Goal: Task Accomplishment & Management: Manage account settings

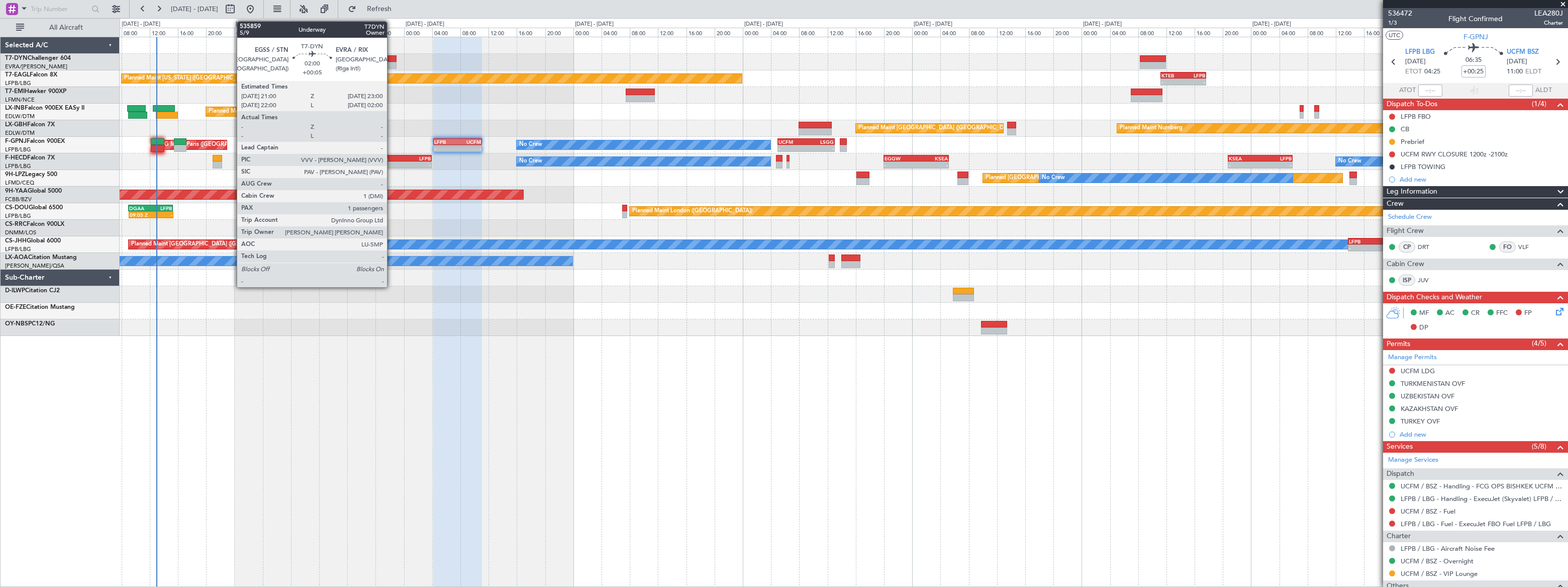
click at [392, 62] on div at bounding box center [389, 66] width 14 height 7
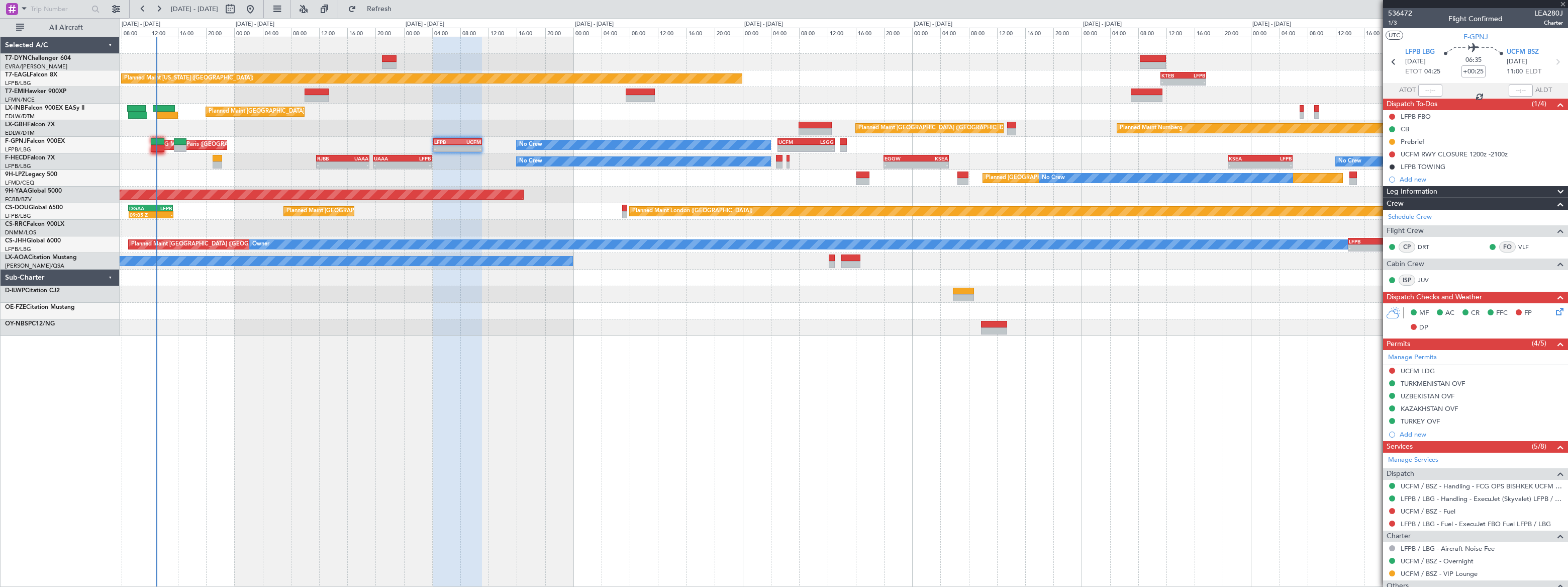
type input "+00:05"
type input "1"
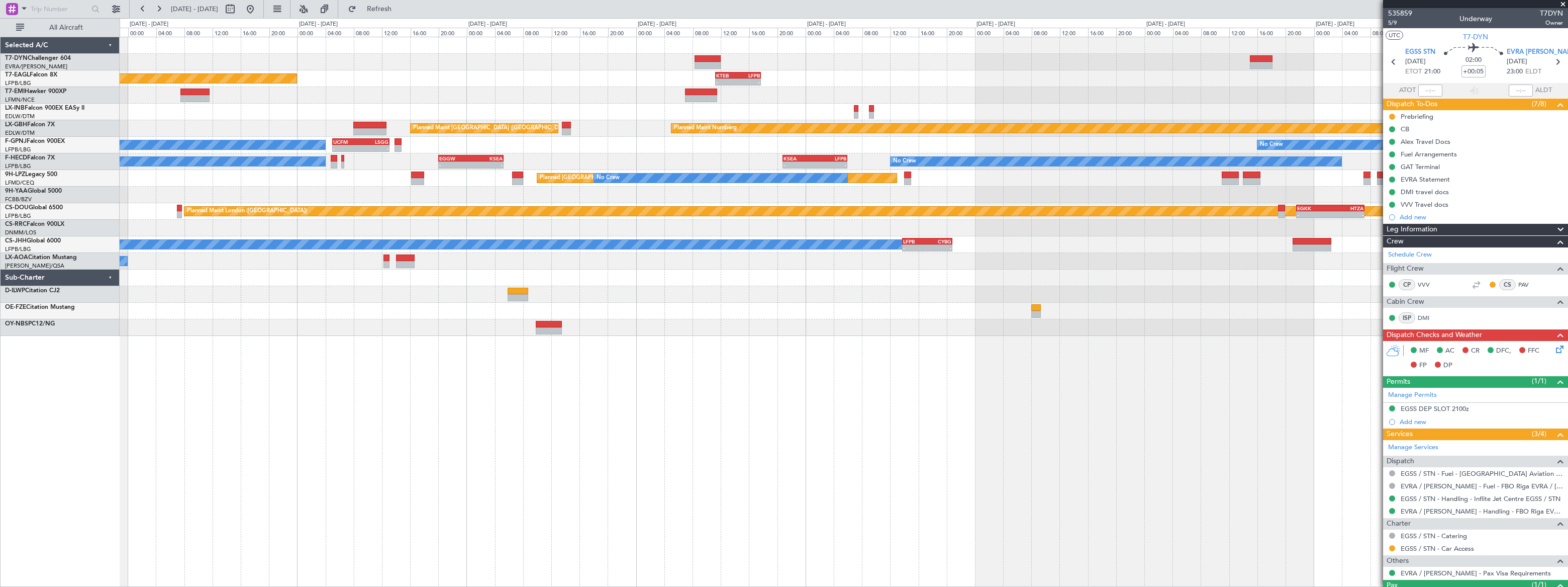
click at [769, 58] on div "Planned Maint [US_STATE] ([GEOGRAPHIC_DATA]) - - KTEB 11:15 Z LFPB 17:40 Z Plan…" at bounding box center [843, 186] width 1448 height 298
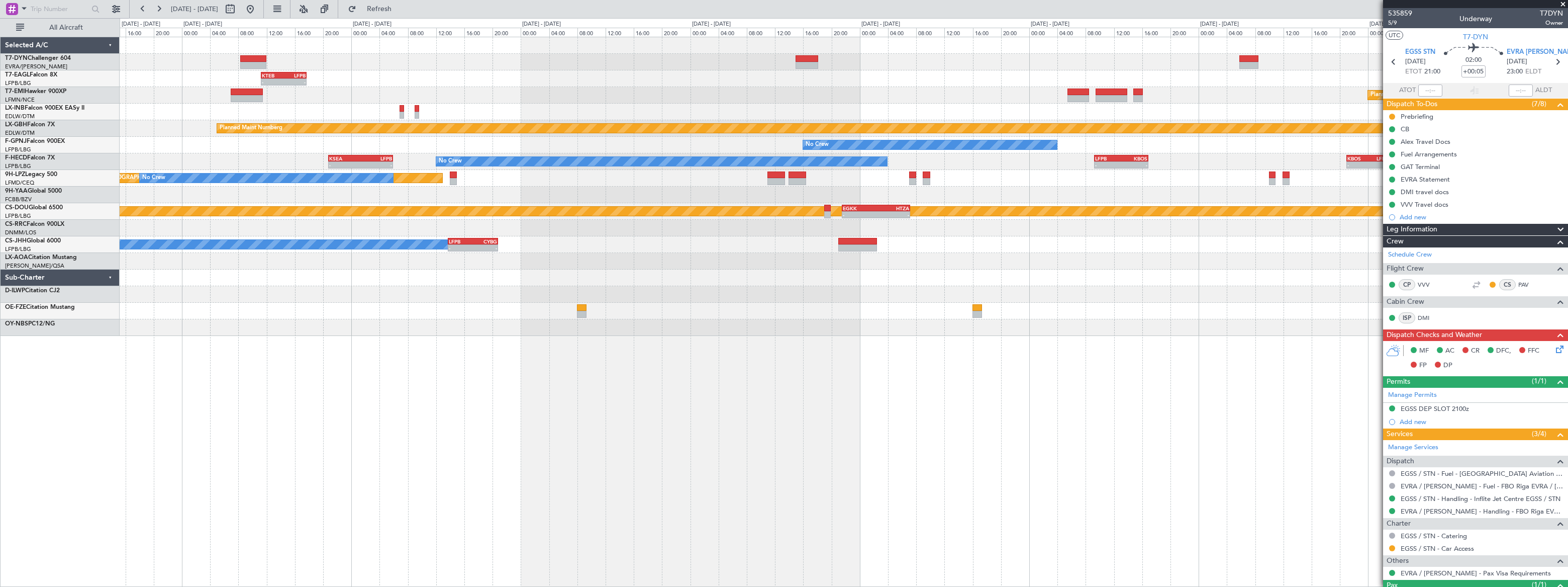
click at [620, 280] on div at bounding box center [844, 278] width 1448 height 16
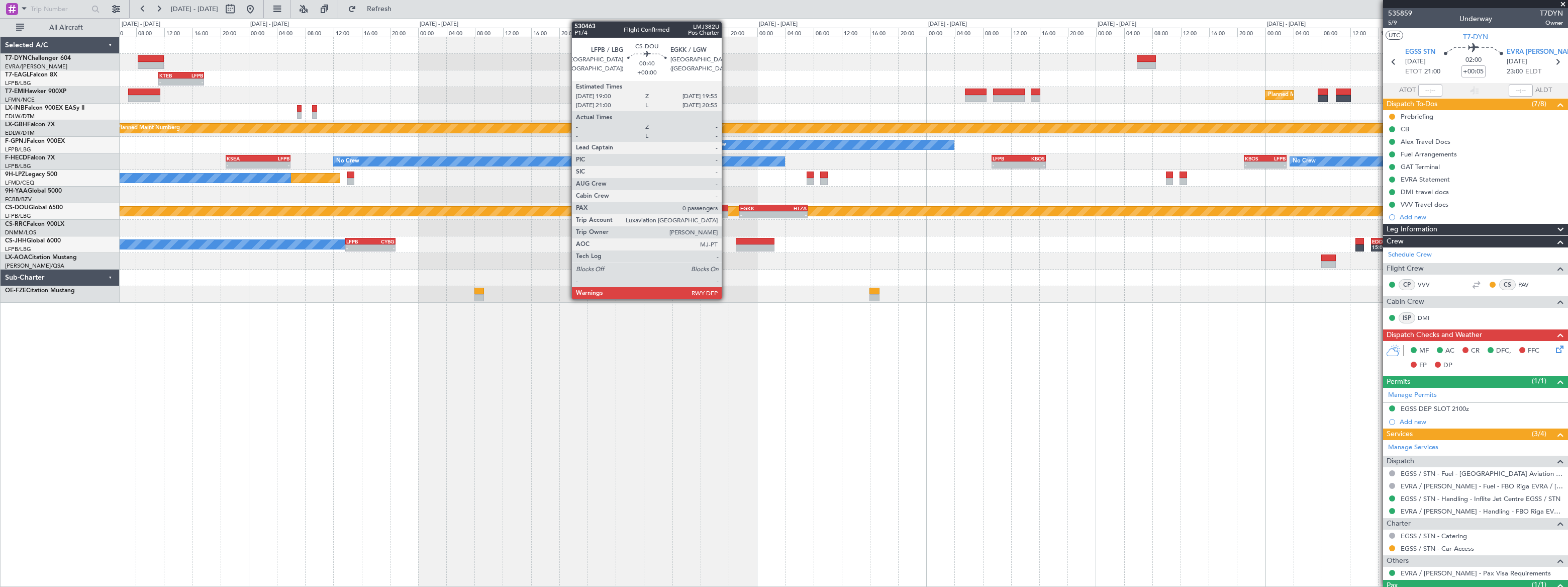
click at [726, 212] on div at bounding box center [724, 215] width 6 height 7
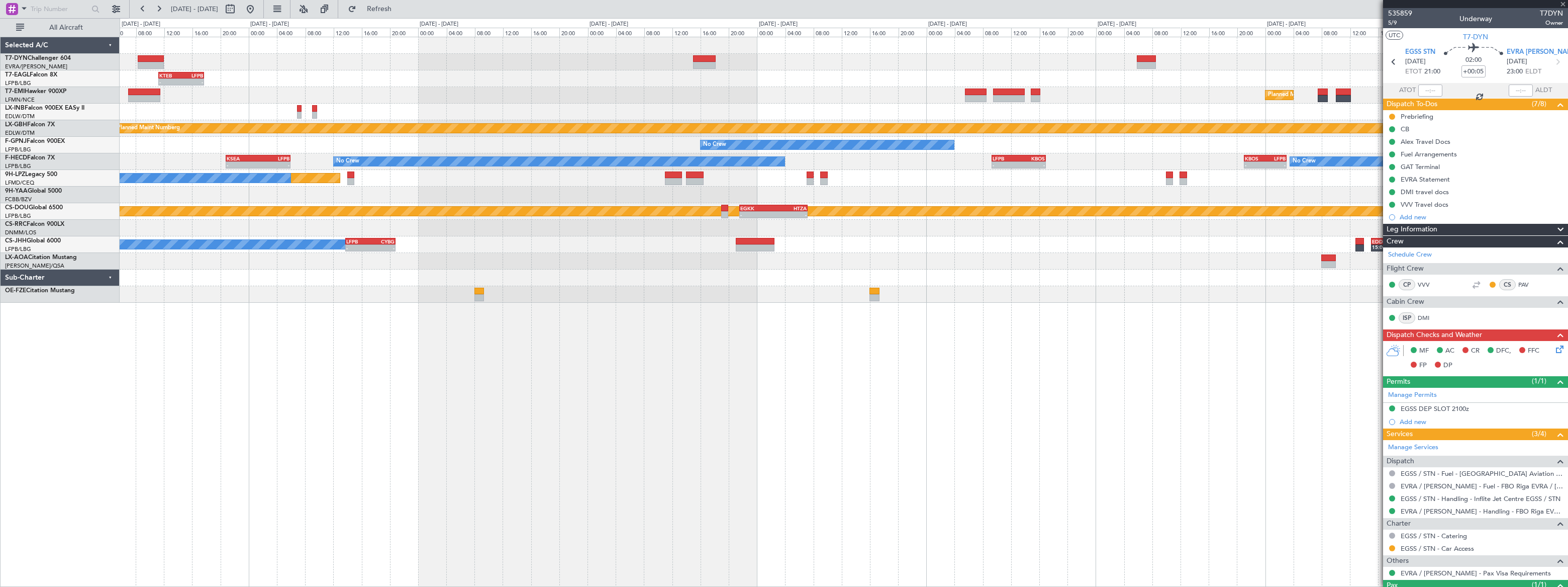
type input "0"
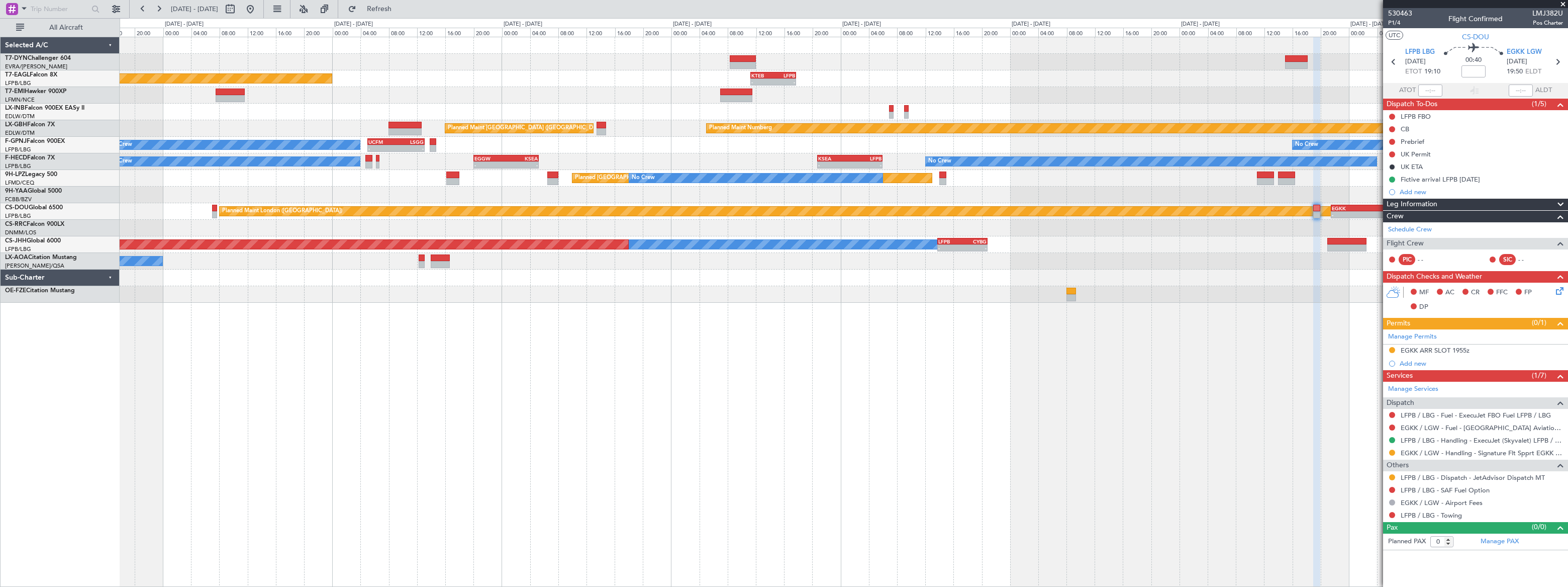
click at [790, 218] on div "- - KTEB 11:15 Z LFPB 17:40 Z Planned Maint New York (Teterboro) Planned Maint …" at bounding box center [843, 169] width 1448 height 265
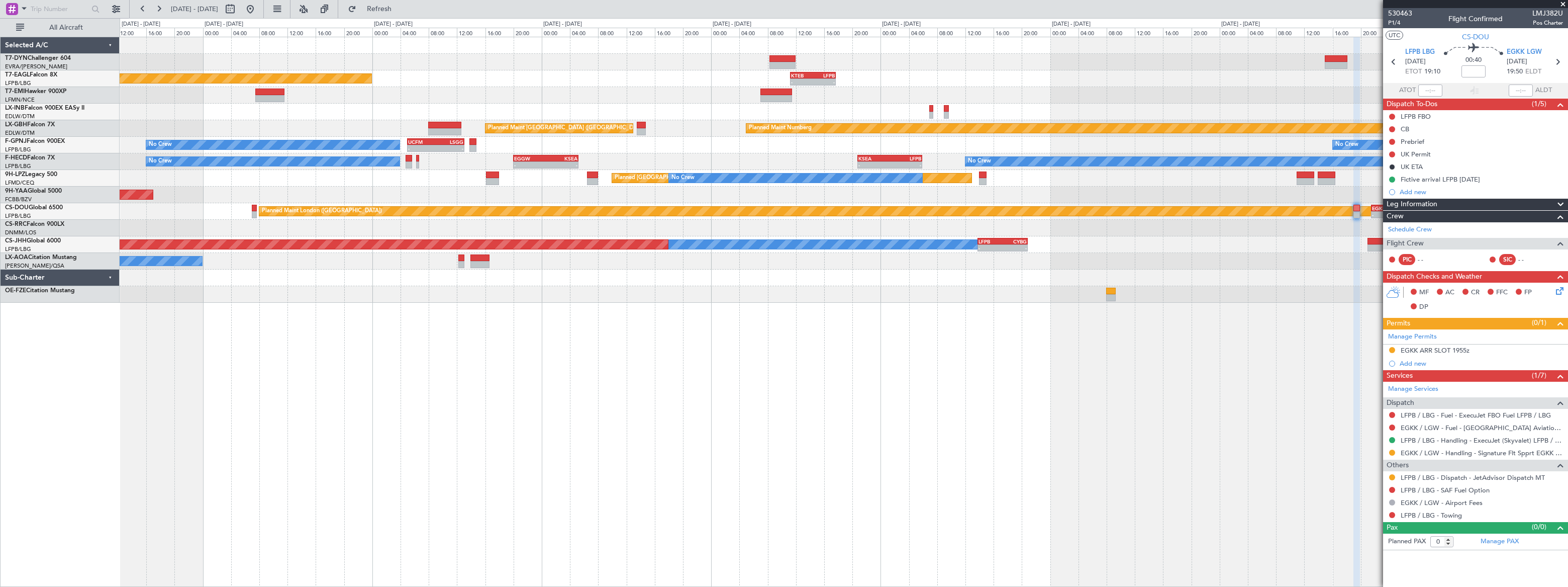
click at [799, 217] on div "- - KTEB 11:15 Z LFPB 17:40 Z Planned Maint New York (Teterboro) Planned Maint …" at bounding box center [844, 169] width 1448 height 265
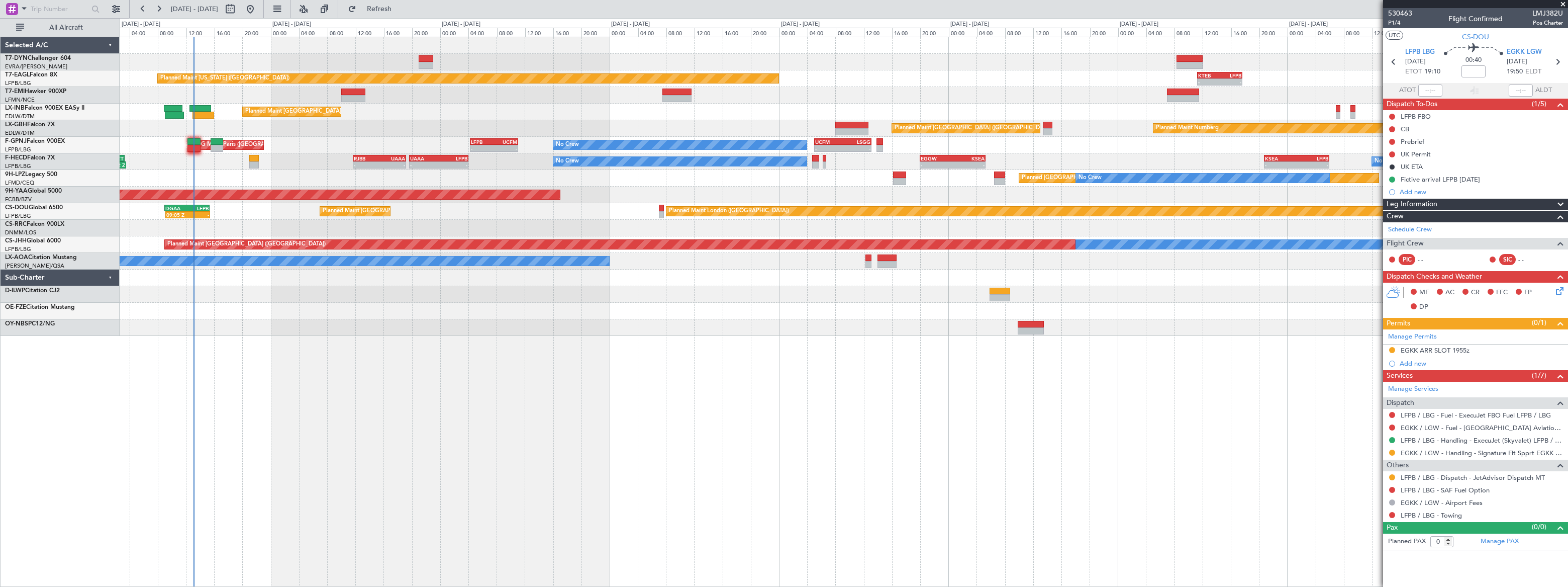
click at [567, 249] on div "- - KTEB 11:15 Z LFPB 17:40 Z Planned Maint New York (Teterboro) Planned Maint …" at bounding box center [843, 186] width 1448 height 298
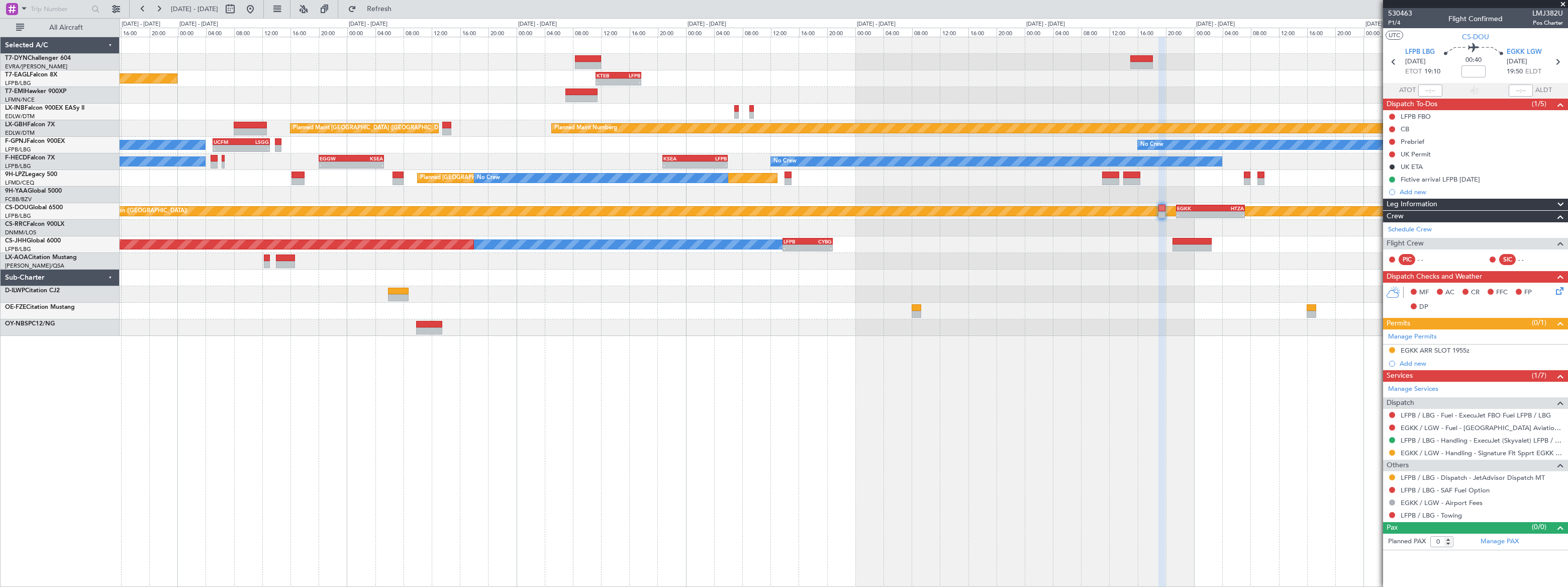
click at [519, 255] on div "- - KTEB 11:15 Z LFPB 17:40 Z Planned Maint New York (Teterboro) Planned Maint …" at bounding box center [843, 186] width 1448 height 298
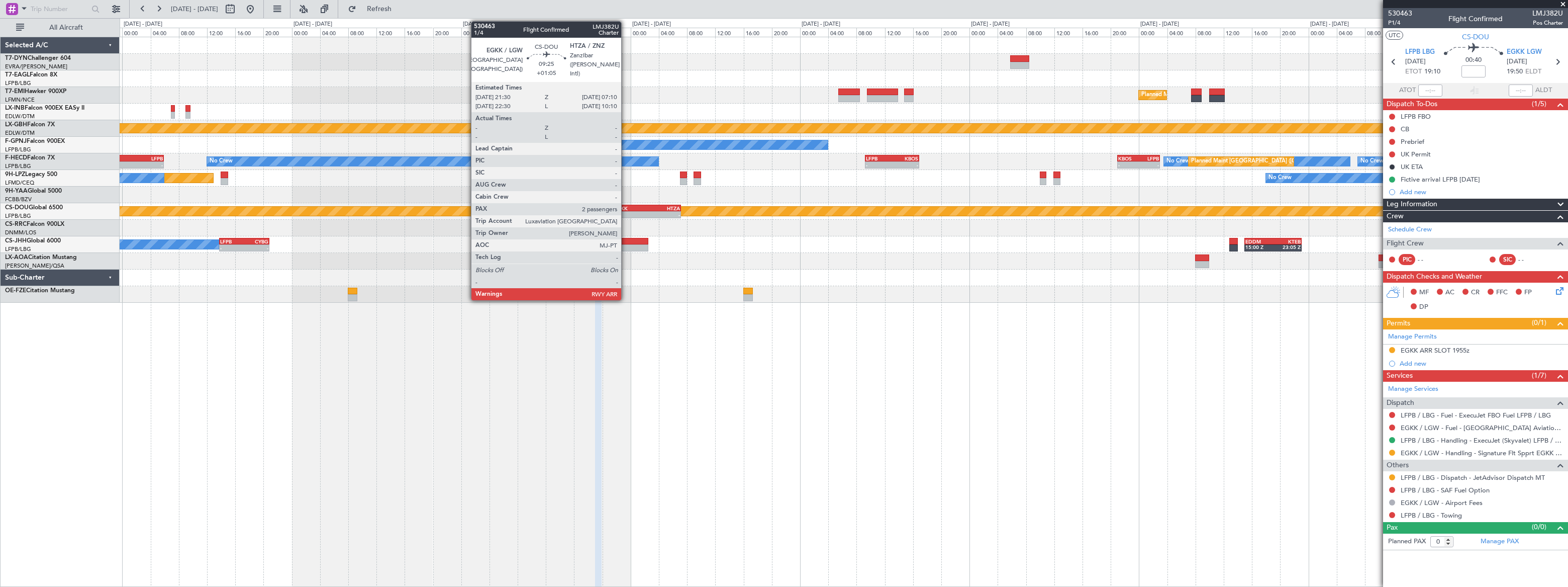
click at [625, 211] on div "- -" at bounding box center [647, 215] width 68 height 7
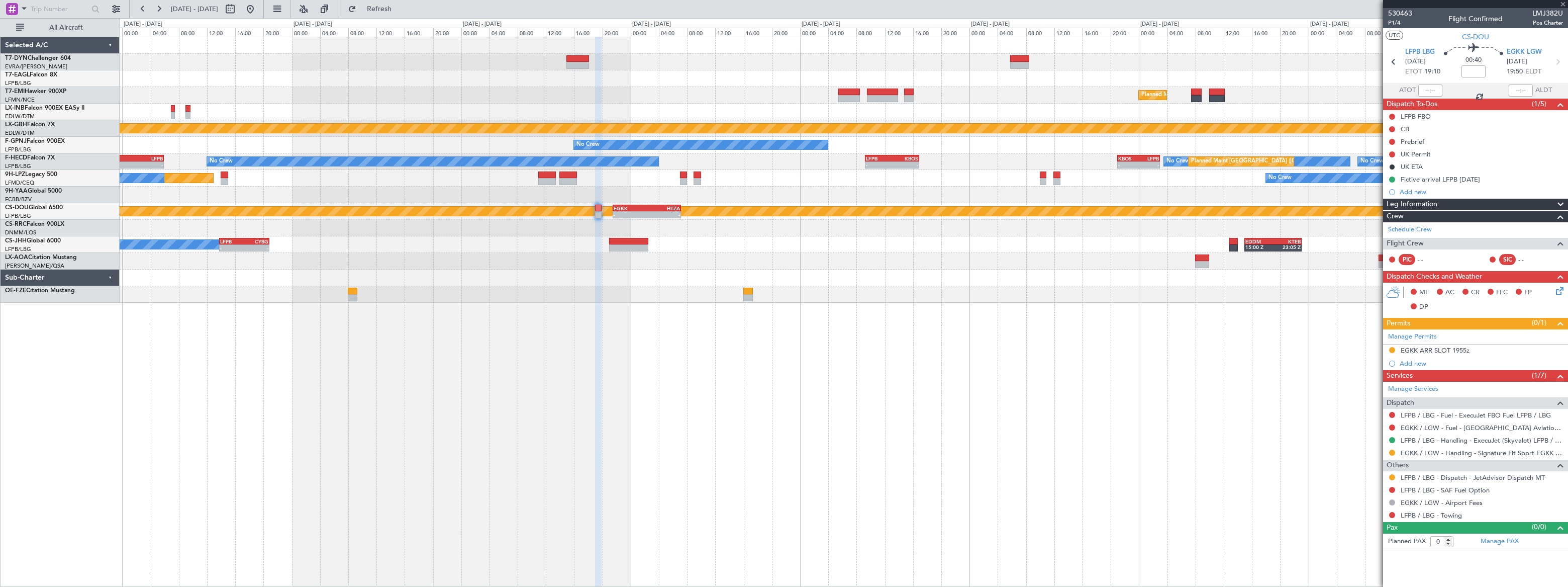
type input "+01:05"
type input "2"
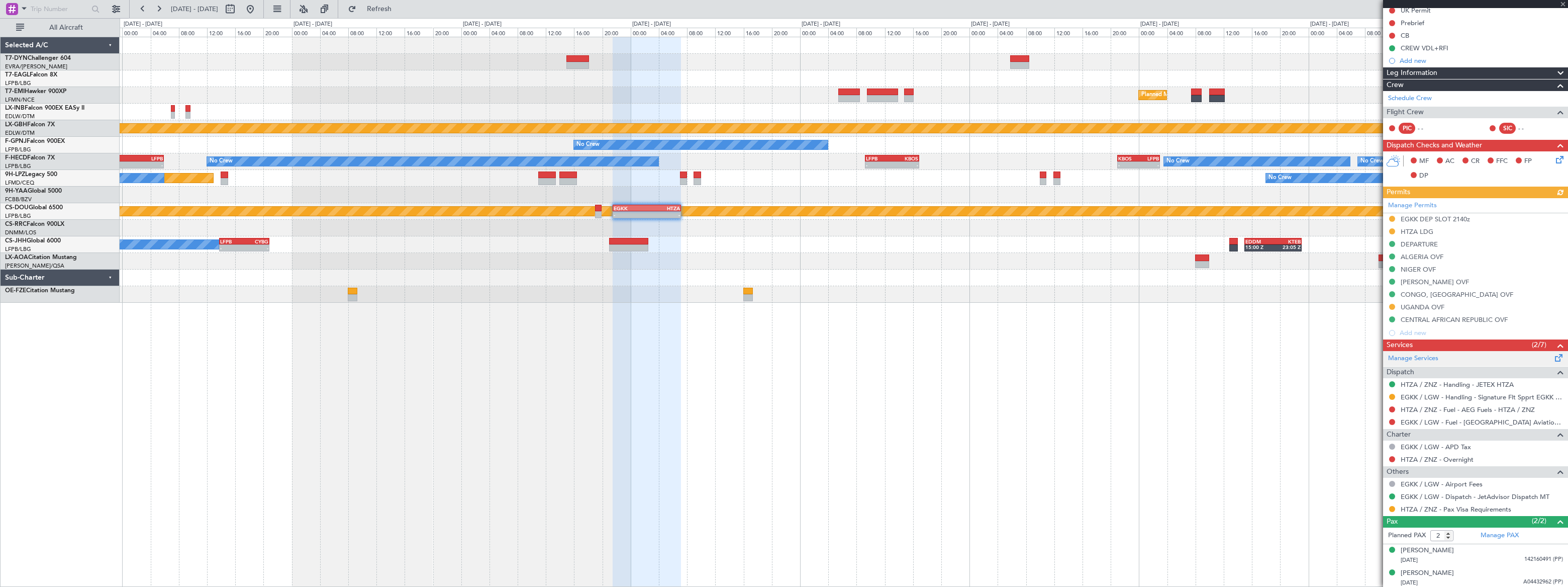
scroll to position [107, 0]
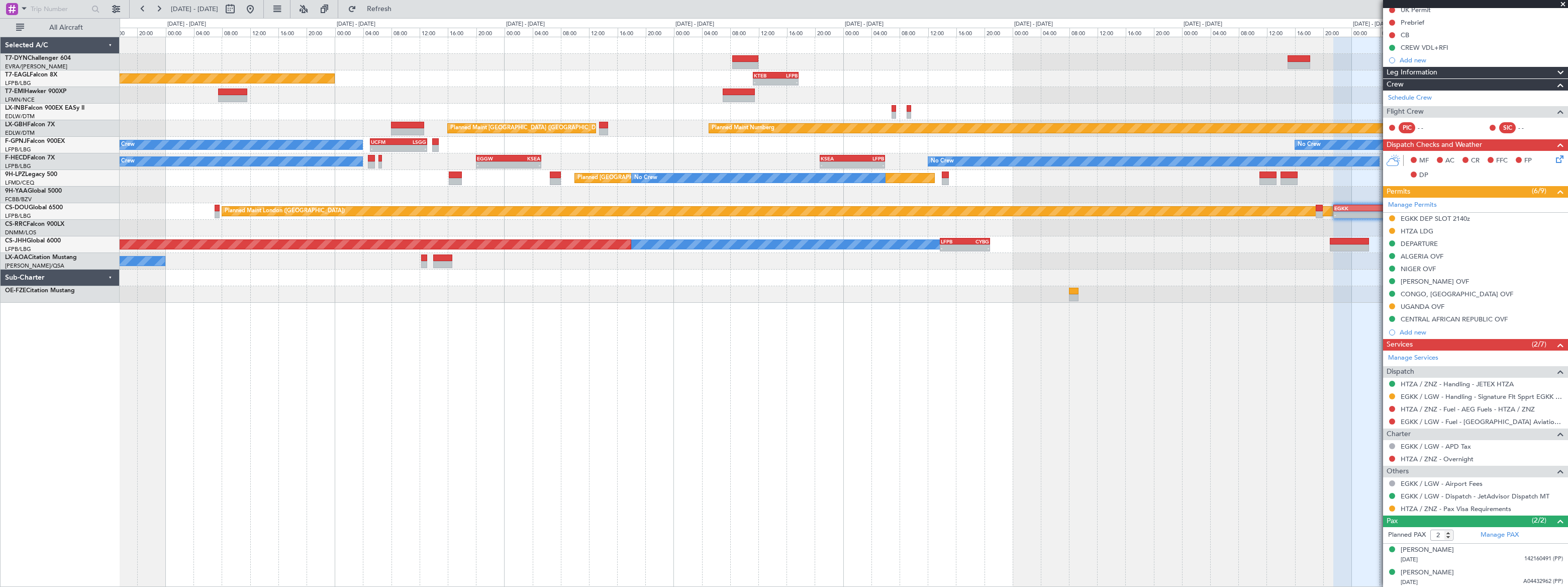
click at [1306, 52] on div "- - KTEB 11:15 Z LFPB 17:40 Z Planned Maint New York (Teterboro) Planned Maint …" at bounding box center [843, 169] width 1448 height 265
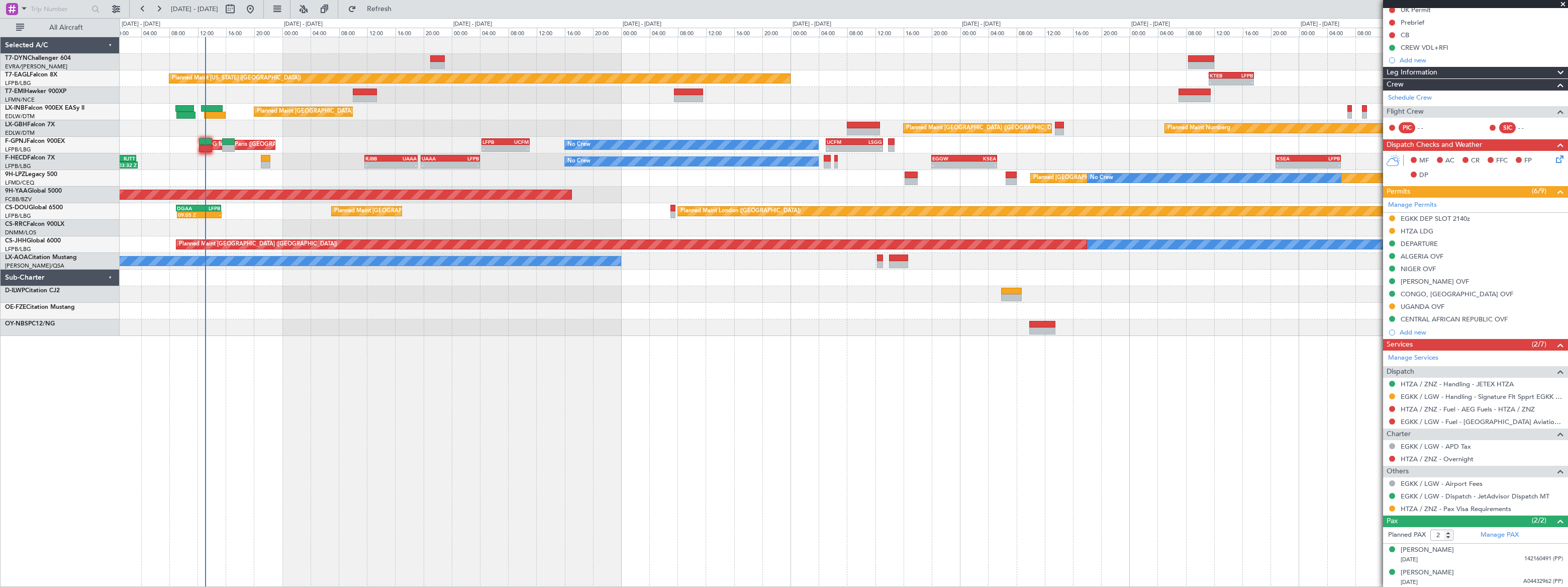
click at [1094, 63] on div "- - KTEB 11:15 Z LFPB 17:40 Z Planned Maint New York (Teterboro) Planned Maint …" at bounding box center [843, 186] width 1448 height 298
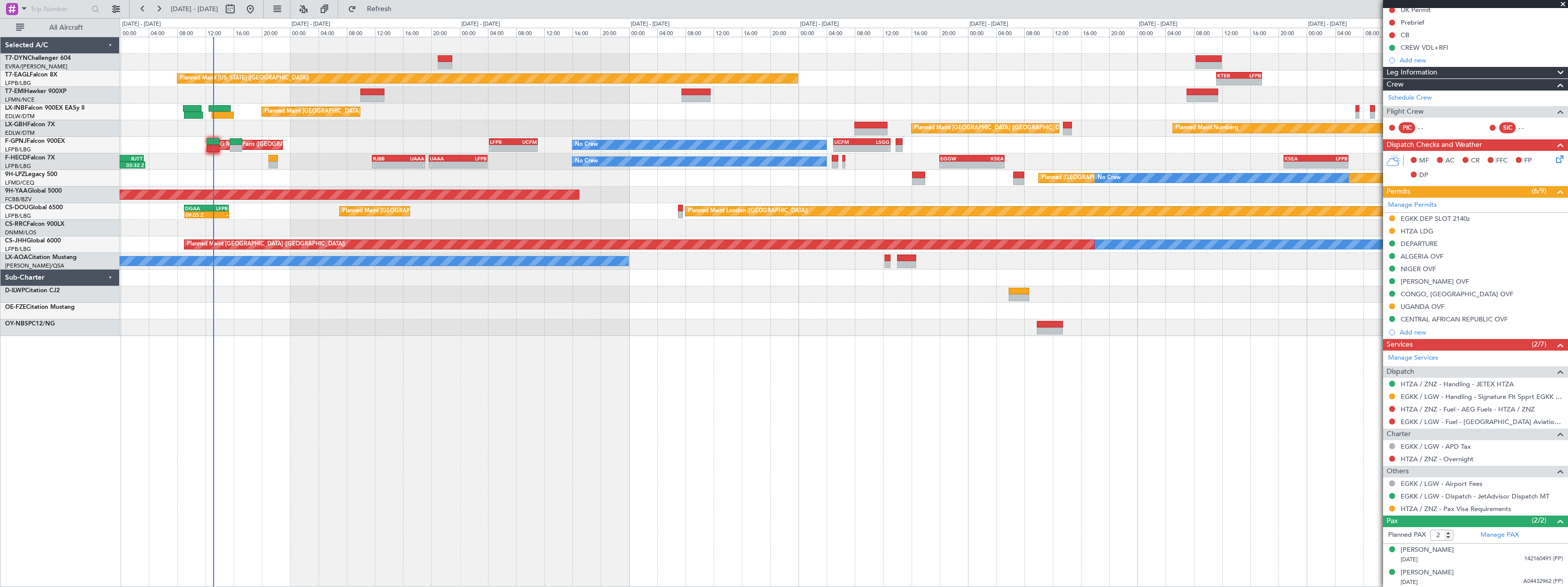
click at [843, 58] on div "- - KTEB 11:15 Z LFPB 17:40 Z Planned Maint New York (Teterboro) Planned Maint …" at bounding box center [844, 186] width 1448 height 298
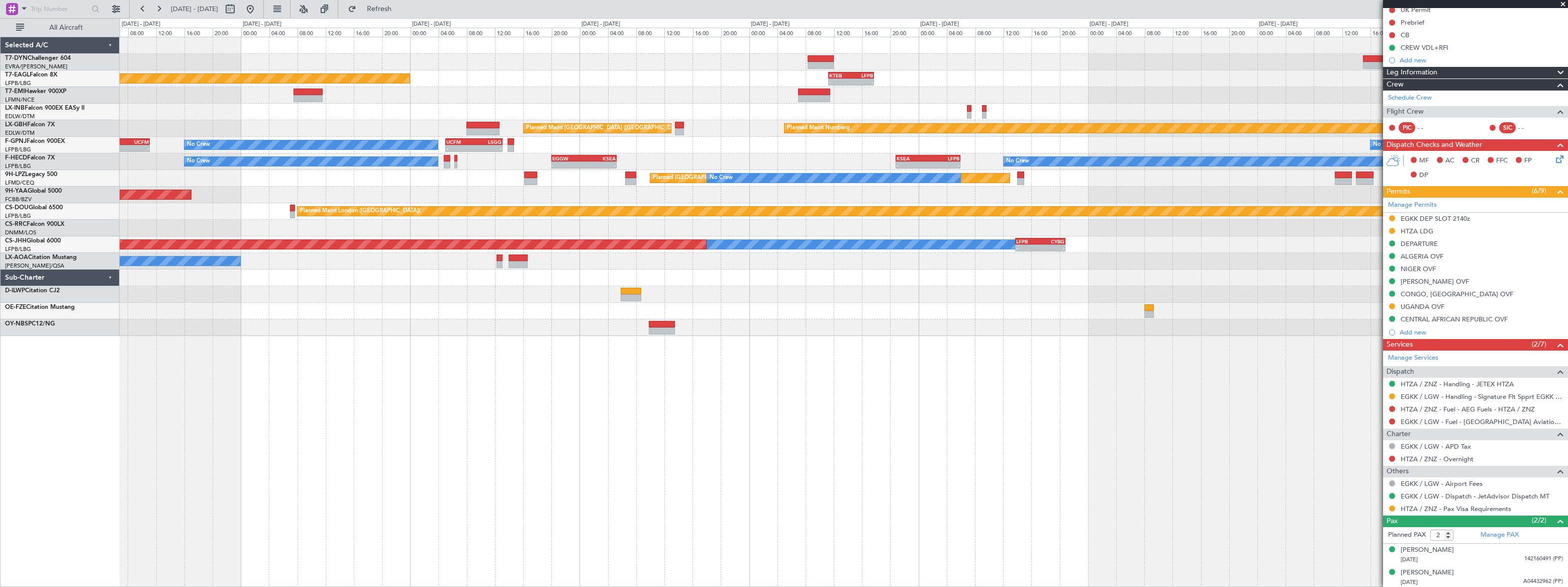
click at [789, 62] on div at bounding box center [843, 62] width 1448 height 16
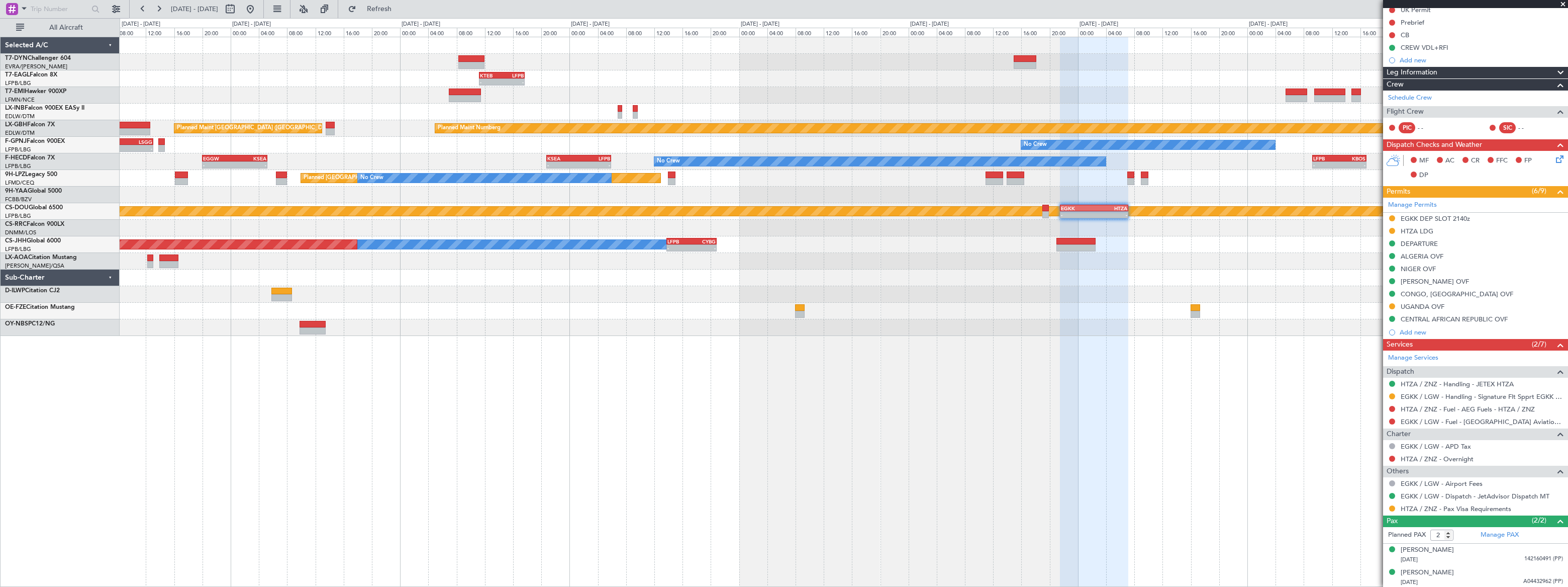
click at [784, 44] on div "- - KTEB 11:15 Z LFPB 17:40 Z Planned Maint New York (Teterboro) Planned Maint …" at bounding box center [844, 186] width 1448 height 298
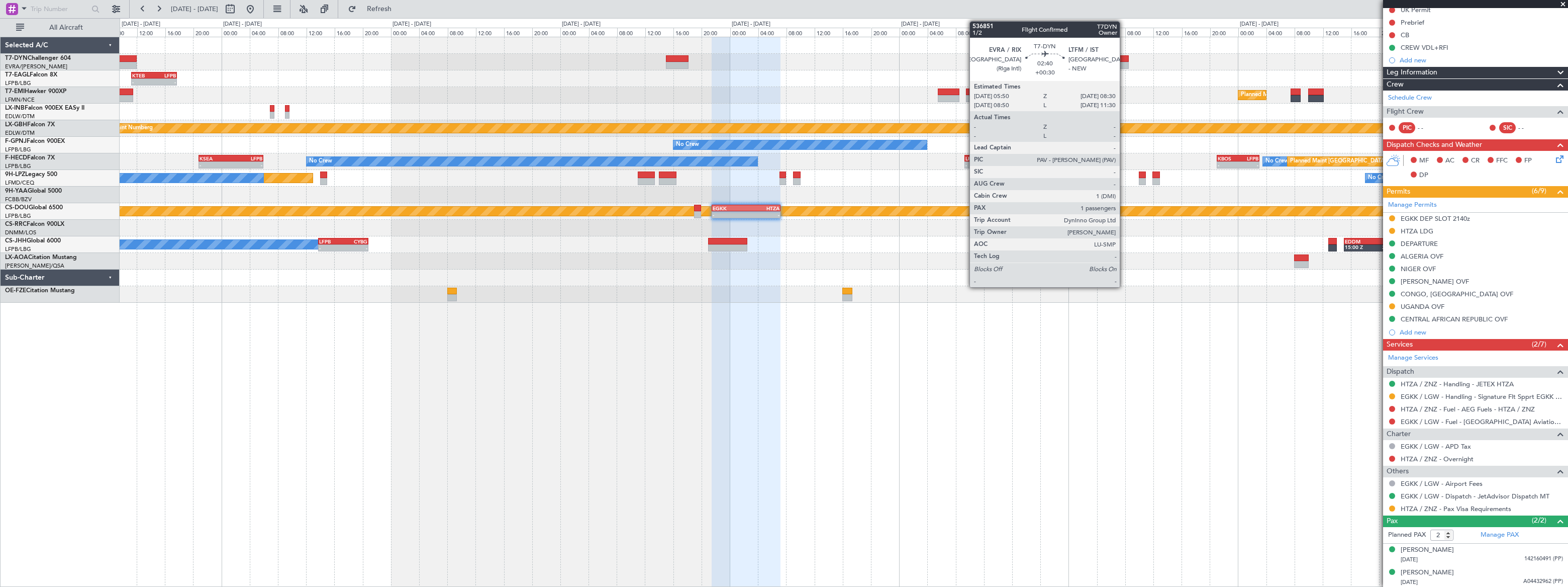
click at [1124, 64] on div at bounding box center [1119, 66] width 19 height 7
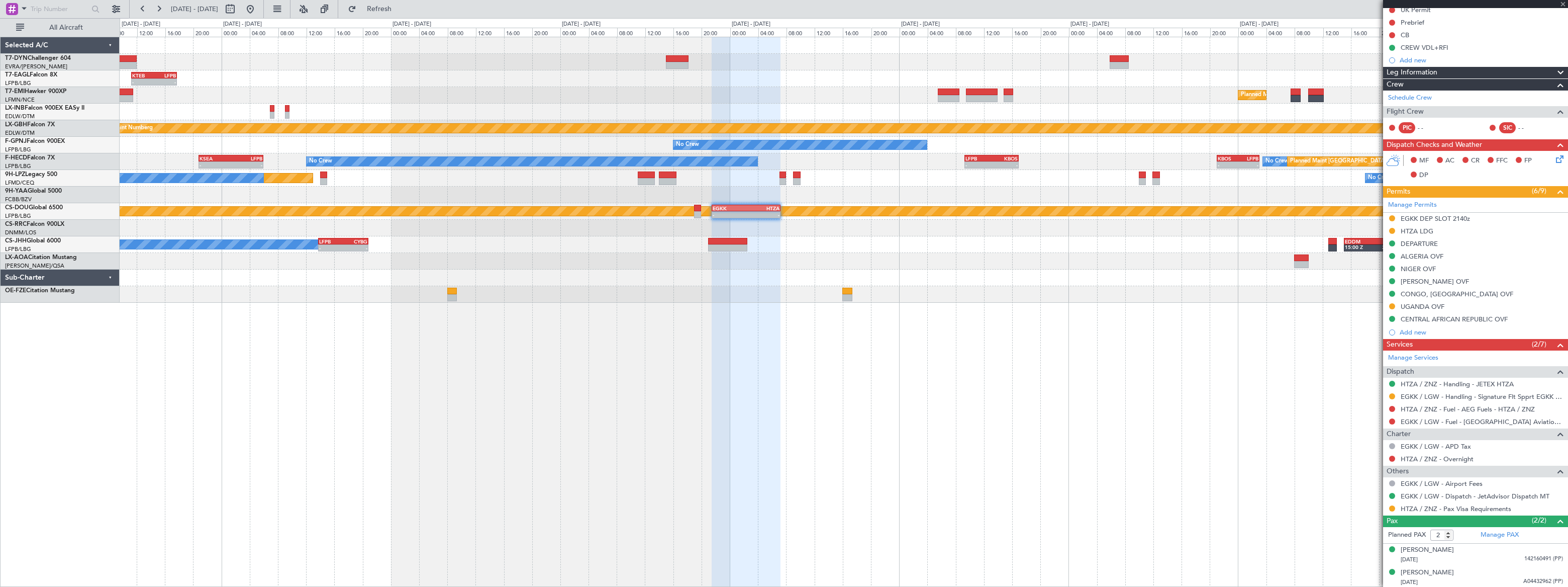
click at [1120, 62] on div at bounding box center [1119, 66] width 19 height 7
type input "+00:30"
type input "1"
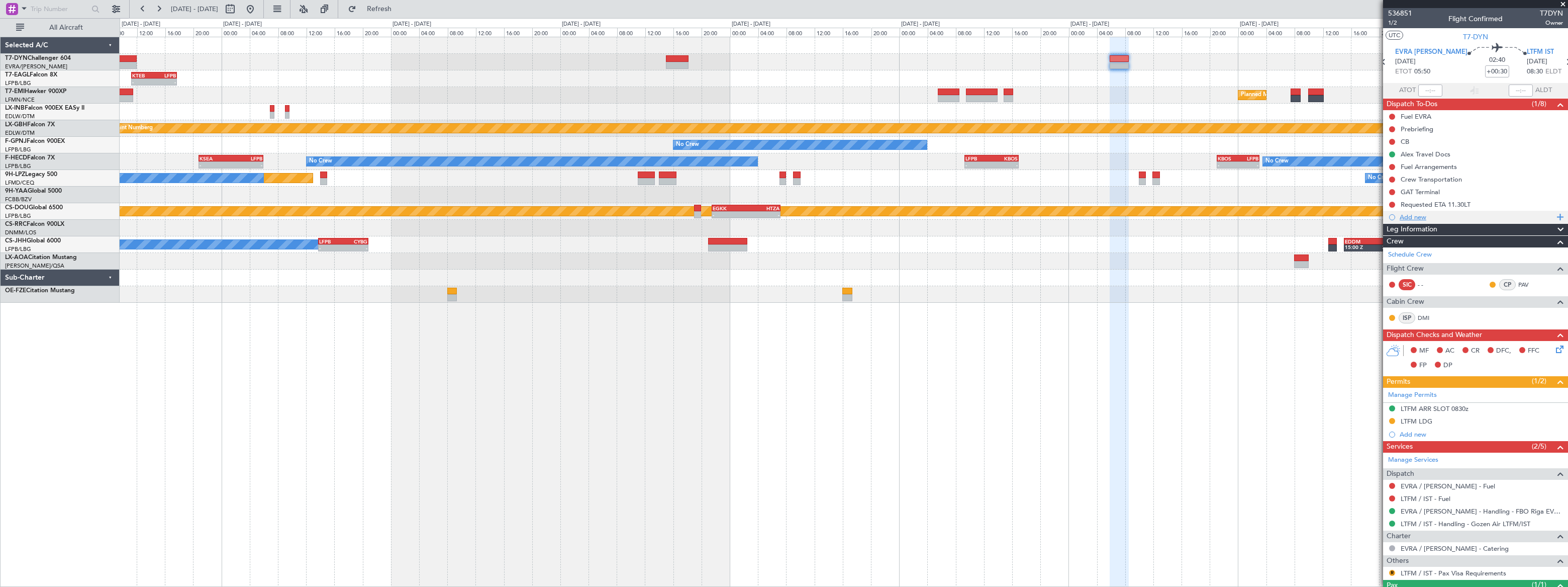
click at [1416, 217] on div "Add new" at bounding box center [1477, 218] width 155 height 9
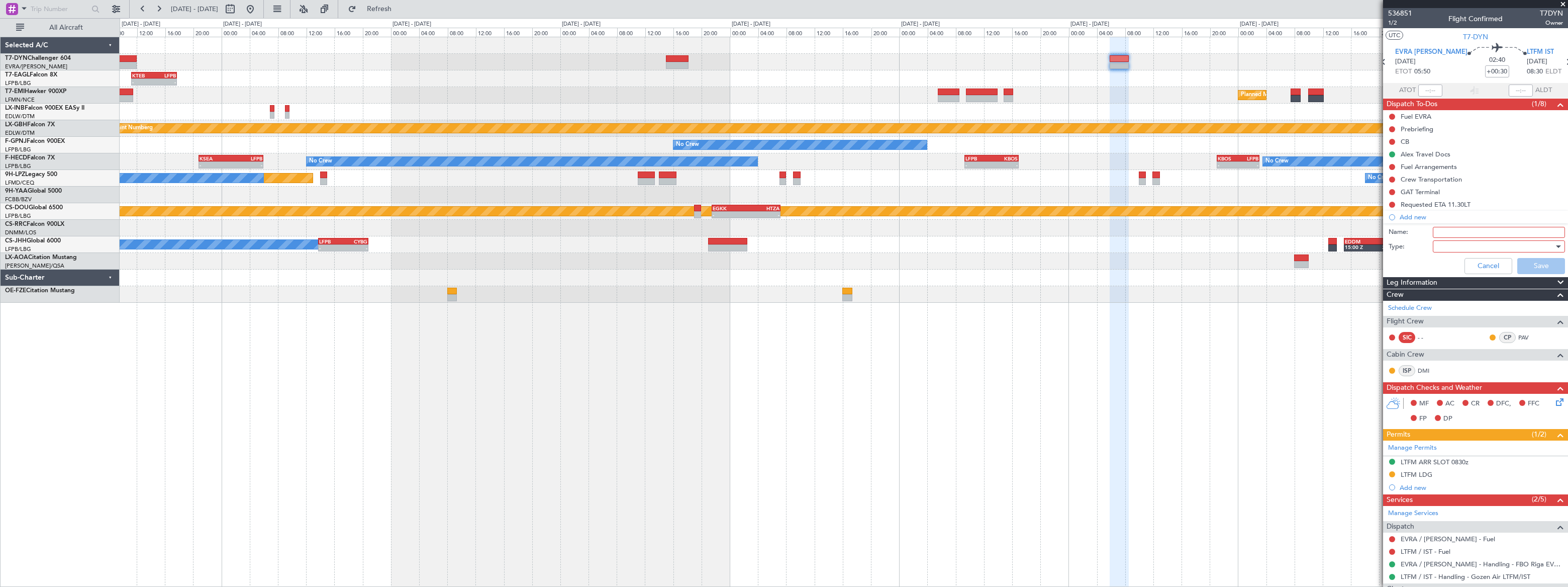
click at [1442, 231] on input "Name:" at bounding box center [1499, 232] width 132 height 11
type input "PIC TBA"
click at [1440, 246] on div at bounding box center [1495, 246] width 117 height 15
click at [1448, 263] on span "Generic" at bounding box center [1494, 266] width 118 height 15
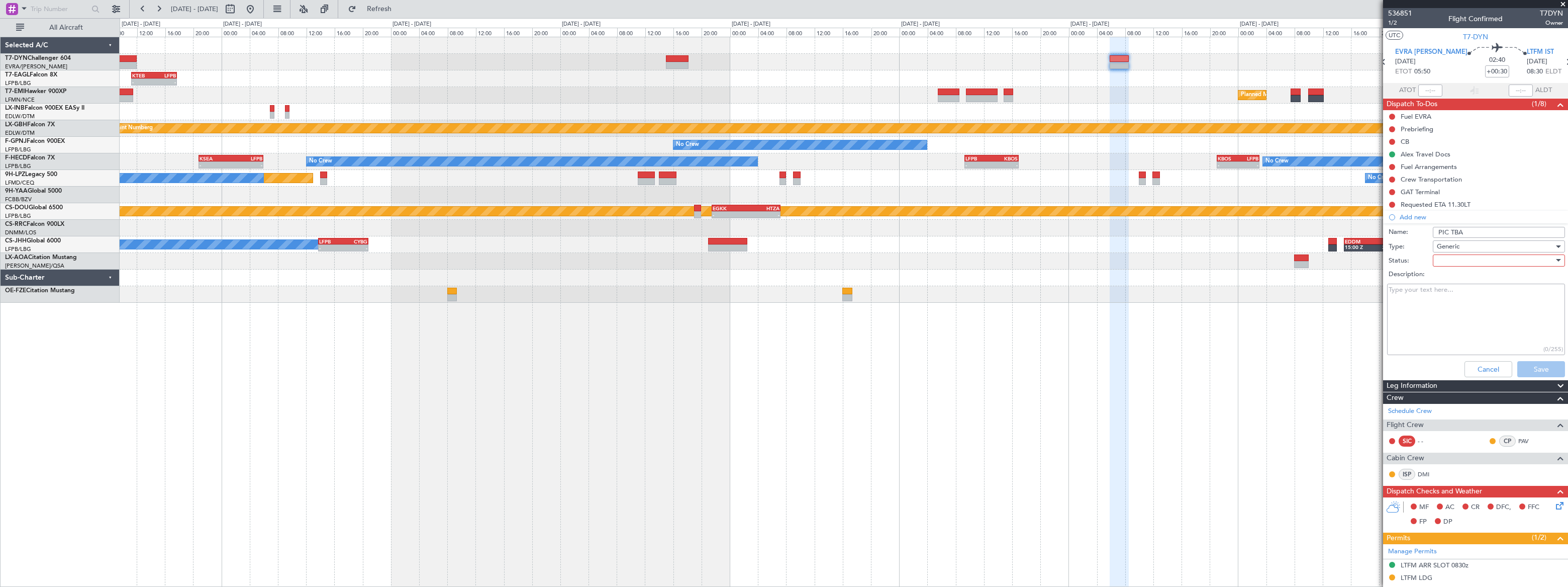
click at [1445, 260] on div at bounding box center [1495, 260] width 117 height 15
click at [1447, 277] on span "Not Started" at bounding box center [1494, 280] width 118 height 15
click at [1538, 369] on button "Save" at bounding box center [1541, 369] width 48 height 16
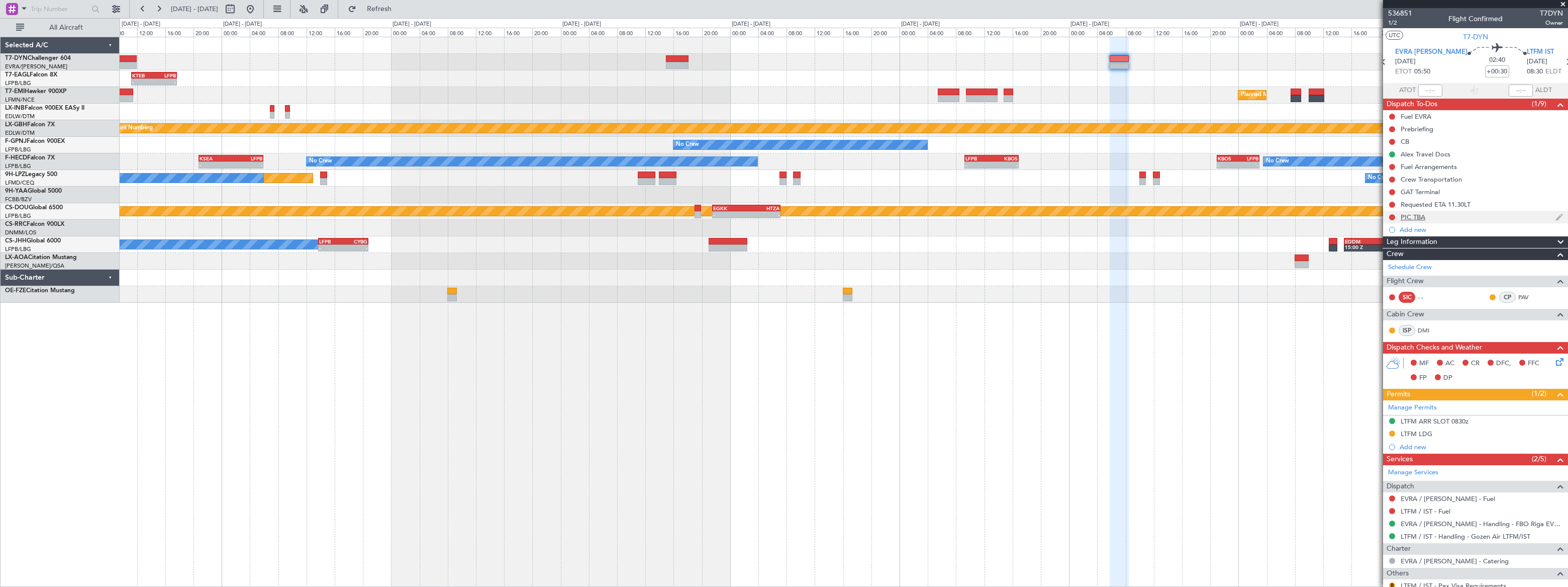
click at [1438, 216] on div "PIC TBA" at bounding box center [1476, 217] width 185 height 13
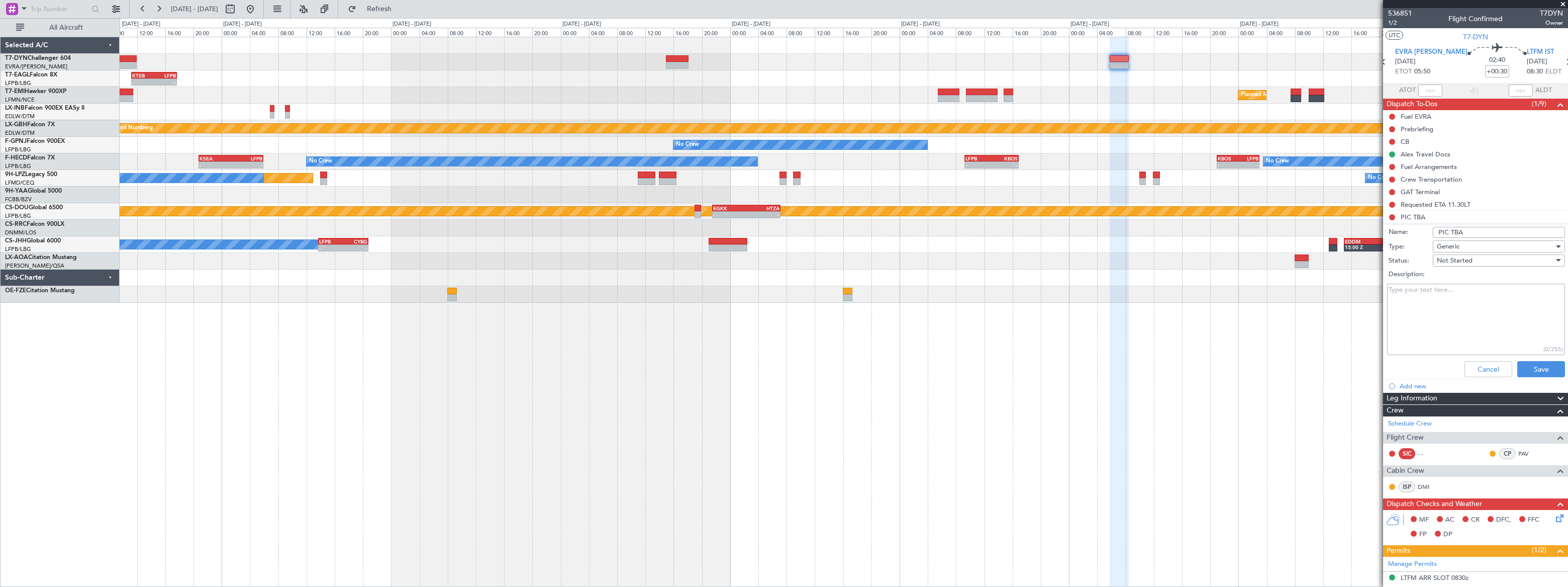
click at [1440, 231] on input "PIC TBA" at bounding box center [1499, 232] width 132 height 11
type input "SIC TBA"
click at [1537, 374] on button "Save" at bounding box center [1541, 369] width 48 height 16
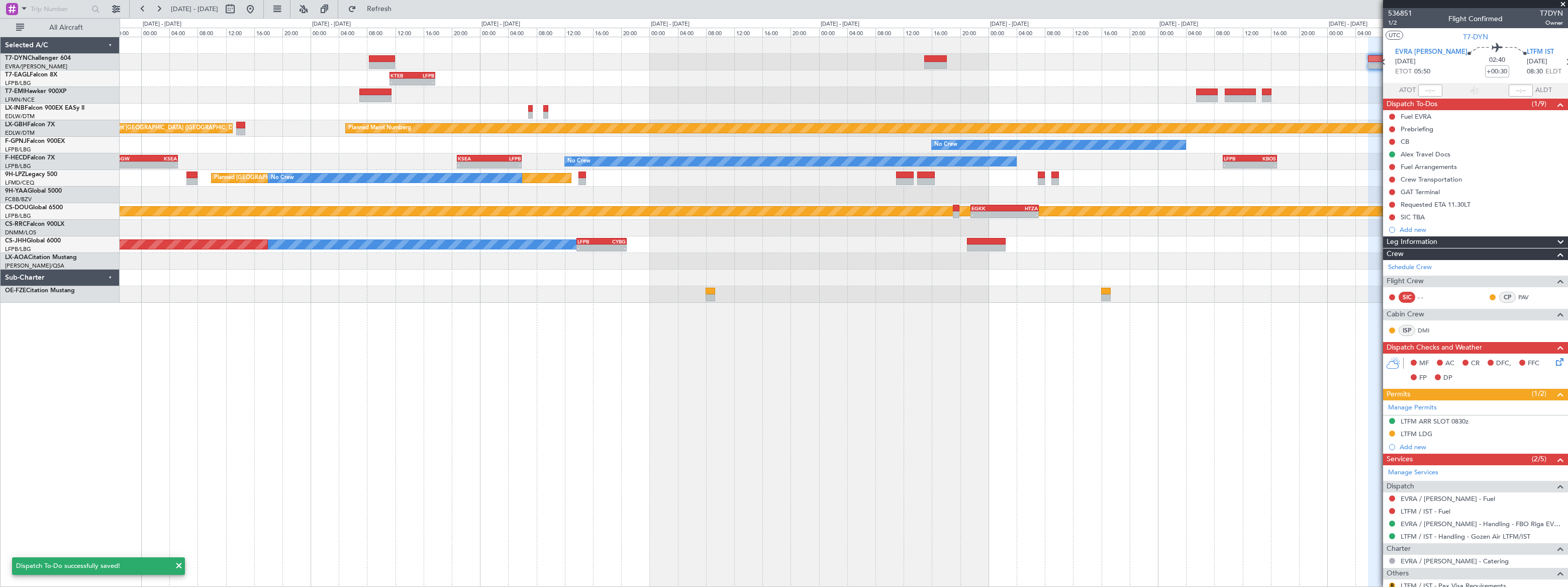
click at [566, 84] on div "- - KTEB 11:15 Z LFPB 17:40 Z Planned Maint New York (Teterboro) Planned Maint …" at bounding box center [844, 169] width 1448 height 265
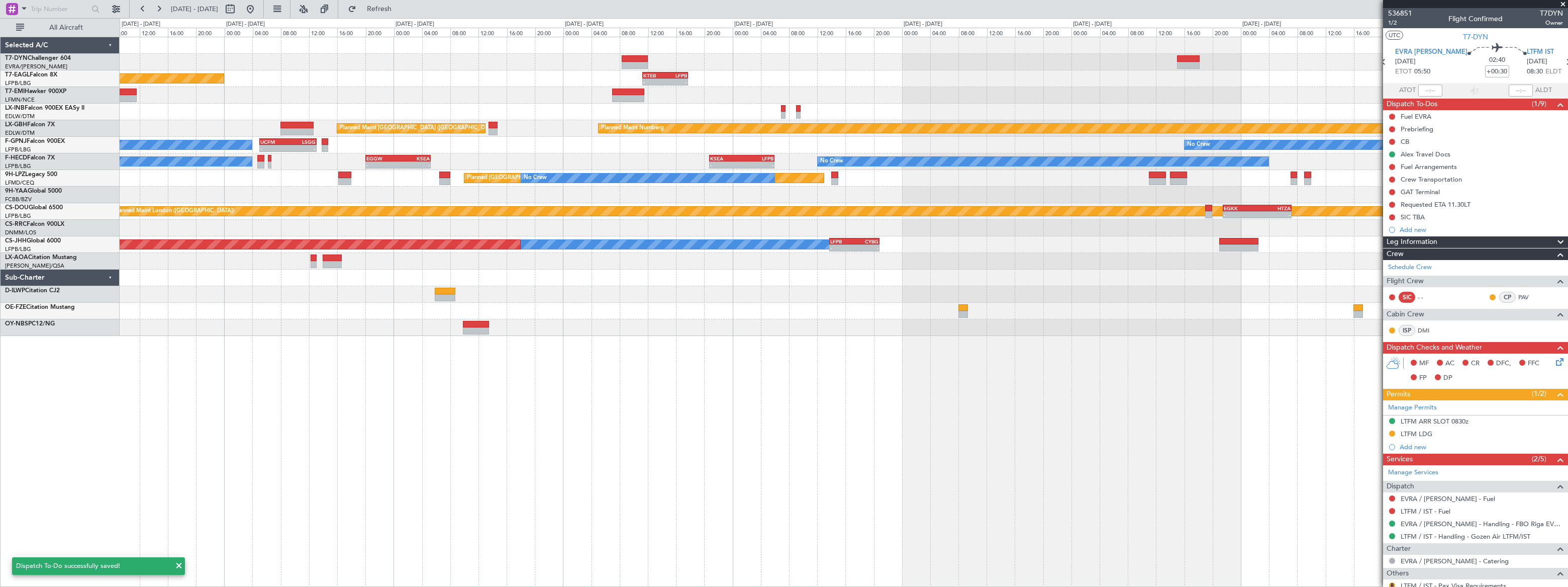
click at [828, 66] on div "- - KTEB 11:15 Z LFPB 17:40 Z Planned Maint New York (Teterboro) Planned Maint …" at bounding box center [843, 186] width 1448 height 298
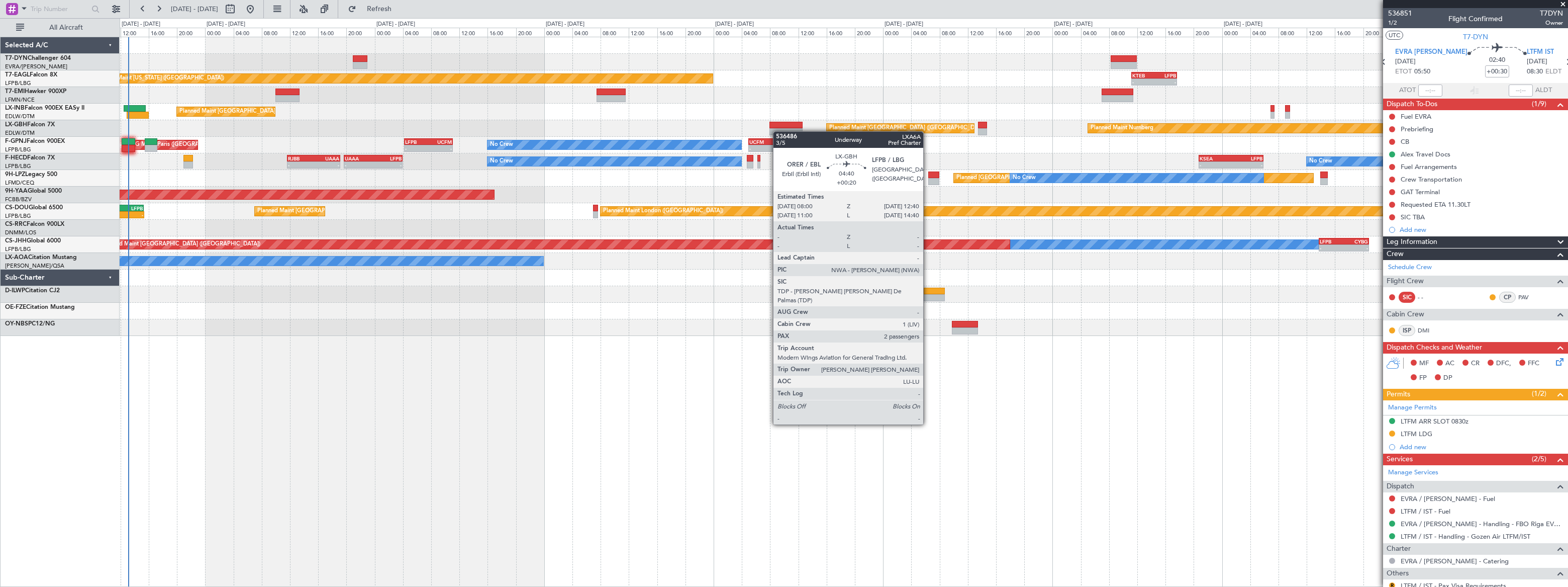
click at [796, 129] on div "- - KTEB 11:15 Z LFPB 17:40 Z Planned Maint New York (Teterboro) Planned Maint …" at bounding box center [844, 186] width 1448 height 298
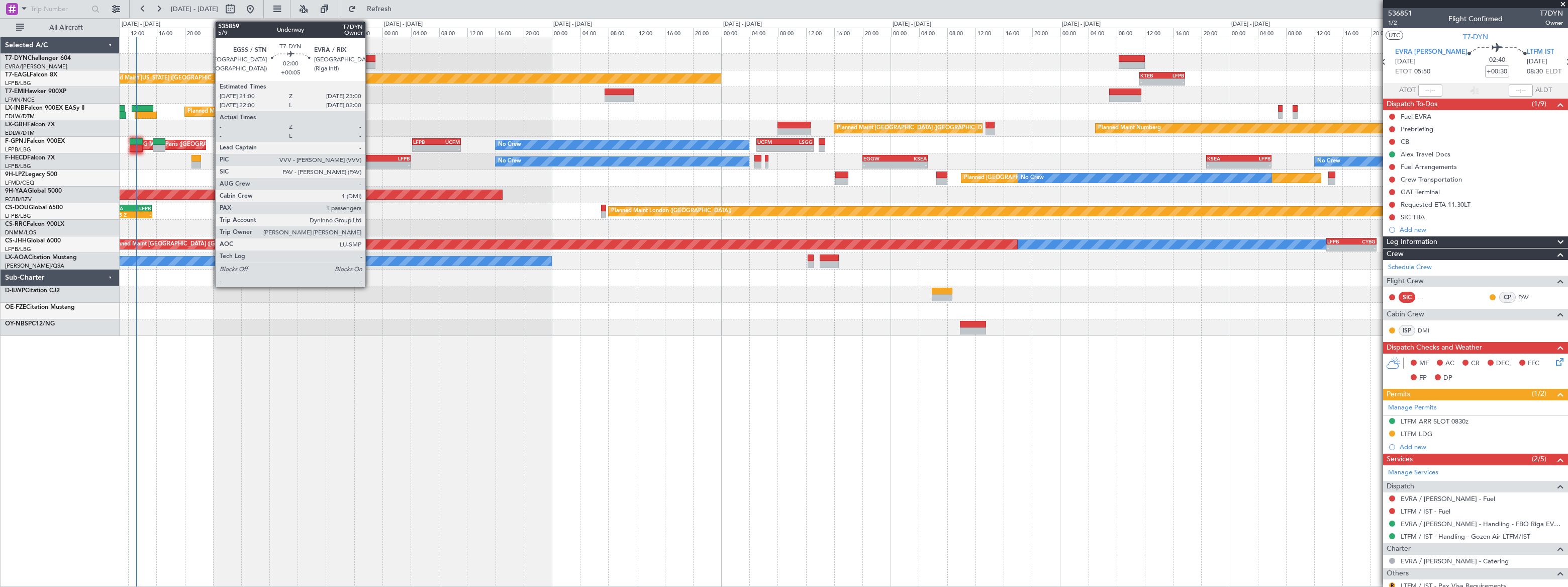
click at [370, 60] on div at bounding box center [368, 59] width 14 height 7
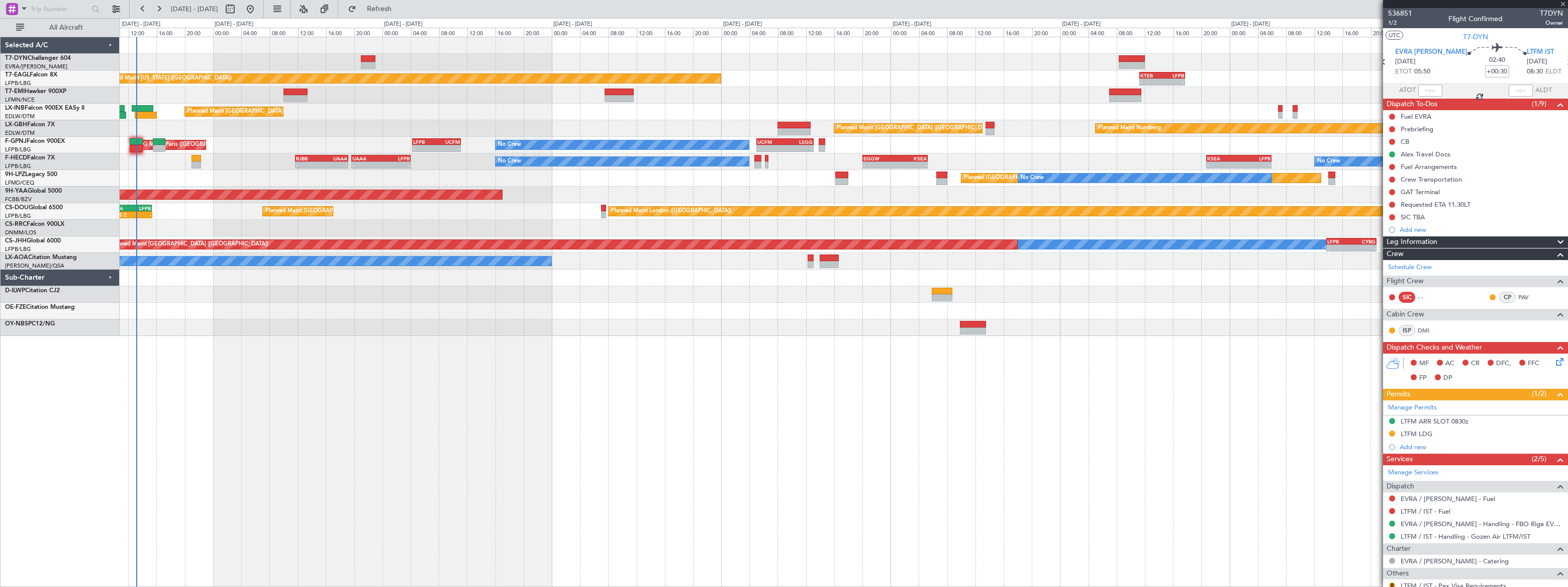
type input "+00:05"
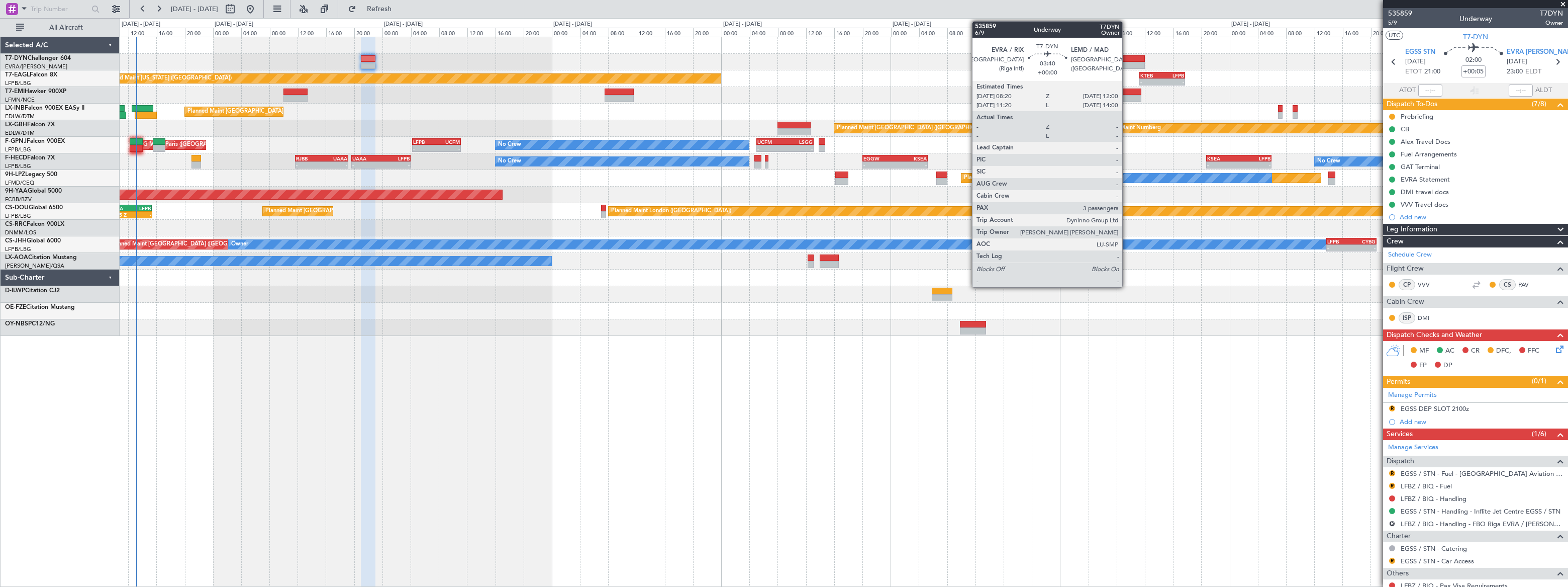
click at [1127, 56] on div at bounding box center [1131, 59] width 26 height 7
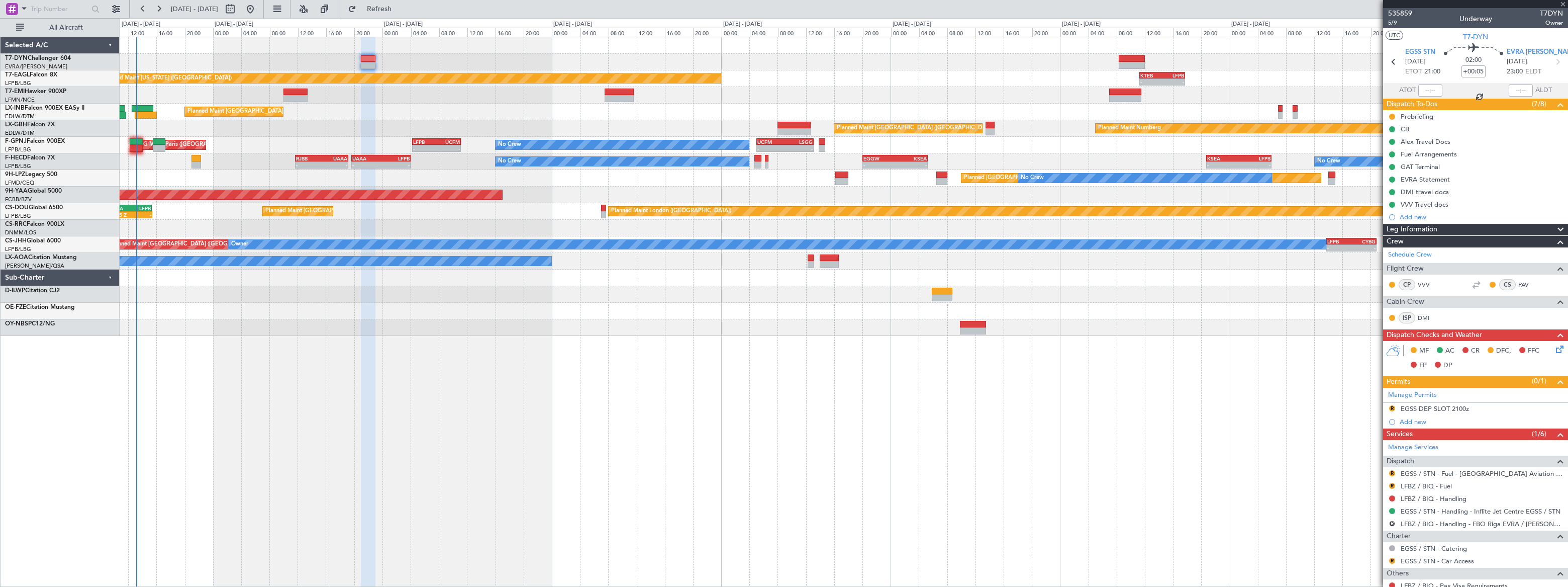
type input "3"
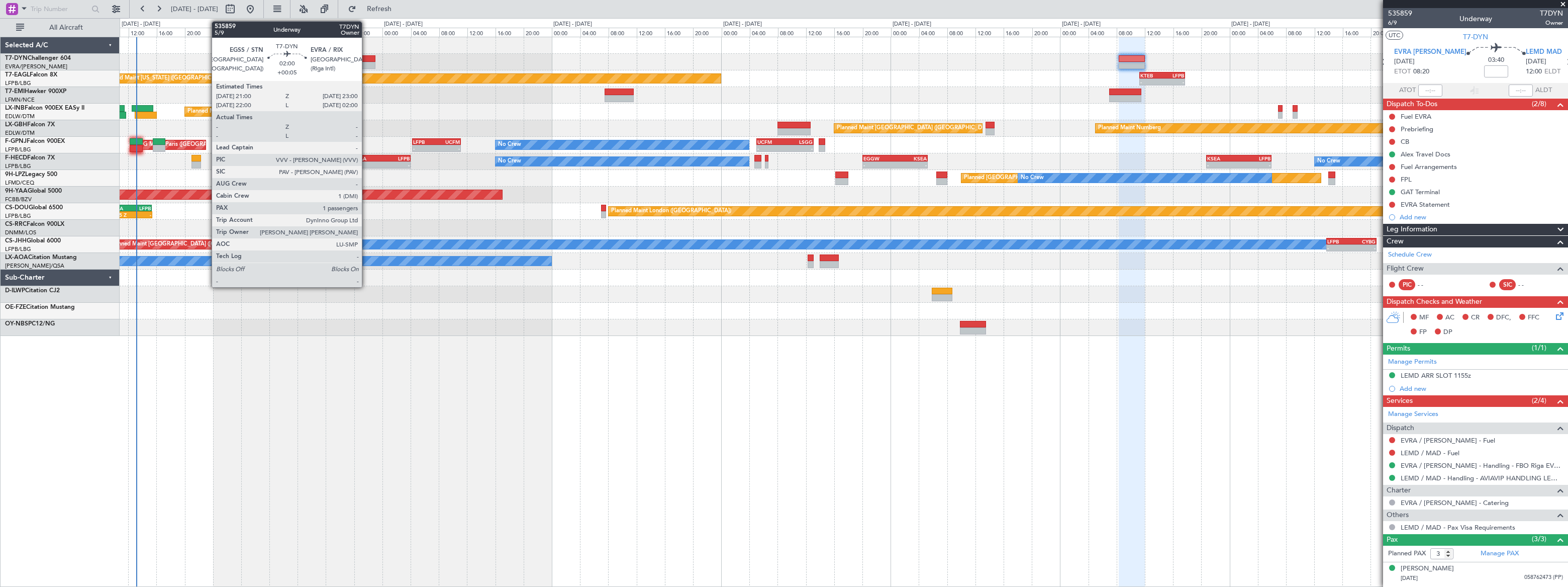
click at [367, 60] on div at bounding box center [368, 59] width 14 height 7
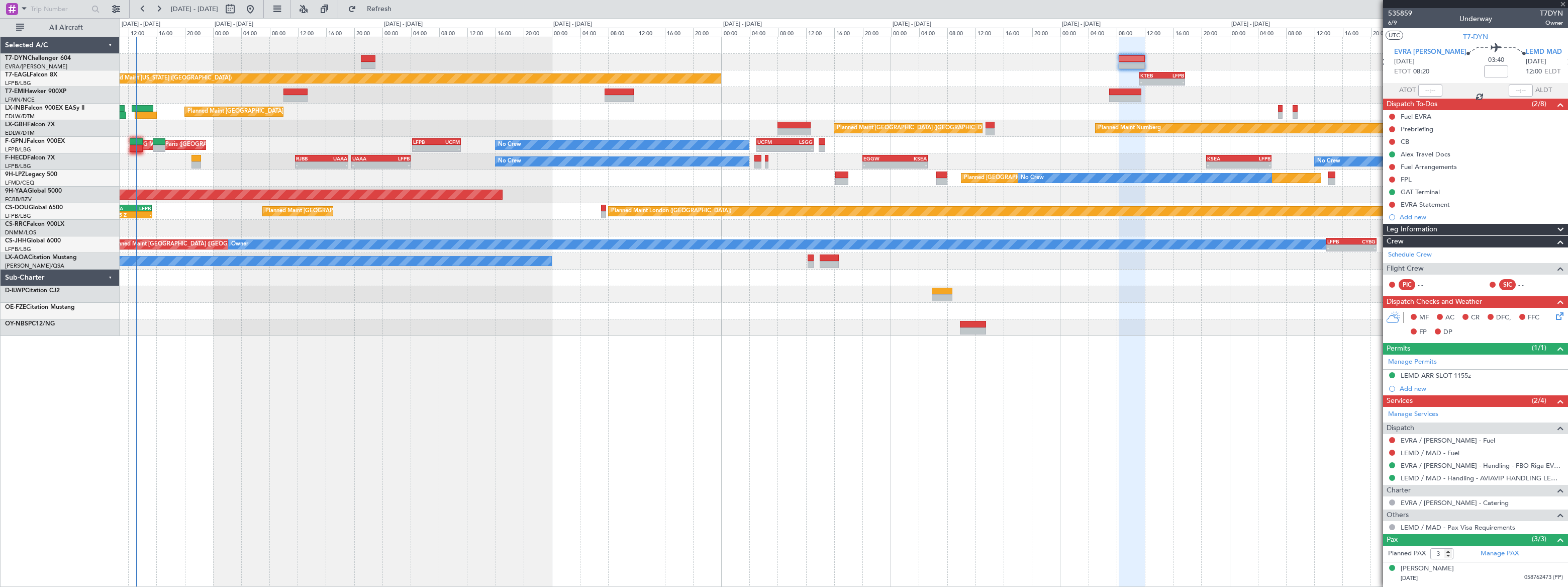
type input "+00:05"
type input "1"
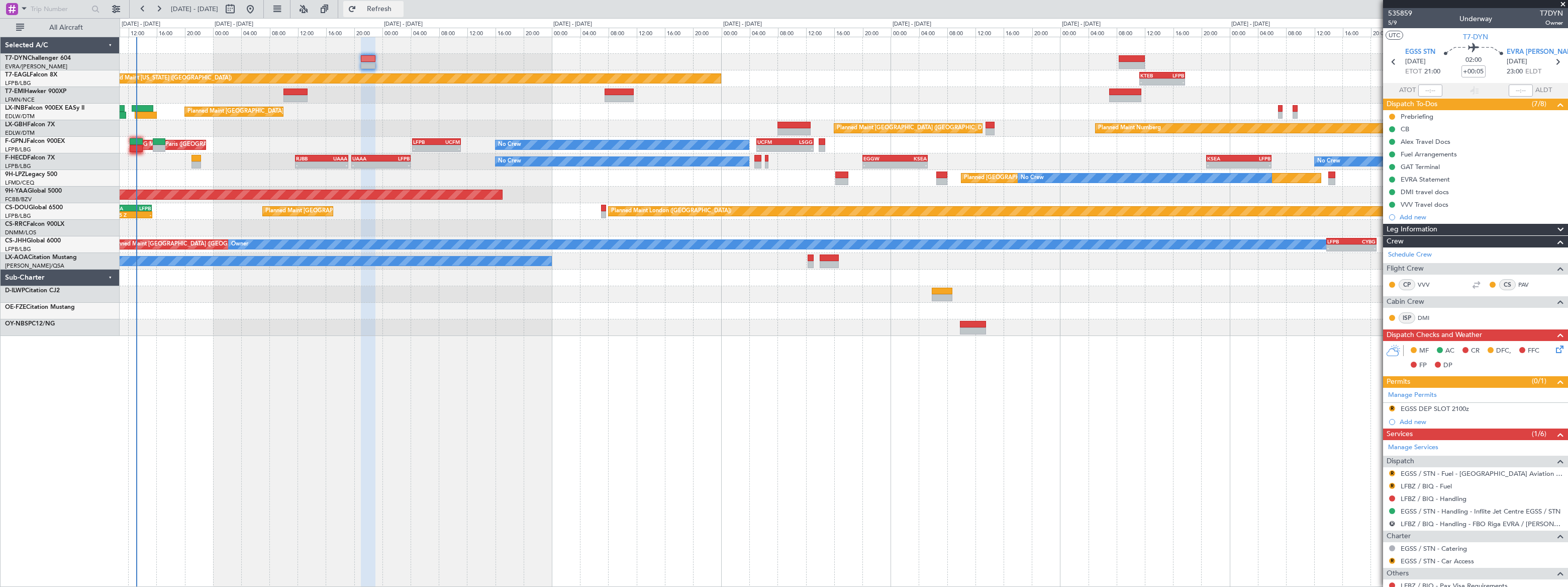
click at [401, 5] on span "Refresh" at bounding box center [379, 9] width 42 height 7
click at [401, 6] on span "Refreshing..." at bounding box center [379, 9] width 42 height 7
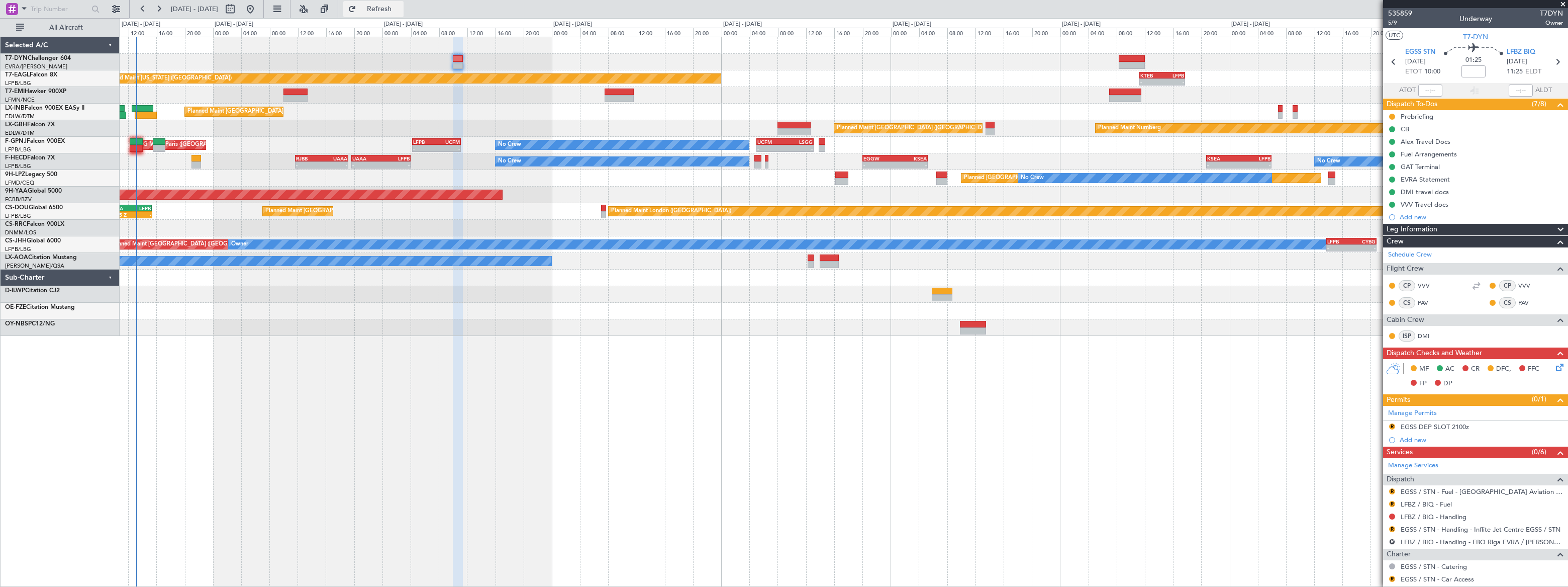
click at [401, 8] on span "Refresh" at bounding box center [379, 9] width 42 height 7
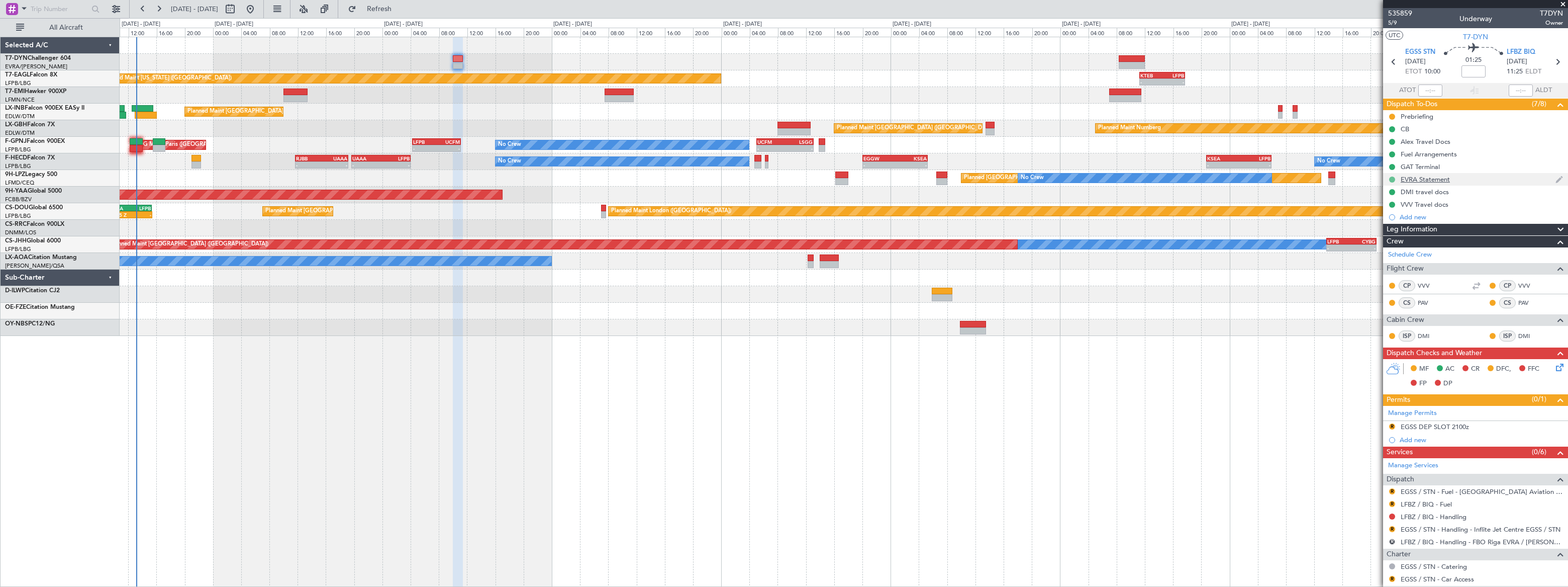
click at [1394, 179] on button at bounding box center [1392, 179] width 6 height 6
click at [1376, 206] on li "In Progress" at bounding box center [1393, 209] width 54 height 15
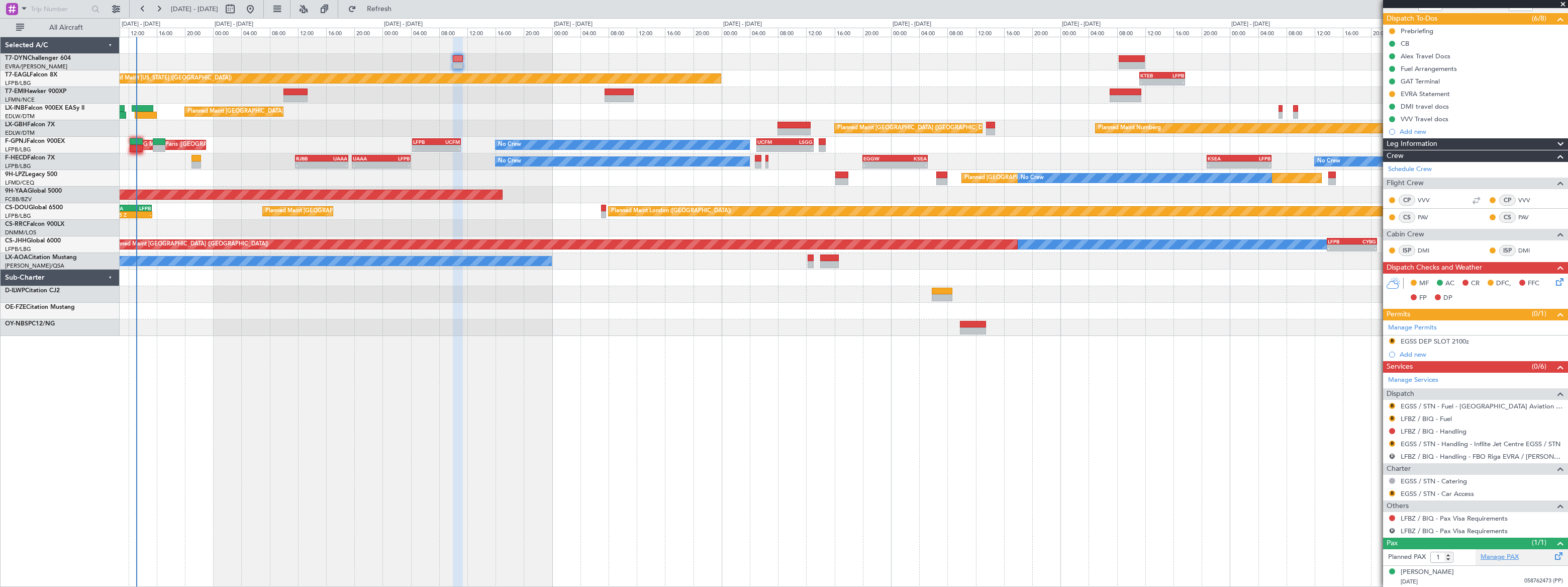
click at [1489, 556] on link "Manage PAX" at bounding box center [1500, 556] width 39 height 10
type input "2"
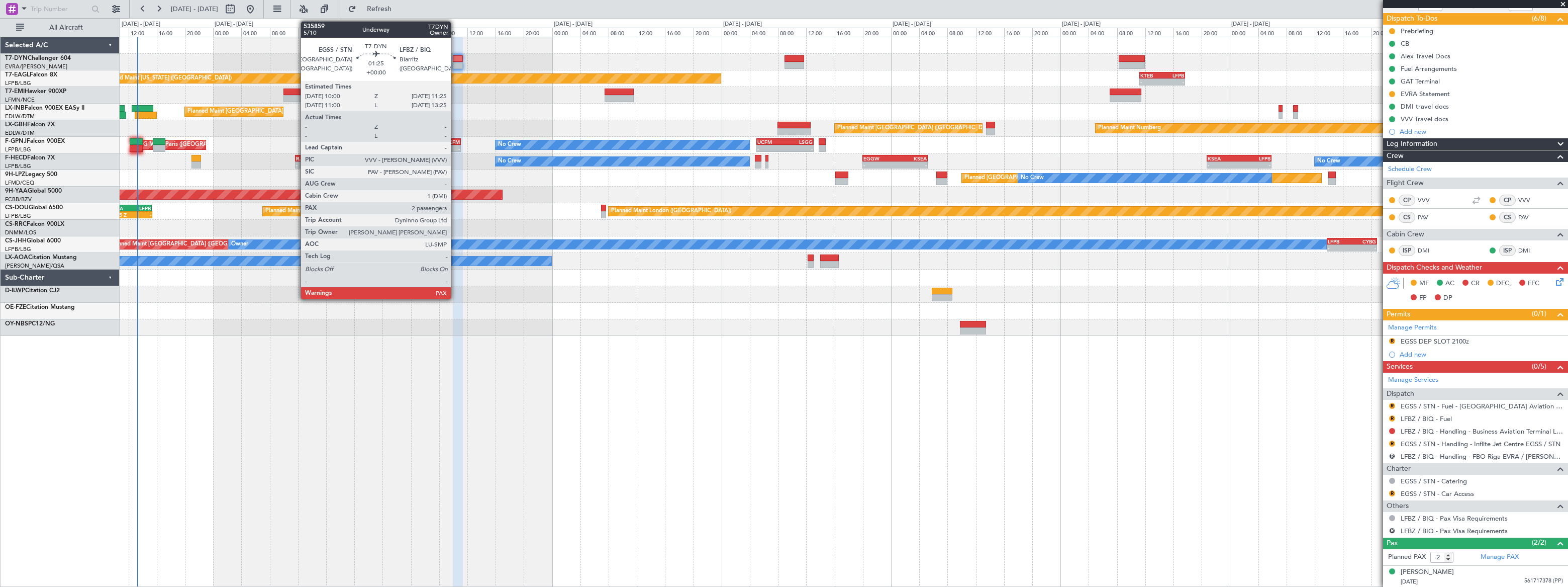
click at [454, 58] on div at bounding box center [457, 59] width 10 height 7
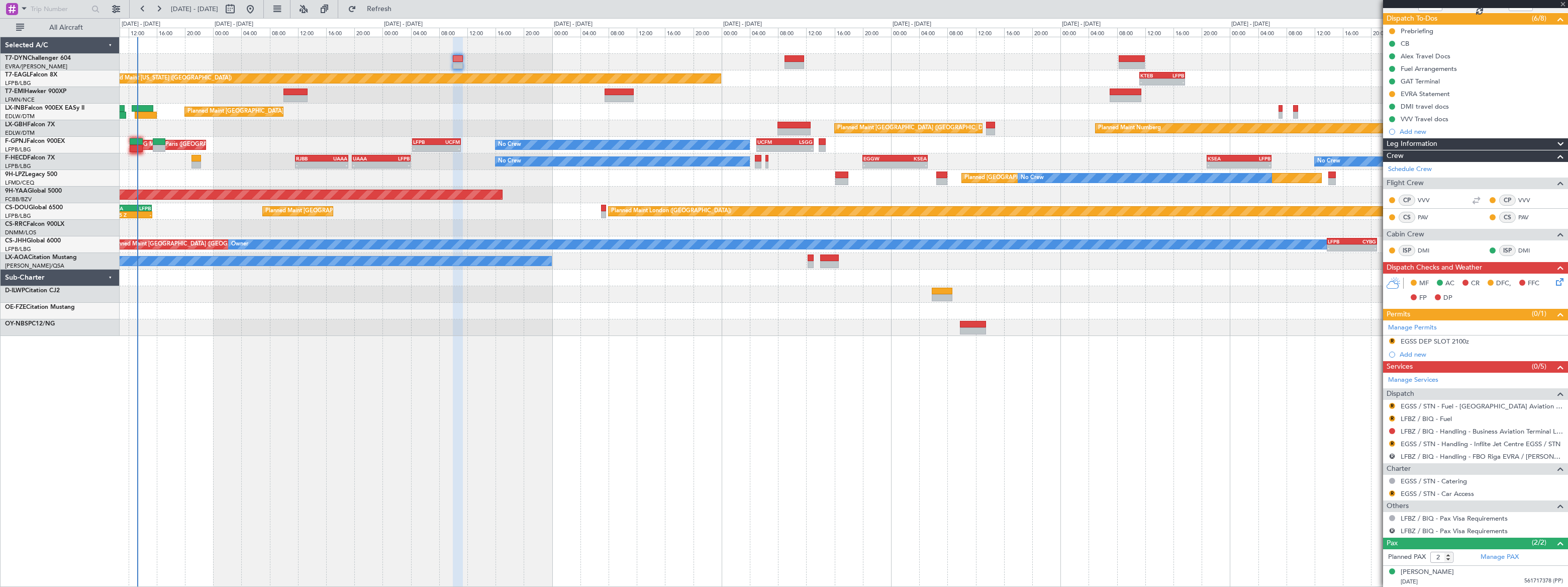
click at [456, 58] on div at bounding box center [457, 59] width 10 height 7
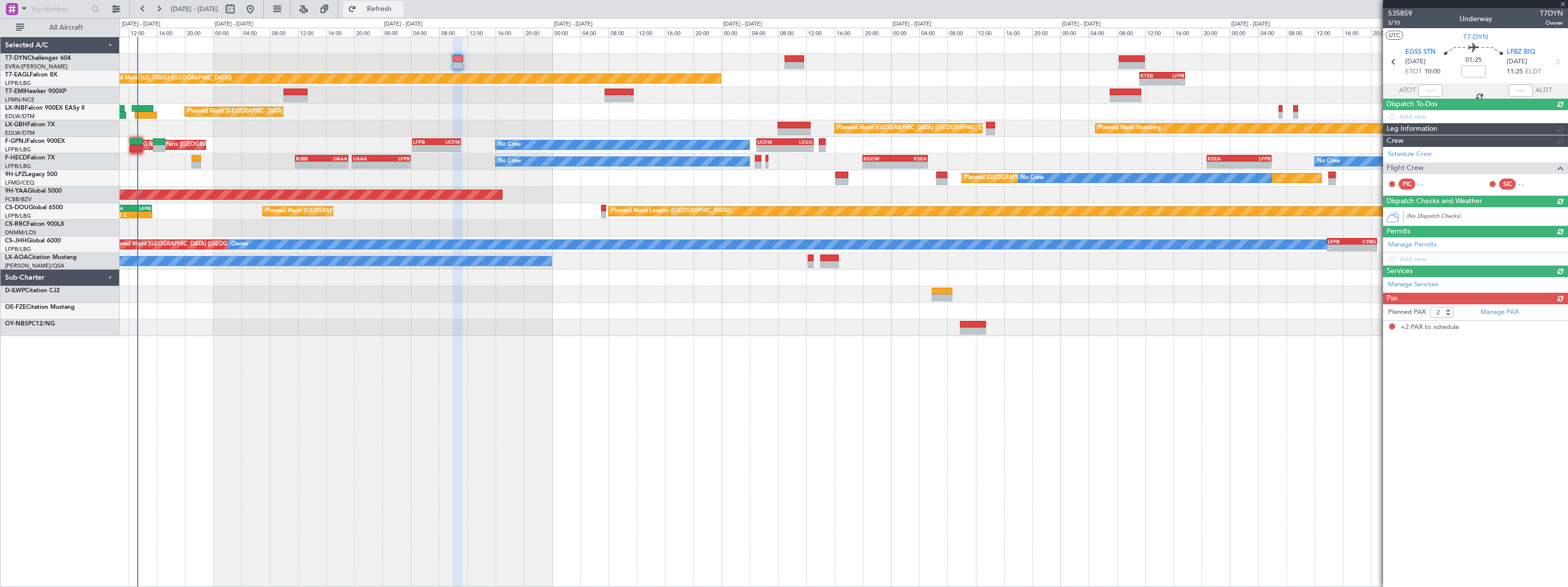
scroll to position [0, 0]
click at [401, 9] on span "Refresh" at bounding box center [379, 9] width 42 height 7
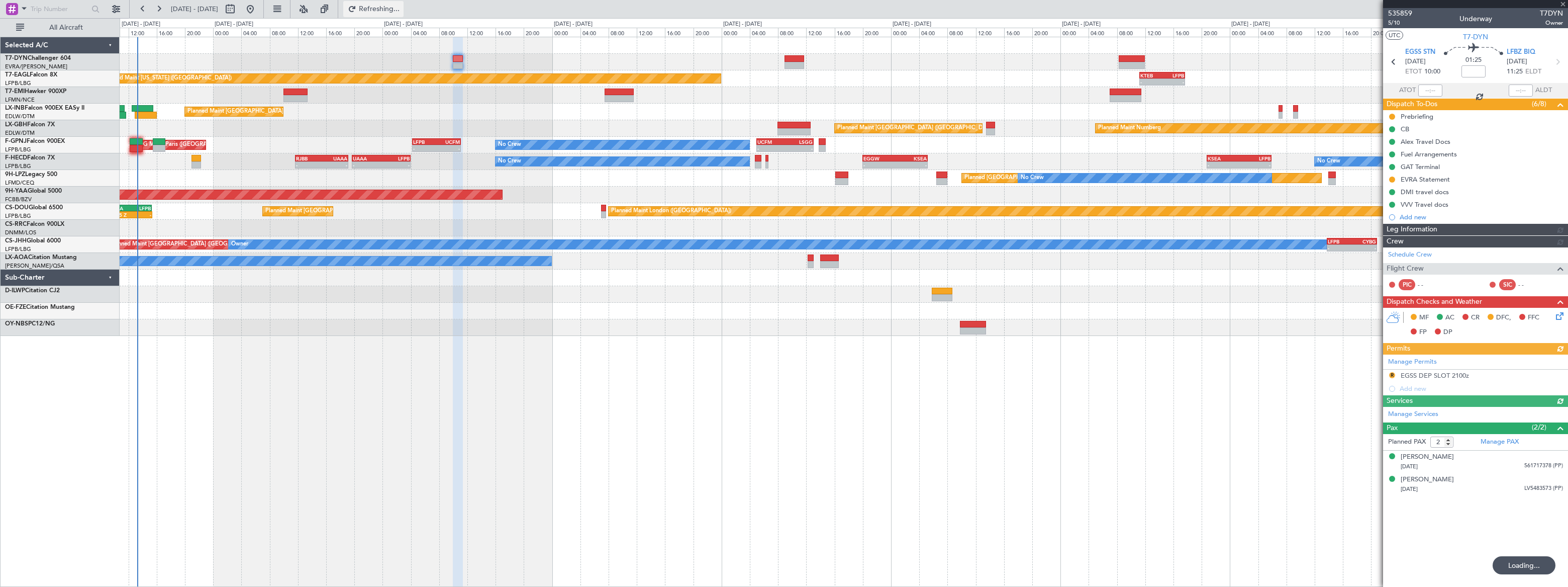
click at [401, 9] on span "Refreshing..." at bounding box center [379, 9] width 42 height 7
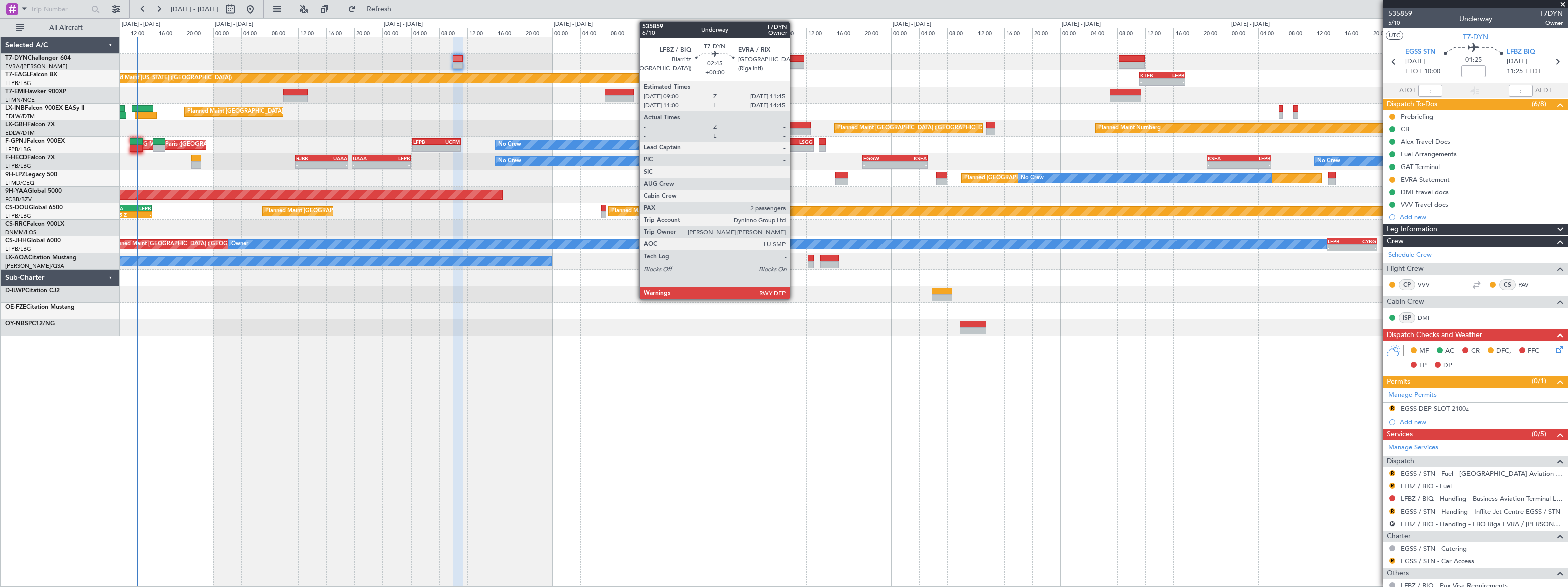
click at [794, 60] on div at bounding box center [794, 59] width 20 height 7
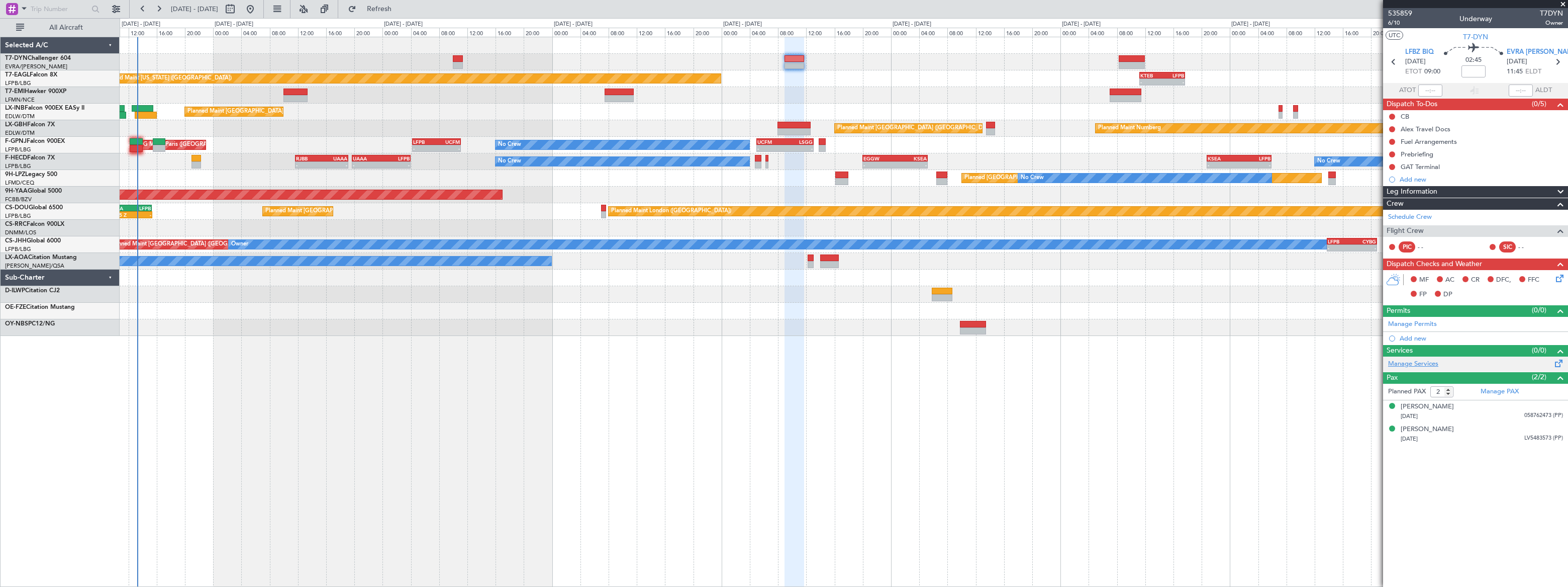
click at [1426, 362] on link "Manage Services" at bounding box center [1413, 363] width 50 height 10
click at [401, 9] on span "Refresh" at bounding box center [379, 9] width 42 height 7
click at [401, 5] on span "Refresh" at bounding box center [379, 9] width 42 height 7
click at [401, 5] on span "Refreshing..." at bounding box center [379, 9] width 42 height 7
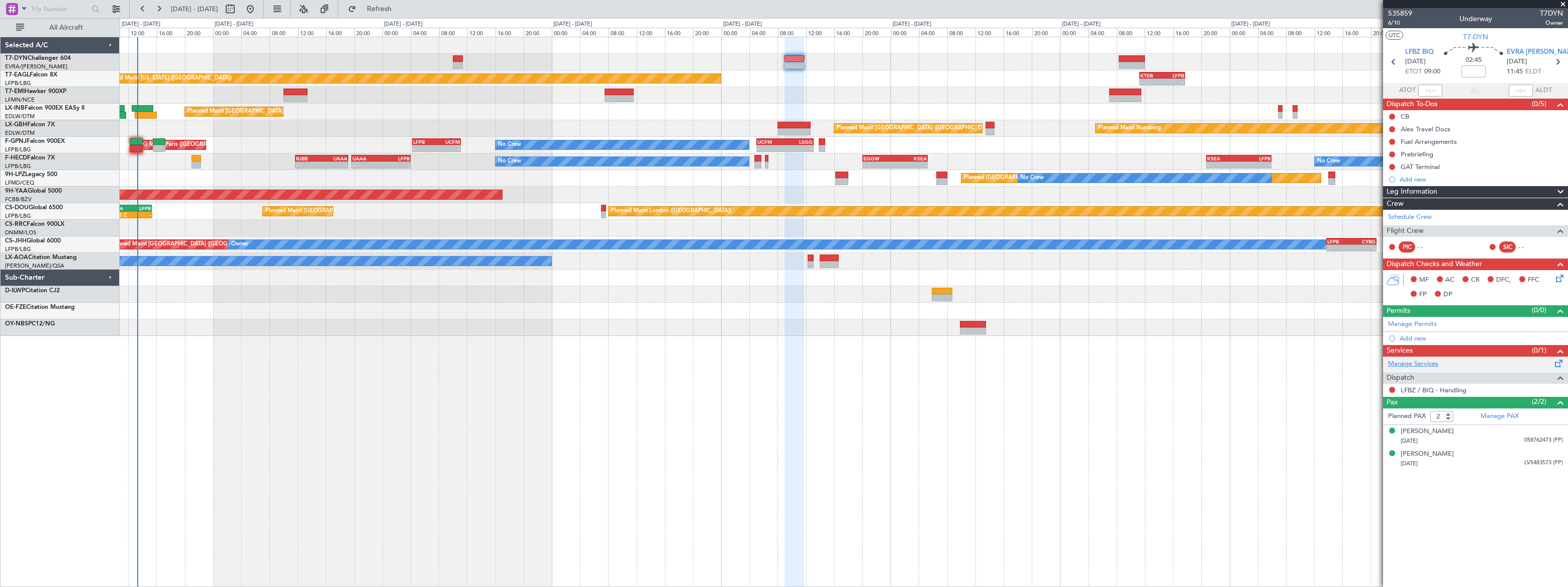
click at [1430, 362] on link "Manage Services" at bounding box center [1413, 363] width 50 height 10
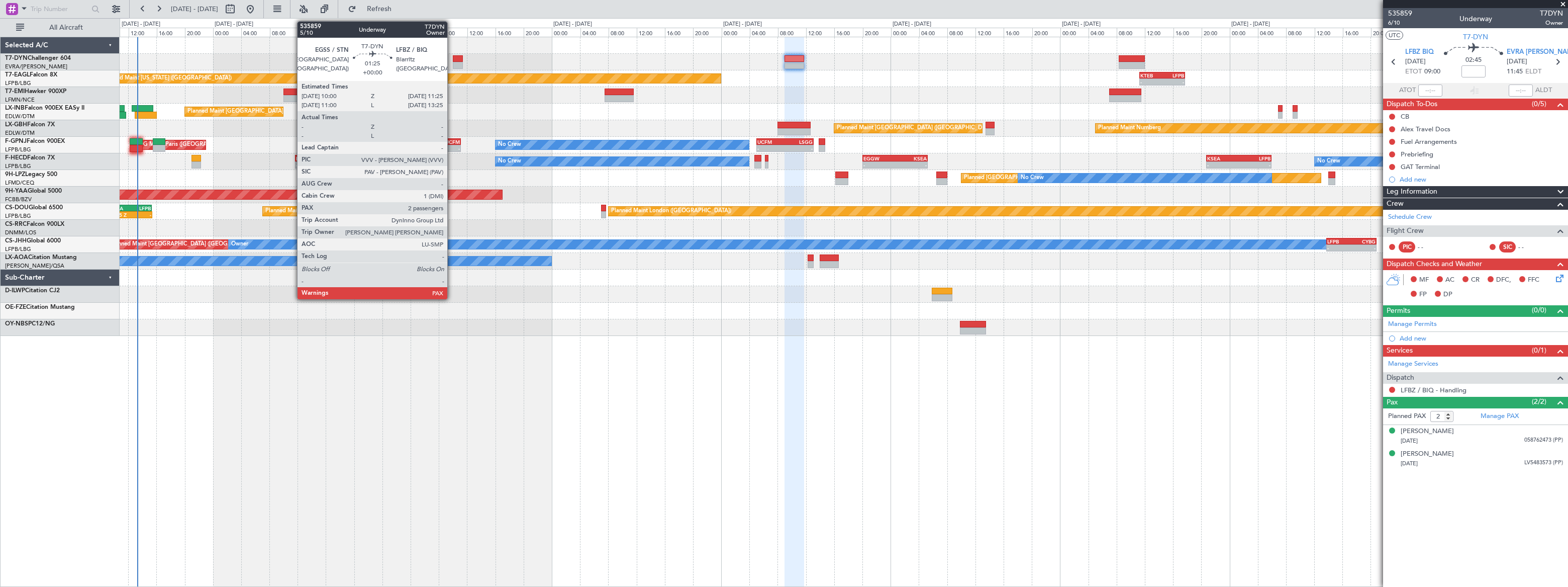
click at [453, 58] on div at bounding box center [457, 59] width 10 height 7
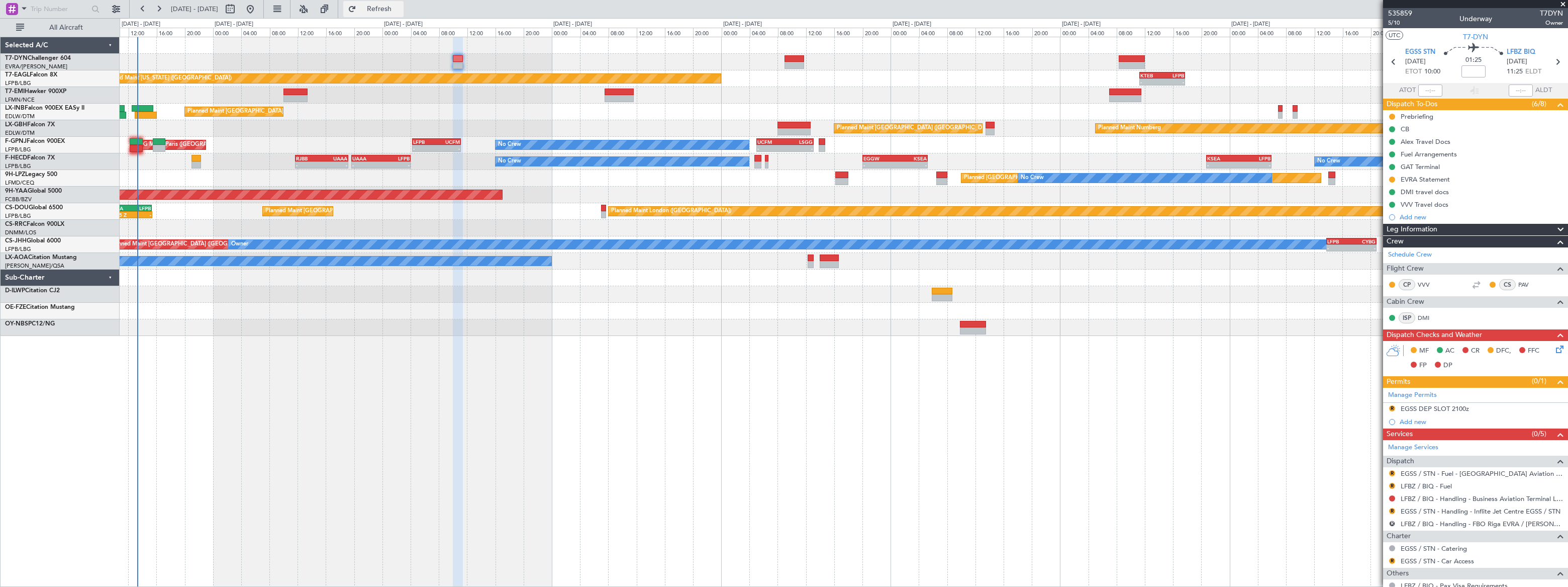
click at [401, 9] on span "Refresh" at bounding box center [379, 9] width 42 height 7
click at [1392, 20] on span "5/10" at bounding box center [1400, 23] width 24 height 9
click at [401, 9] on span "Refresh" at bounding box center [379, 9] width 42 height 7
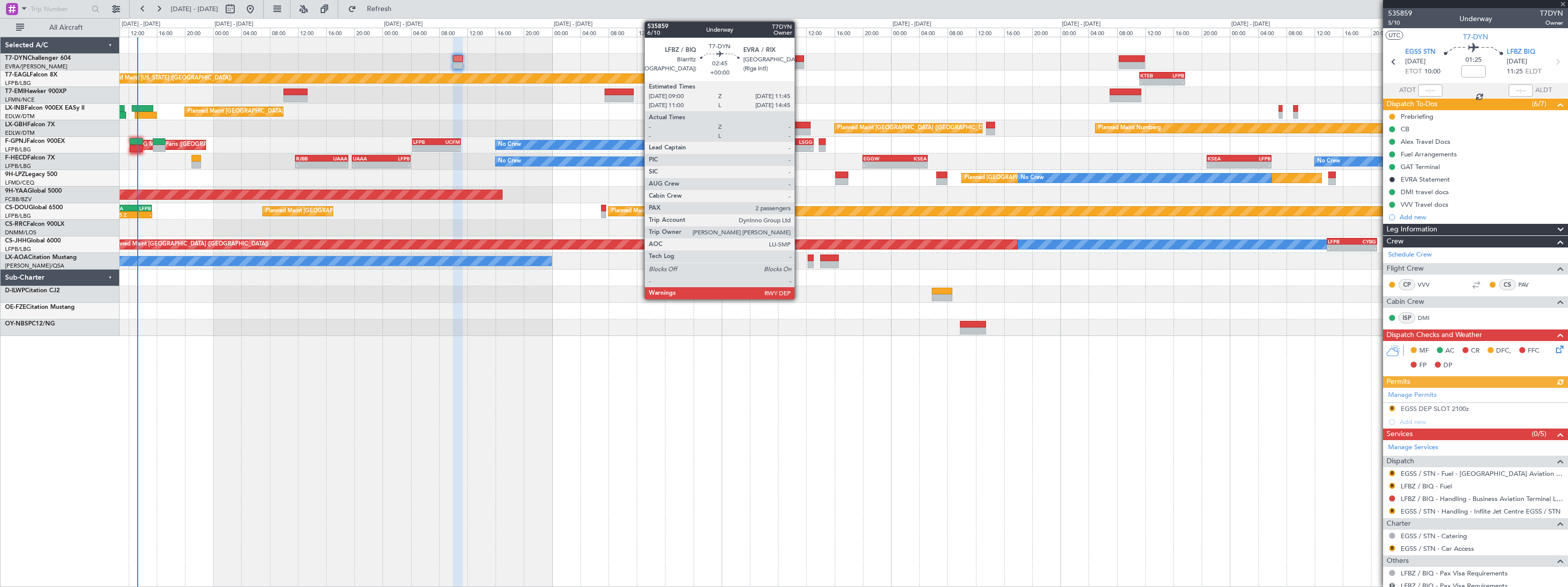
click at [799, 58] on div at bounding box center [794, 59] width 20 height 7
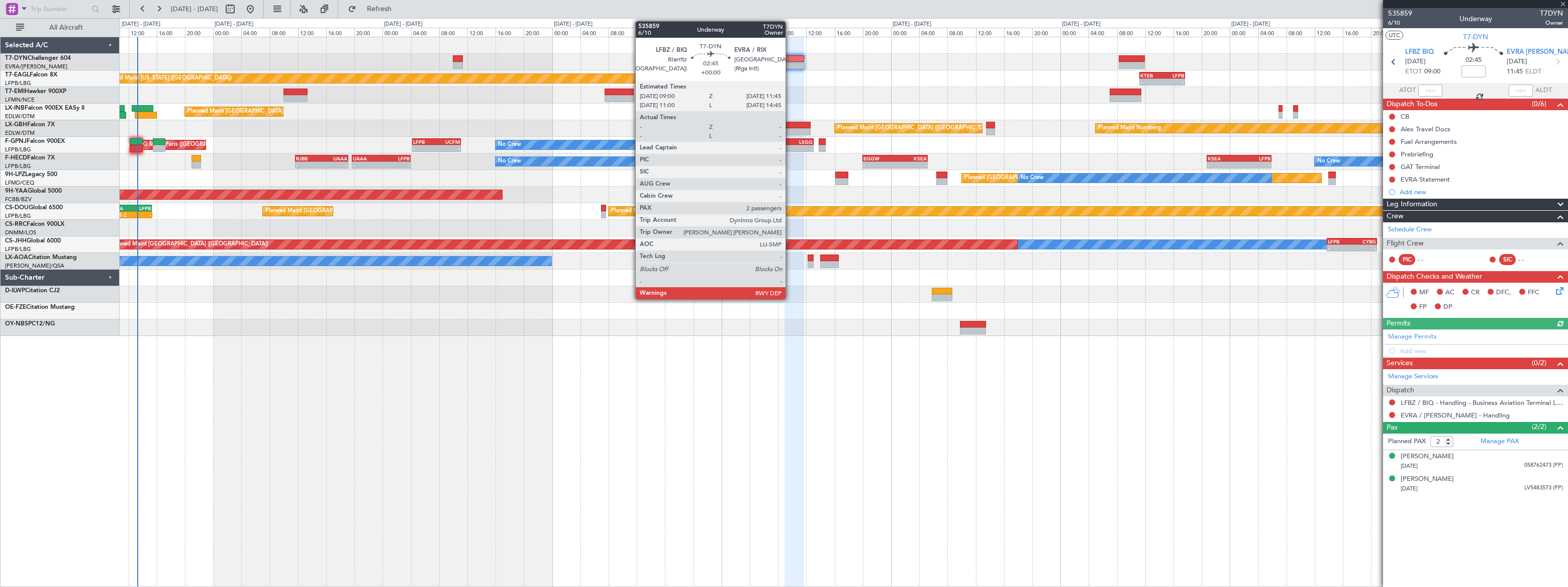
click at [792, 61] on div at bounding box center [794, 59] width 20 height 7
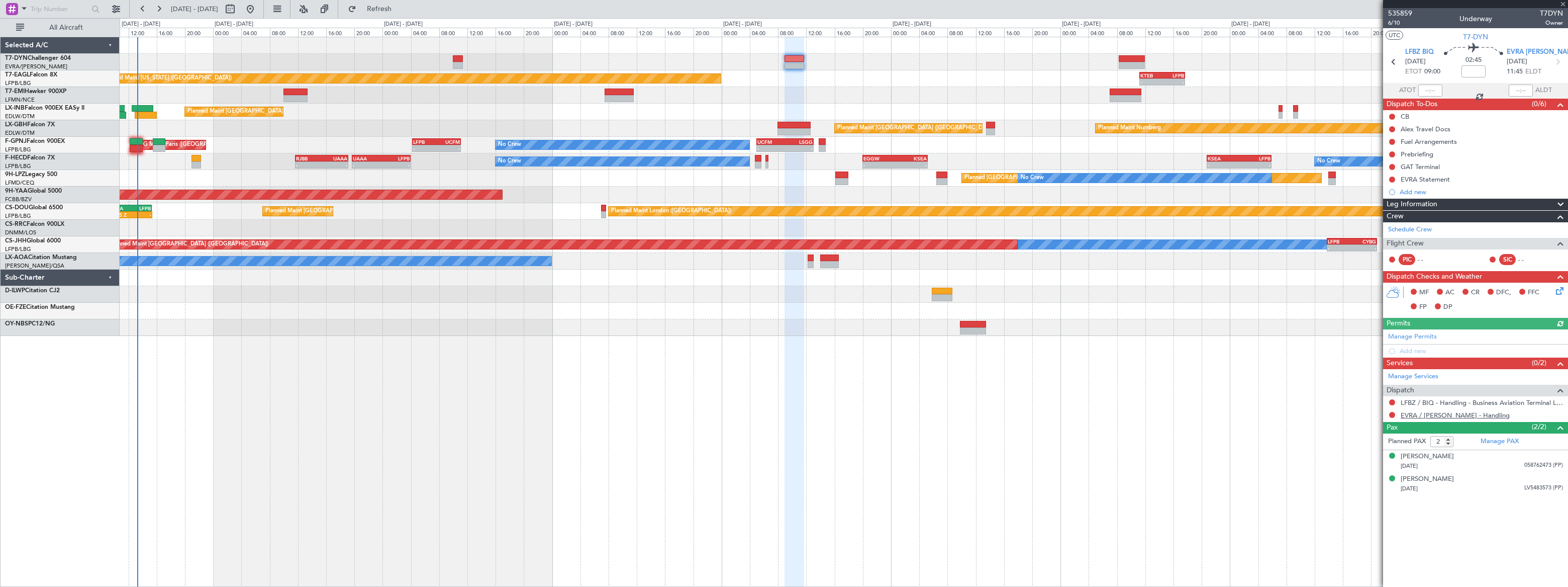
click at [1457, 414] on link "EVRA / RIX - Handling" at bounding box center [1455, 415] width 109 height 9
click at [401, 5] on span "Refresh" at bounding box center [379, 9] width 42 height 7
click at [401, 5] on span "Refreshing..." at bounding box center [379, 9] width 42 height 7
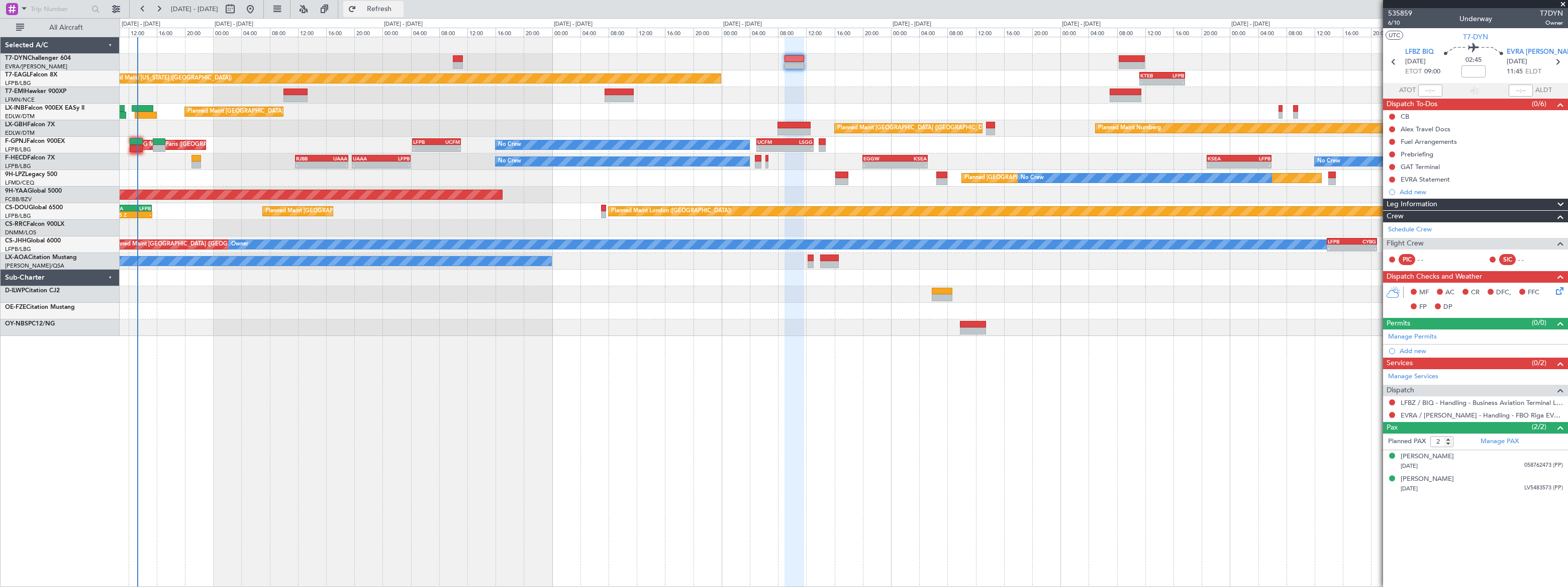
click at [401, 5] on span "Refresh" at bounding box center [379, 9] width 42 height 7
click at [1392, 129] on button at bounding box center [1392, 129] width 6 height 6
click at [1387, 173] on span "Completed" at bounding box center [1396, 173] width 33 height 10
click at [1469, 143] on div "Fuel Arrangements" at bounding box center [1476, 141] width 185 height 13
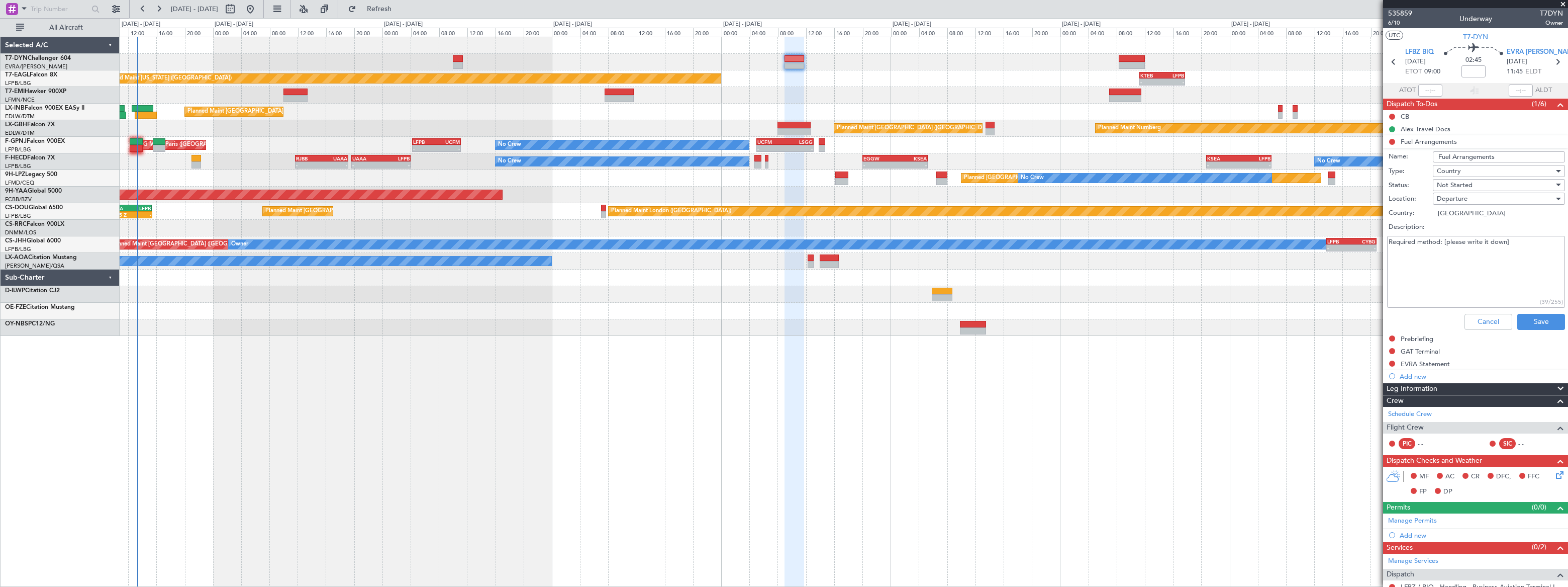
drag, startPoint x: 1469, startPoint y: 237, endPoint x: 1379, endPoint y: 236, distance: 90.0
click at [1380, 236] on fb-app "12 Sep 2025 - 20 Sep 2025 Refresh Quick Links All Aircraft Planned Maint New Yo…" at bounding box center [784, 297] width 1568 height 579
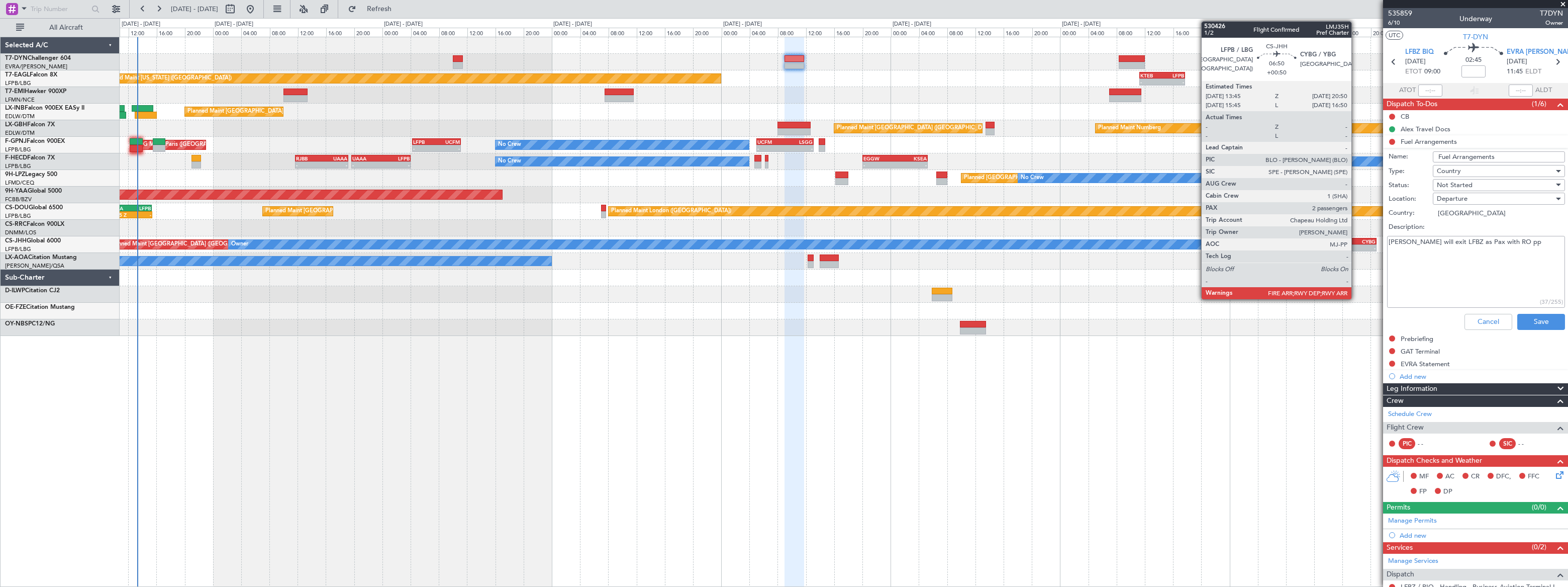
type textarea "Alex will exit LFBZ as Pax with RO pp"
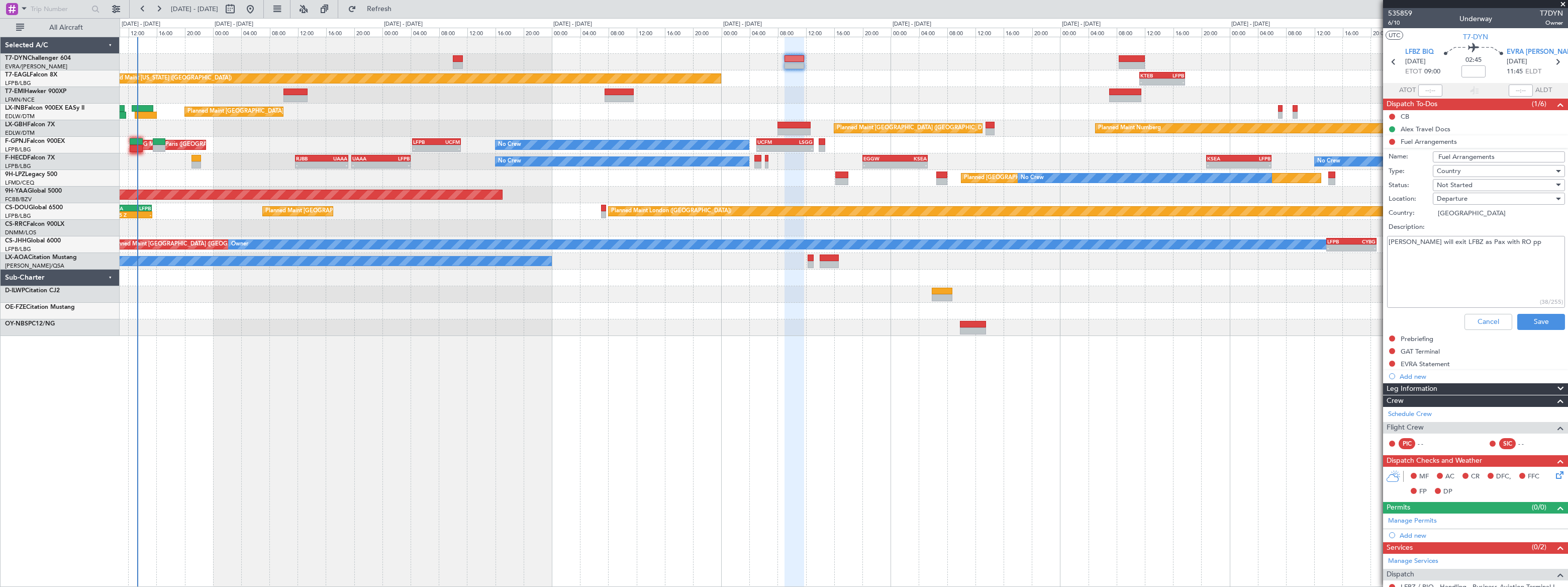
drag, startPoint x: 1502, startPoint y: 243, endPoint x: 1382, endPoint y: 237, distance: 120.1
click at [1382, 238] on fb-app "12 Sep 2025 - 20 Sep 2025 Refresh Quick Links All Aircraft Planned Maint New Yo…" at bounding box center [784, 297] width 1568 height 579
click at [1504, 243] on textarea "Alex will exit LFBZ as Pax with RO pp" at bounding box center [1476, 271] width 178 height 72
click at [1501, 242] on textarea "Alex will exit LFBZ as Pax with RO pp" at bounding box center [1476, 271] width 178 height 72
click at [1419, 260] on textarea "Alex will exit LFBZ as Pax with RO pp" at bounding box center [1476, 271] width 178 height 72
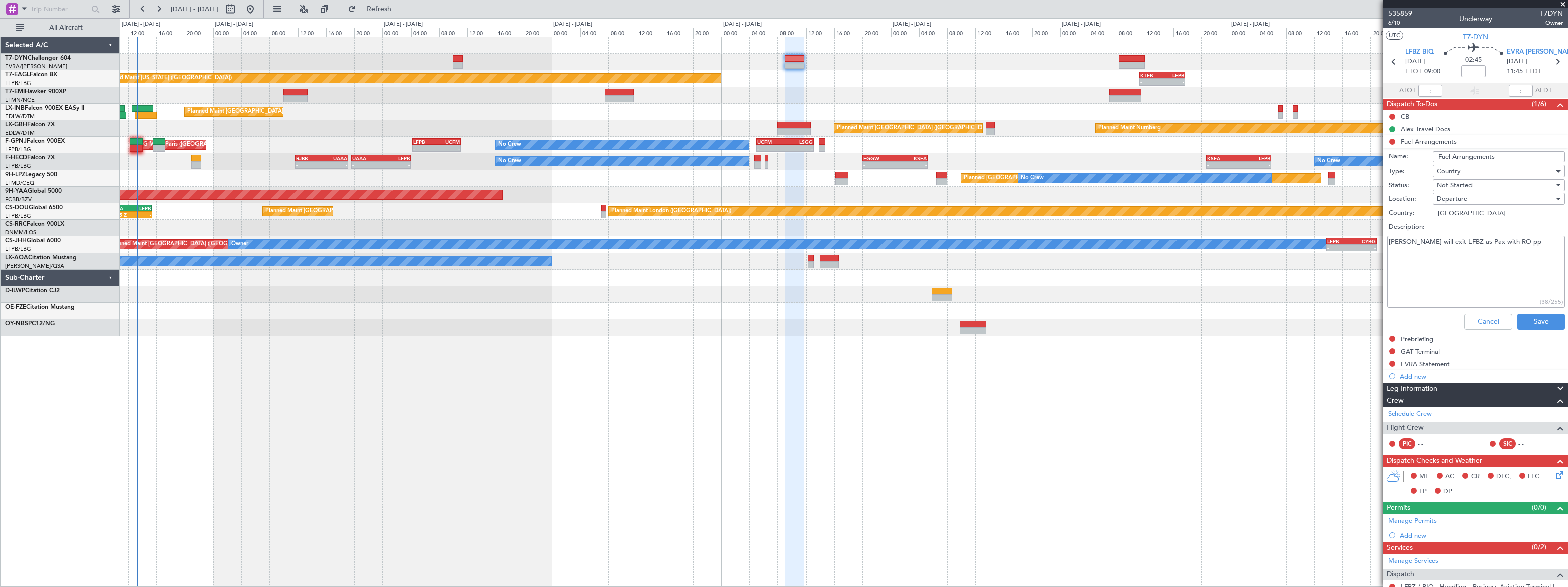
click at [1502, 242] on textarea "Alex will exit LFBZ as Pax with RO pp" at bounding box center [1476, 271] width 178 height 72
paste textarea "Alex will exit LFBZ as Pax with RO pp"
click at [1426, 262] on textarea "Alex will exit LFBZ as Pax with RO pp Alex will exit LFBZ as Pax with RO pp" at bounding box center [1476, 271] width 178 height 72
click at [1448, 260] on textarea "Alex will exit LFBZ as Pax with RO pp Alex will ebter LFBZ as Pax with RO pp" at bounding box center [1476, 271] width 178 height 72
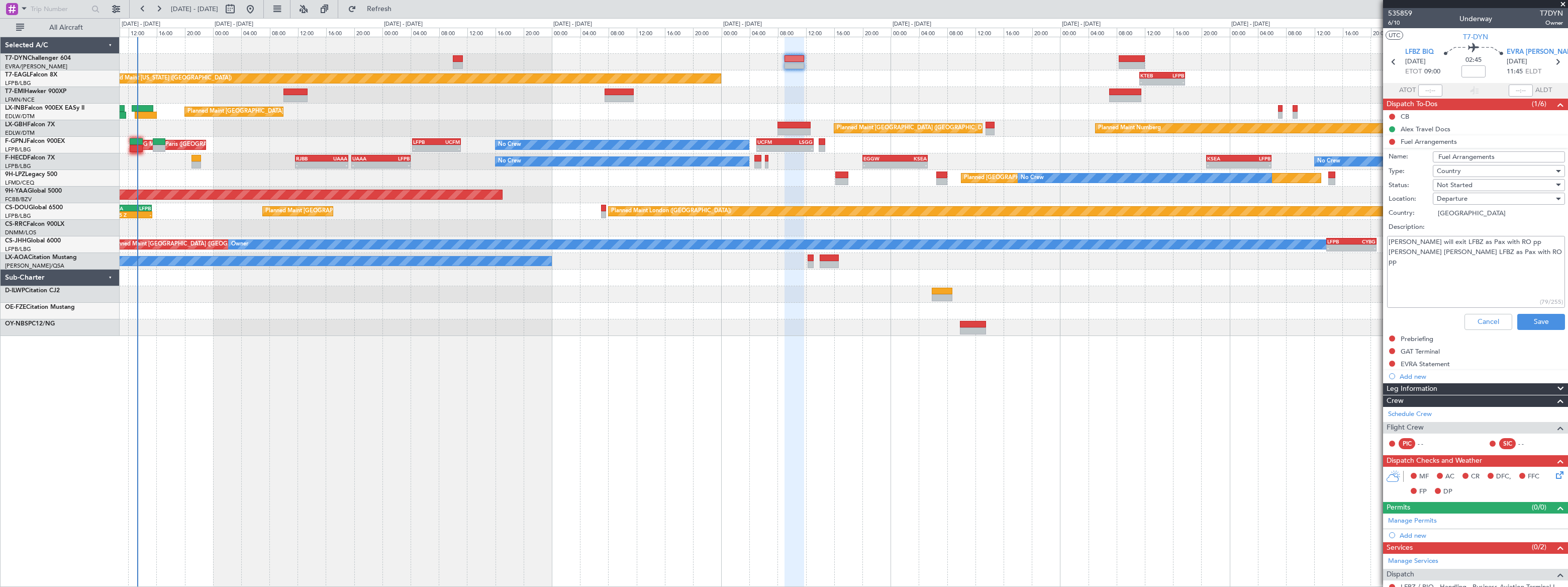
drag, startPoint x: 1421, startPoint y: 264, endPoint x: 1431, endPoint y: 262, distance: 10.2
click at [1421, 264] on textarea "Alex will exit LFBZ as Pax with RO pp Alex will ebter LFBZ as Pax with RO pp" at bounding box center [1476, 271] width 178 height 72
click at [1449, 260] on textarea "Alex will exit LFBZ as Pax with RO pp Alex will enter LFBZ as Pax with RO pp" at bounding box center [1476, 271] width 178 height 72
click at [1389, 253] on textarea "Alex will exit LFBZ as Pax with RO pp Alex will enter EVRA as Pax with RO pp" at bounding box center [1476, 271] width 178 height 72
type textarea "Alex will exit LFBZ as Pax with RO pp Alex will enter EVRA as Pax with RO pp"
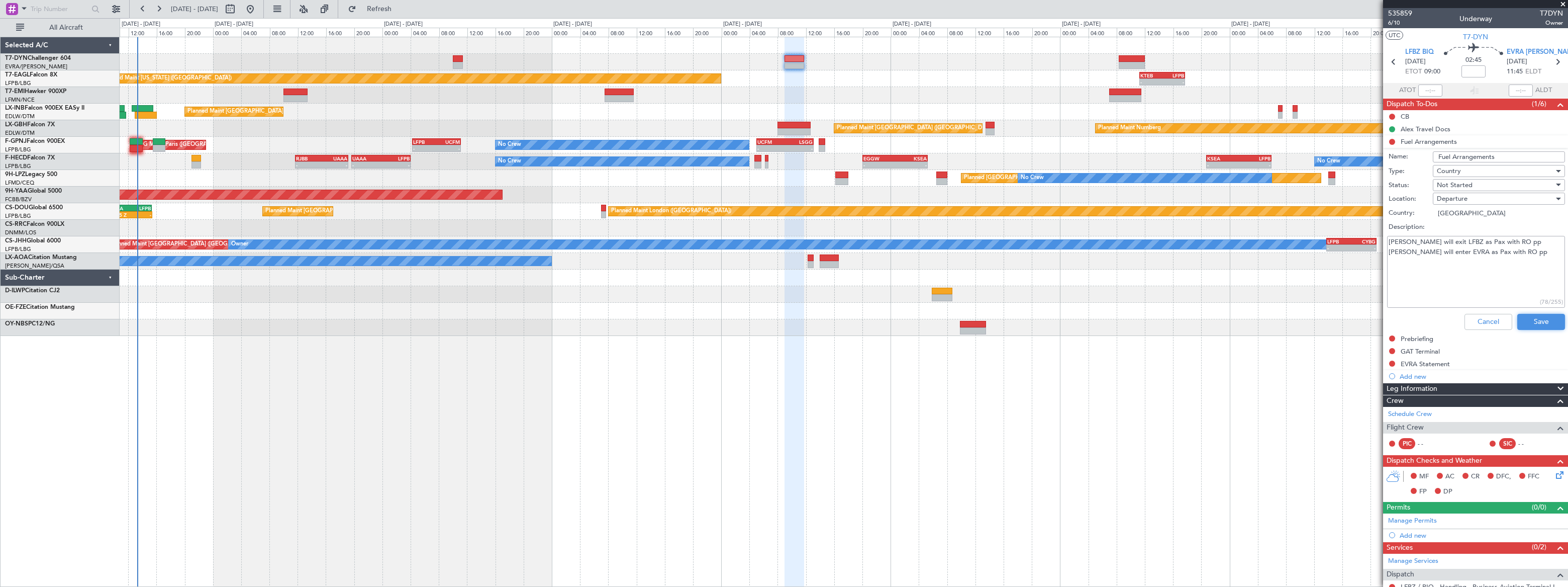
click at [1543, 316] on button "Save" at bounding box center [1541, 322] width 48 height 16
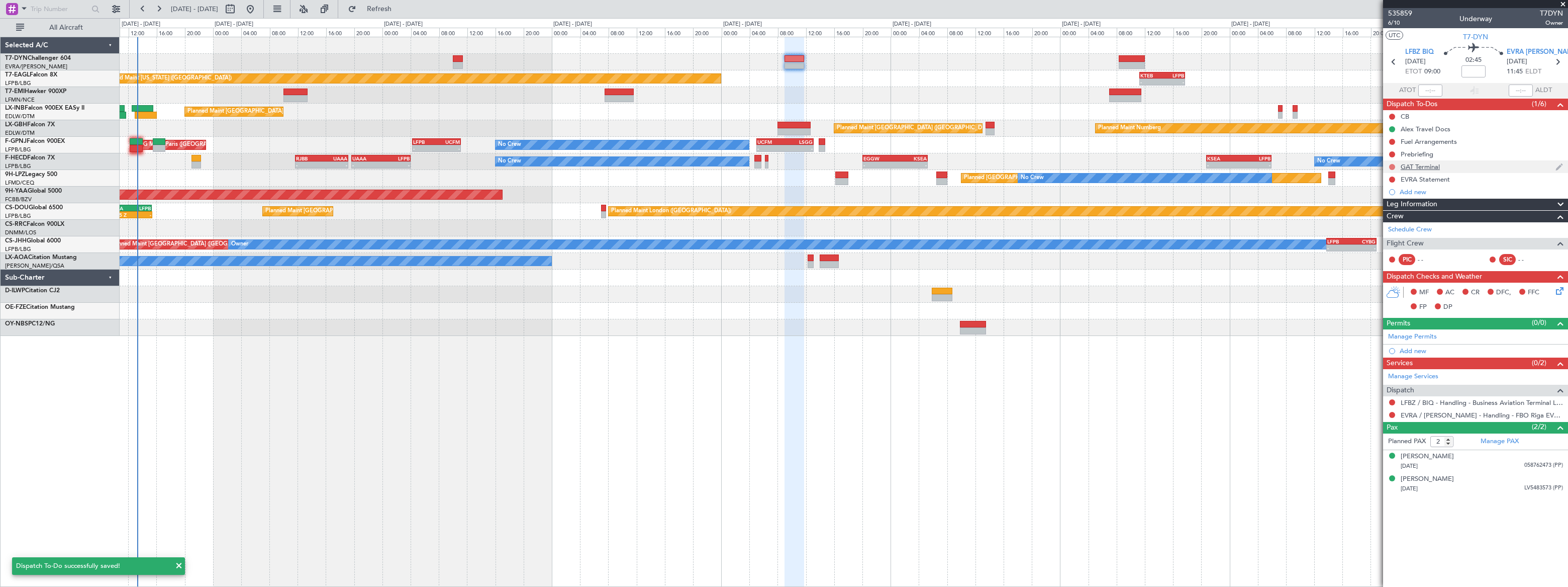
click at [1391, 166] on button at bounding box center [1392, 166] width 6 height 6
click at [1378, 209] on li "Completed" at bounding box center [1392, 211] width 53 height 15
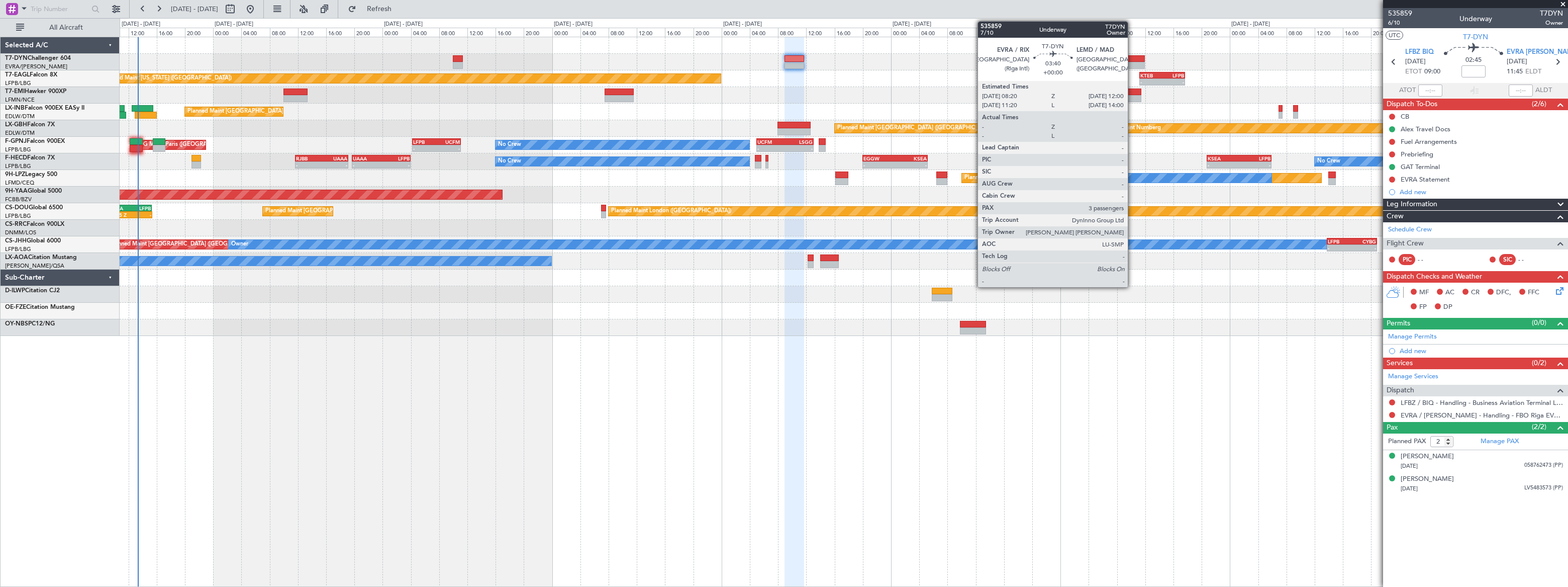
click at [1133, 60] on div at bounding box center [1131, 59] width 26 height 7
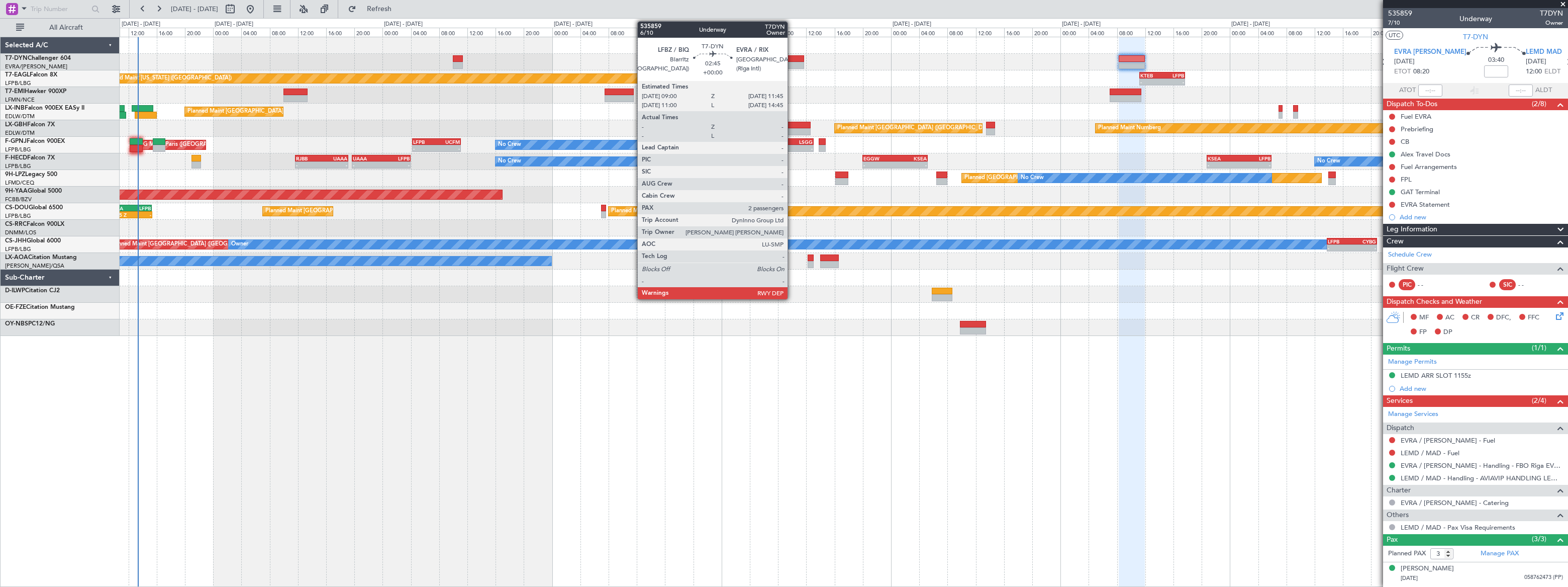
click at [793, 59] on div at bounding box center [794, 59] width 20 height 7
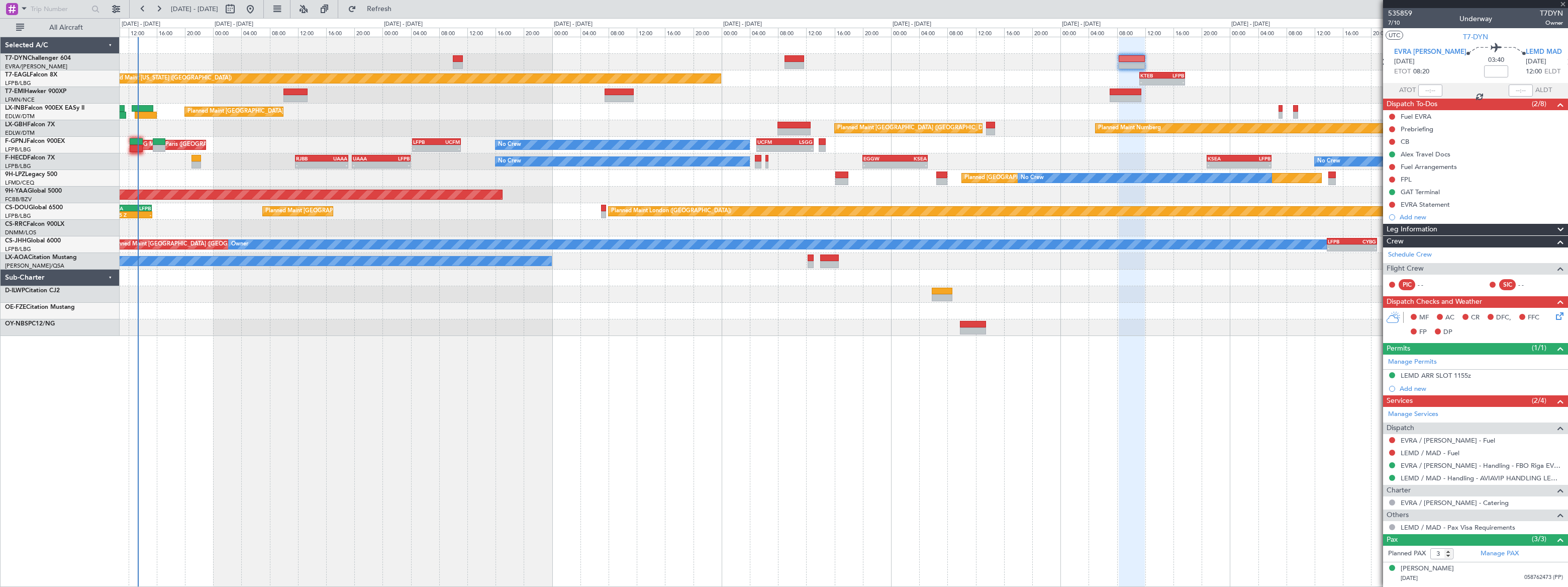
type input "2"
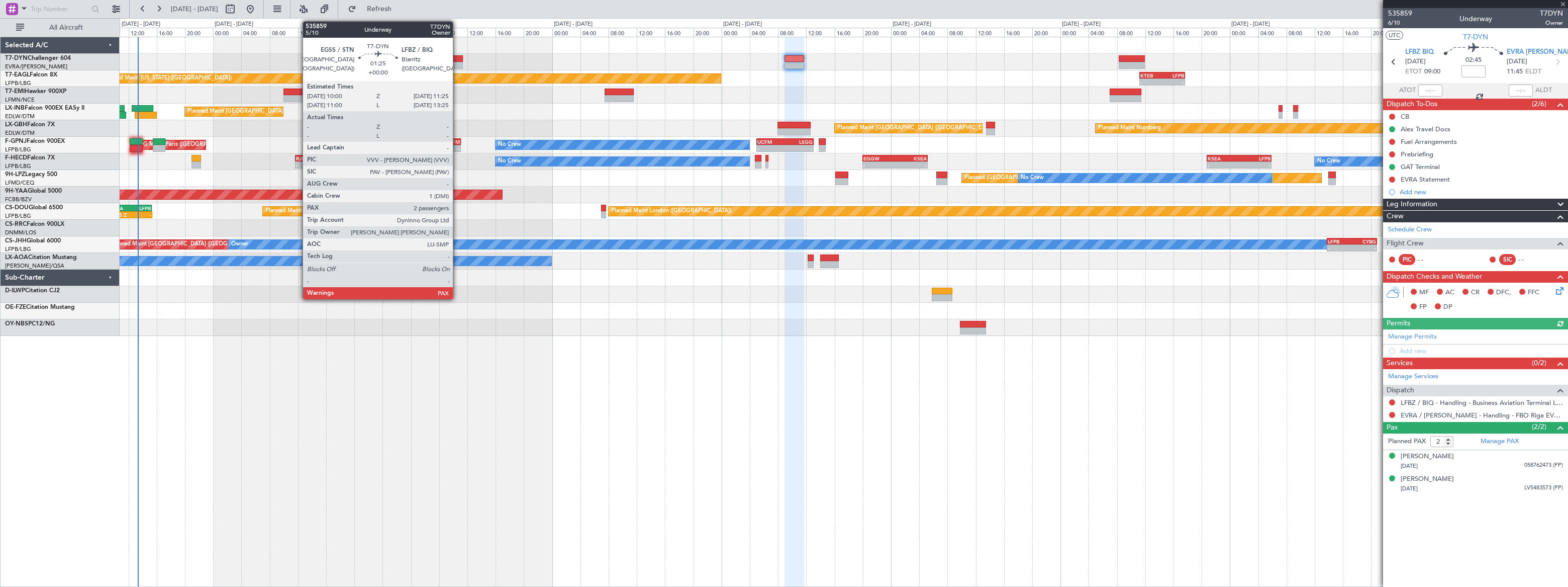
click at [457, 59] on div at bounding box center [457, 59] width 10 height 7
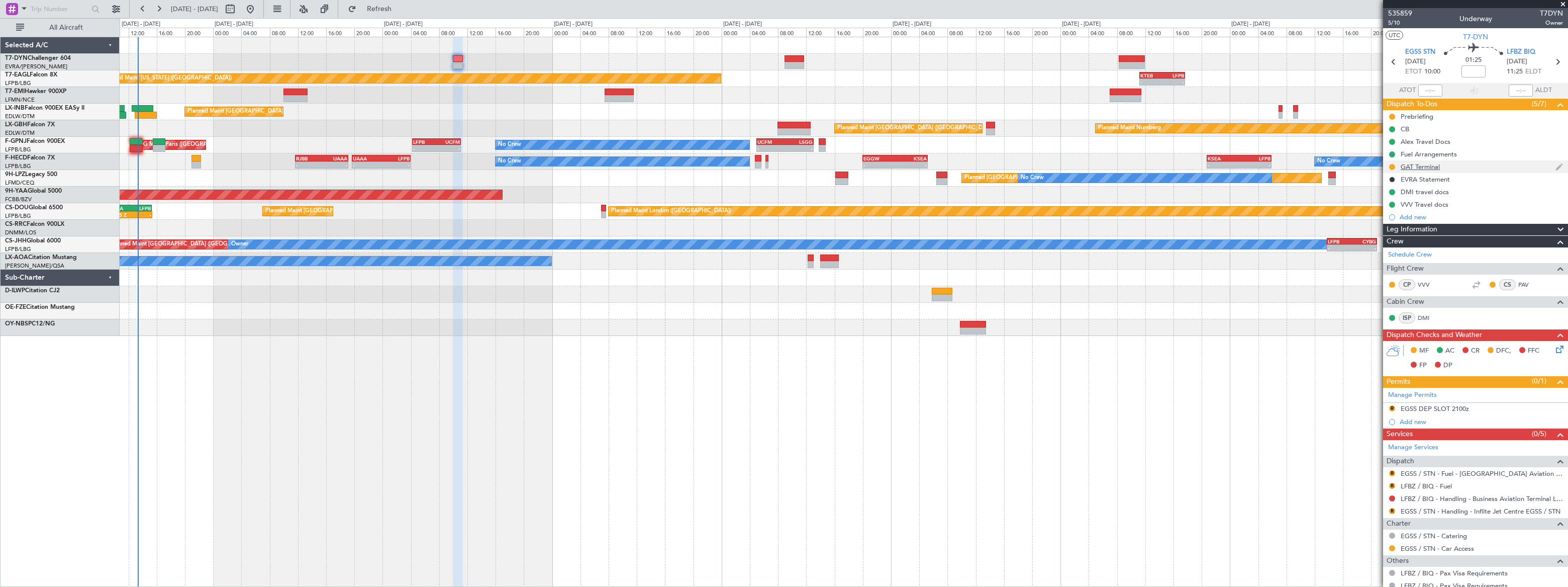
click at [1451, 171] on div "GAT Terminal" at bounding box center [1476, 166] width 185 height 13
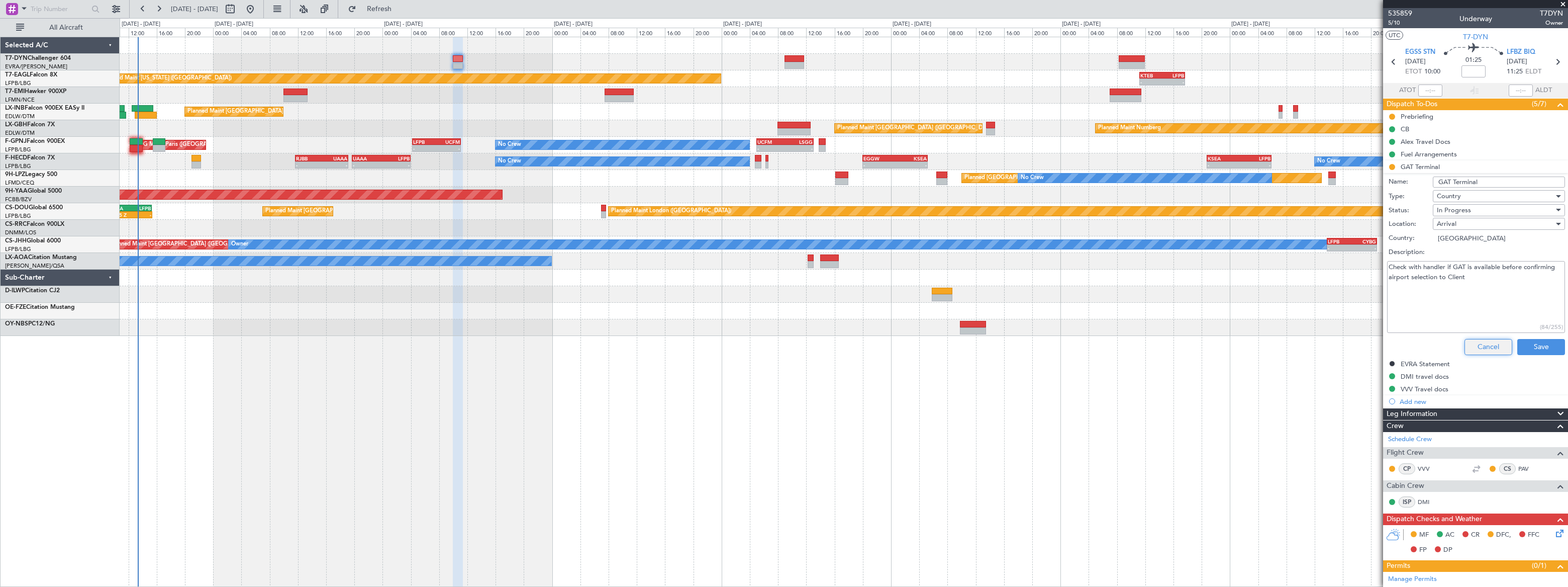
click at [1487, 344] on button "Cancel" at bounding box center [1488, 347] width 48 height 16
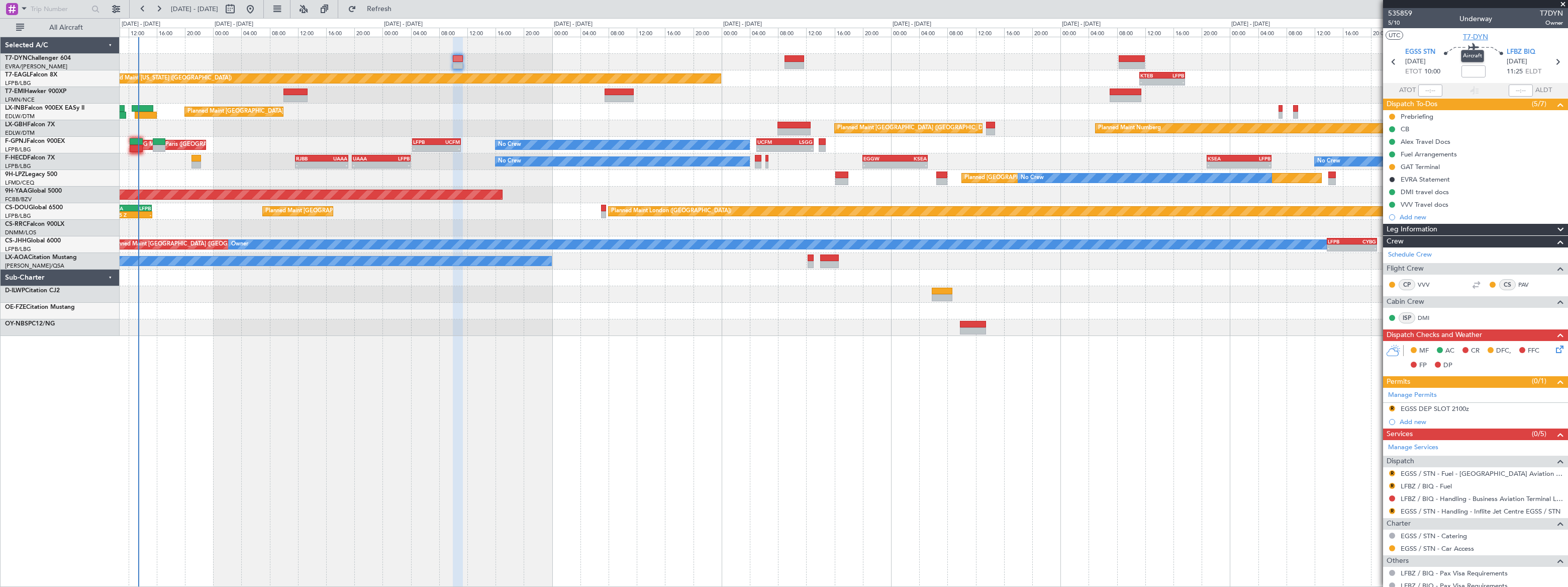
click at [1478, 40] on span "T7-DYN" at bounding box center [1475, 37] width 25 height 11
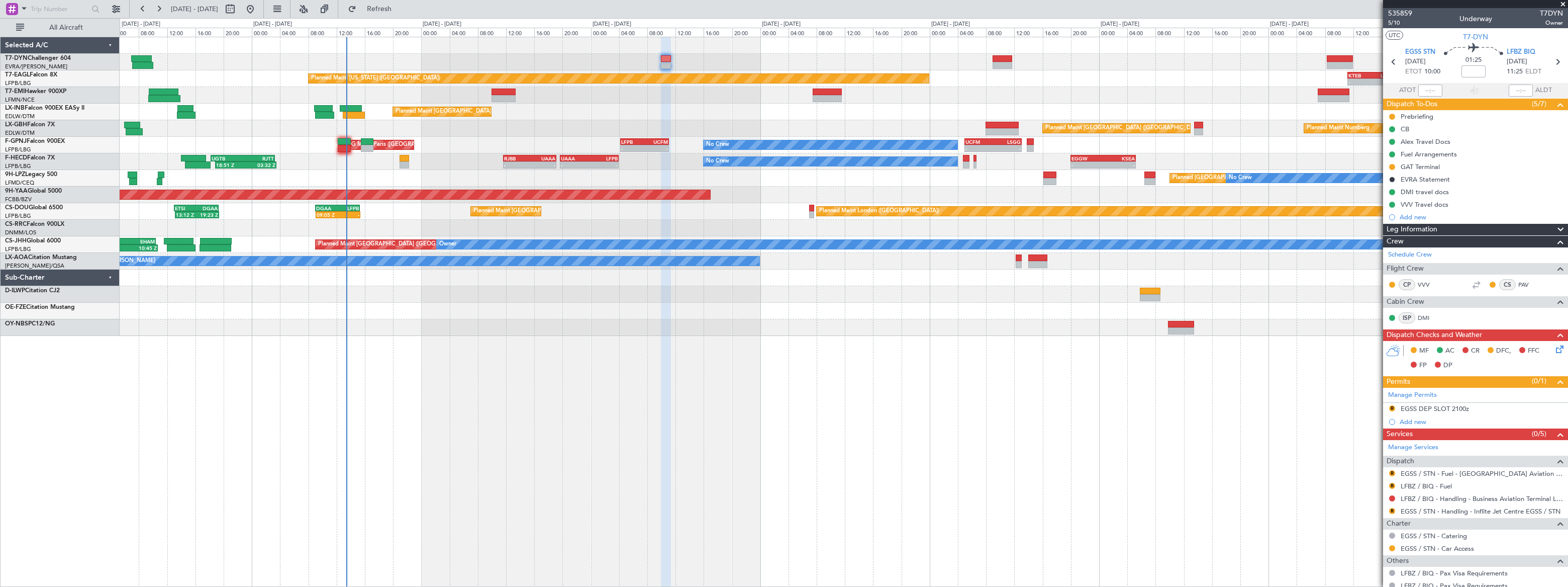
click at [526, 240] on div "Planned Maint New York (Teterboro) - - KTEB 11:15 Z LFPB 17:40 Z Planned Maint …" at bounding box center [844, 186] width 1448 height 298
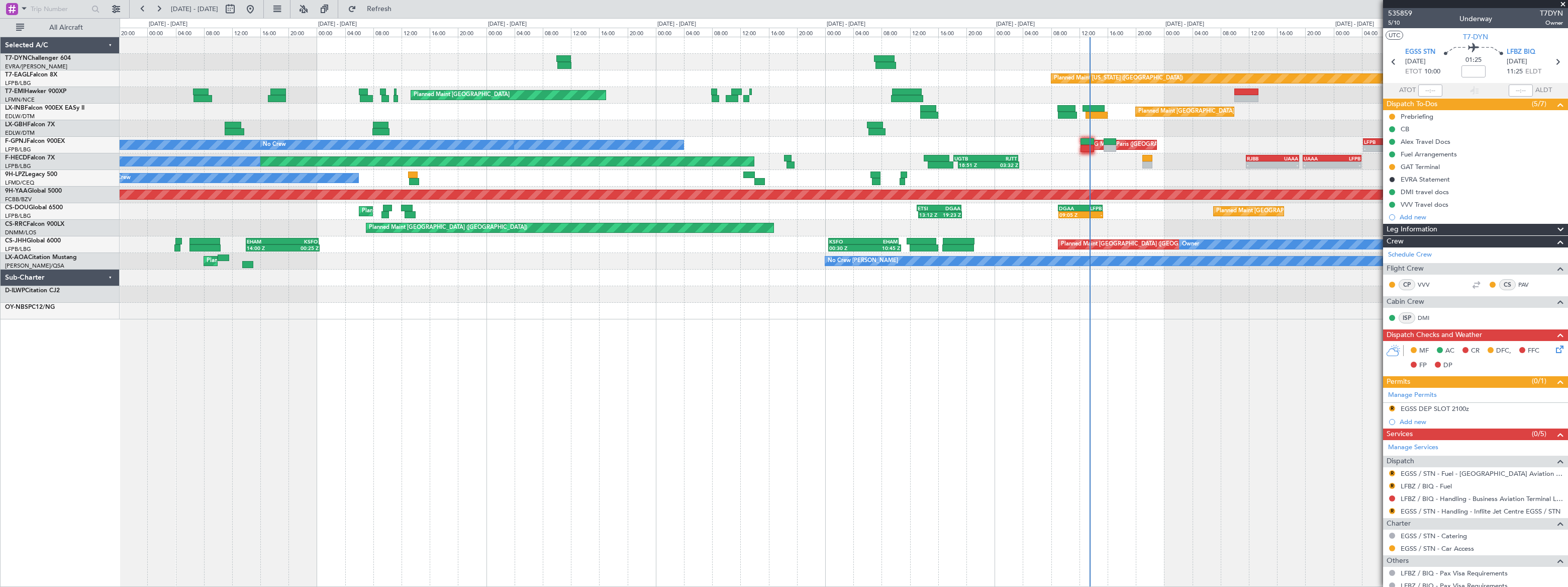
click at [679, 217] on div "Planned Maint New York (Teterboro) Planned Maint Zurich Planned Maint Zurich Pl…" at bounding box center [844, 178] width 1448 height 282
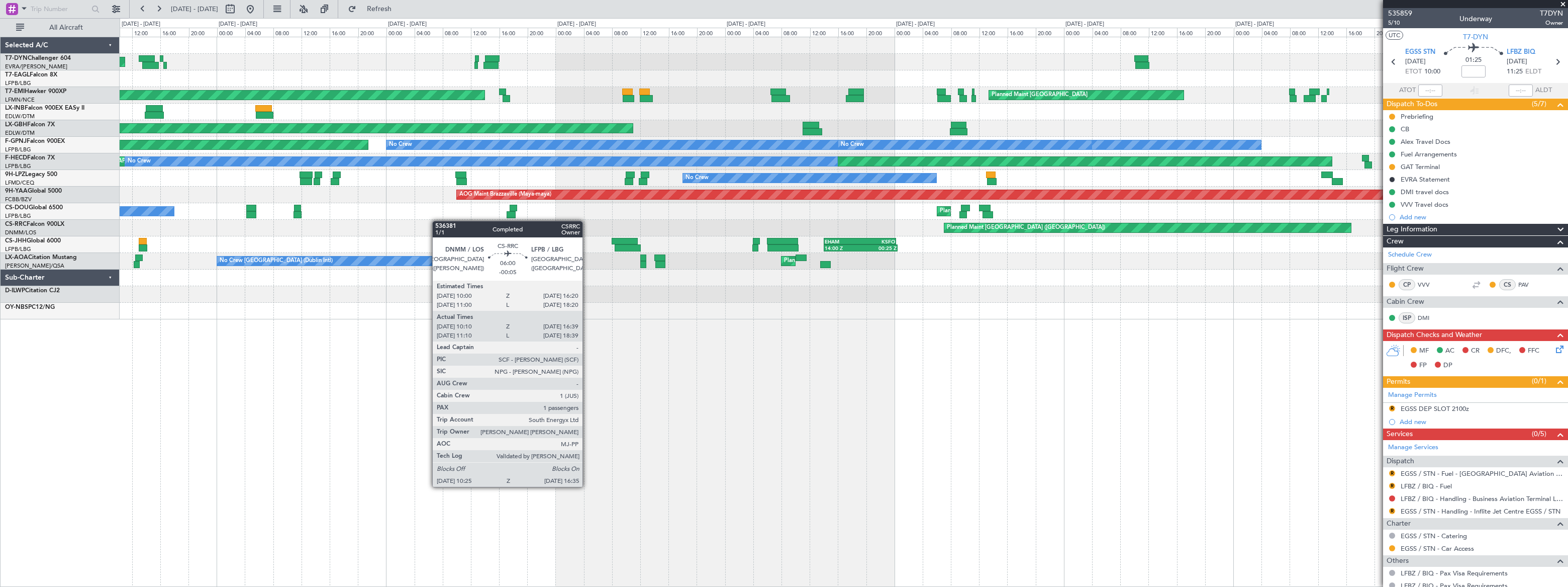
click at [557, 225] on div "AOG Maint Riga (Riga Intl) Planned Maint New York (Teterboro) Planned Maint Zur…" at bounding box center [784, 302] width 1568 height 569
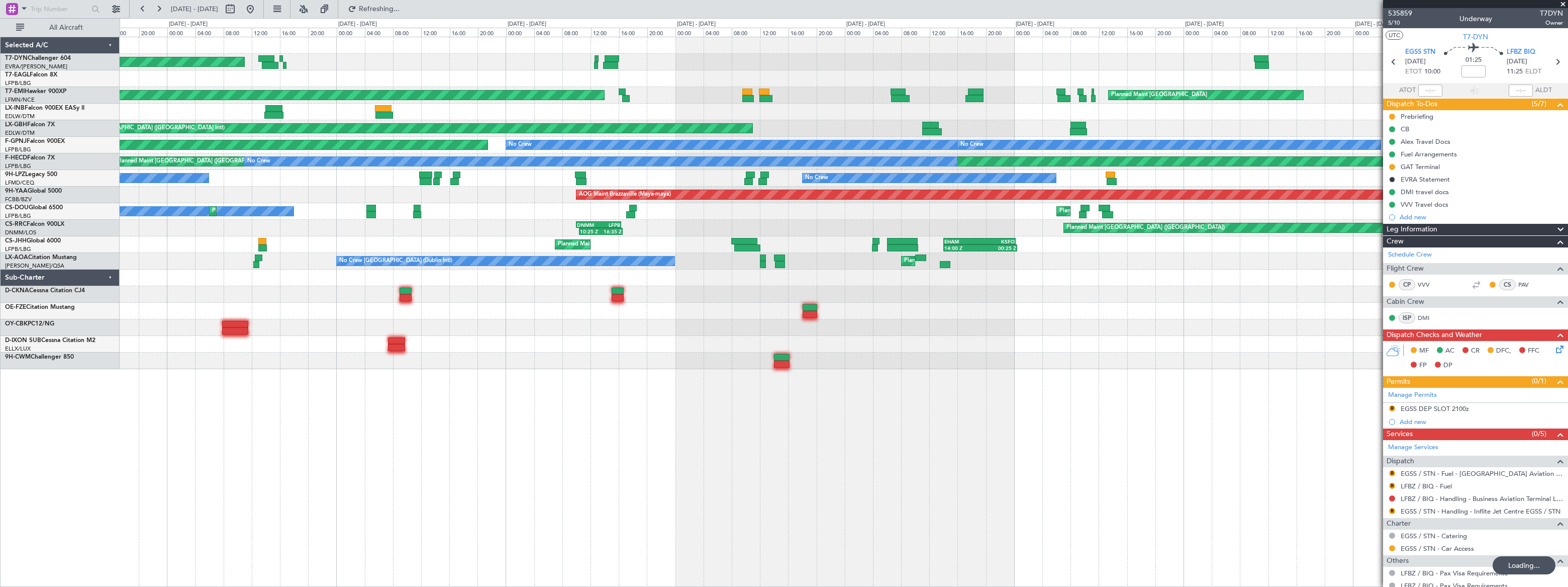
click at [509, 193] on div "AOG Maint Brazzaville (Maya-maya)" at bounding box center [843, 195] width 1448 height 16
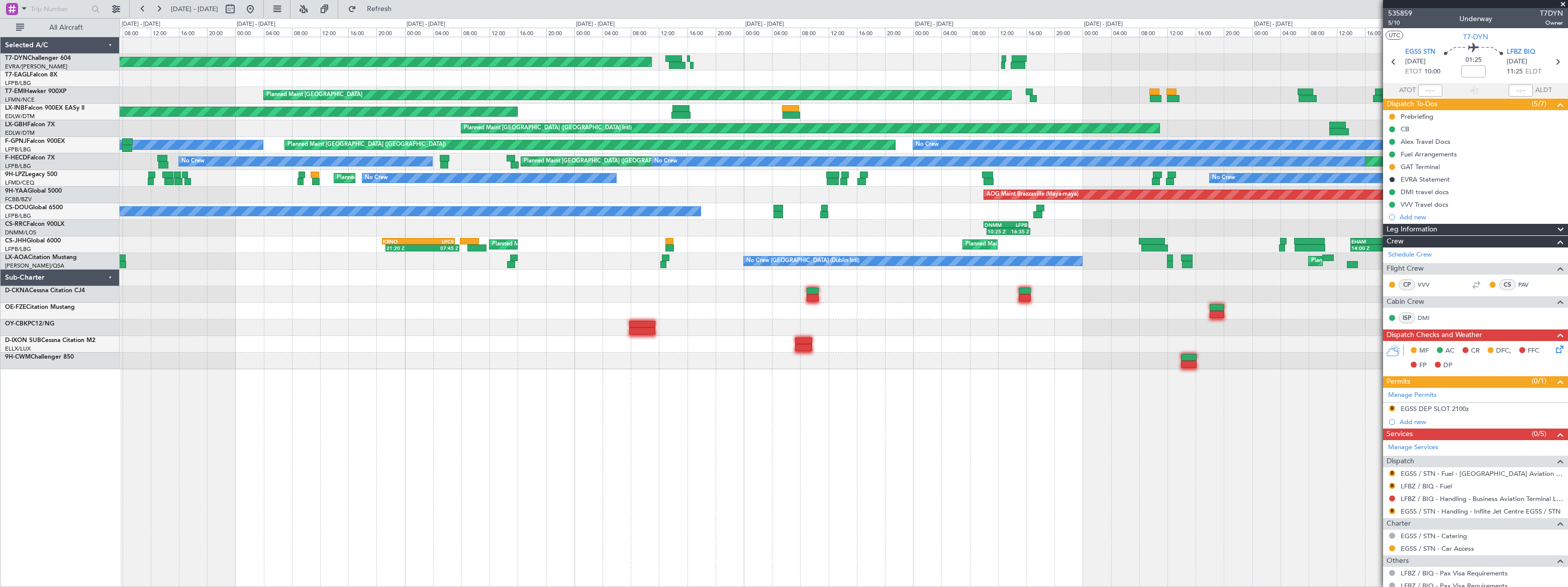
click at [531, 196] on div "AOG Maint Brazzaville (Maya-maya)" at bounding box center [844, 195] width 1448 height 16
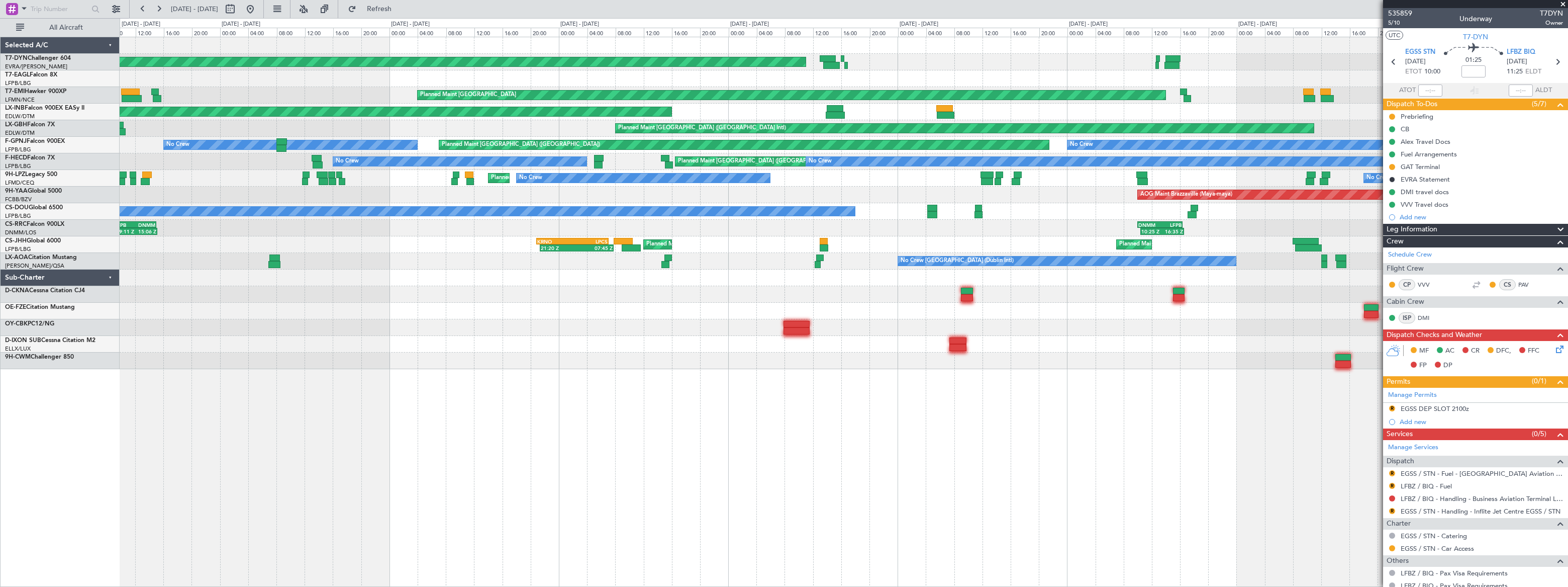
click at [578, 197] on div "AOG Maint Brazzaville (Maya-maya)" at bounding box center [843, 195] width 1448 height 16
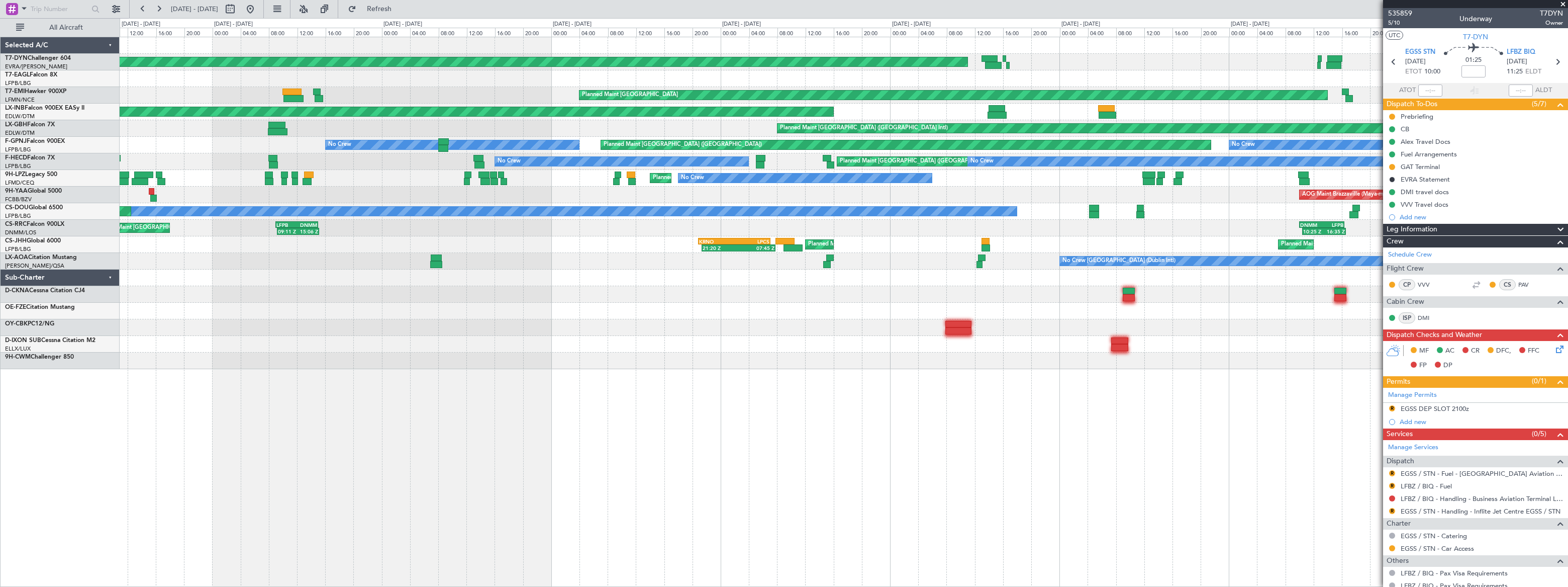
click at [534, 200] on div "AOG Maint Brazzaville (Maya-maya)" at bounding box center [843, 195] width 1448 height 16
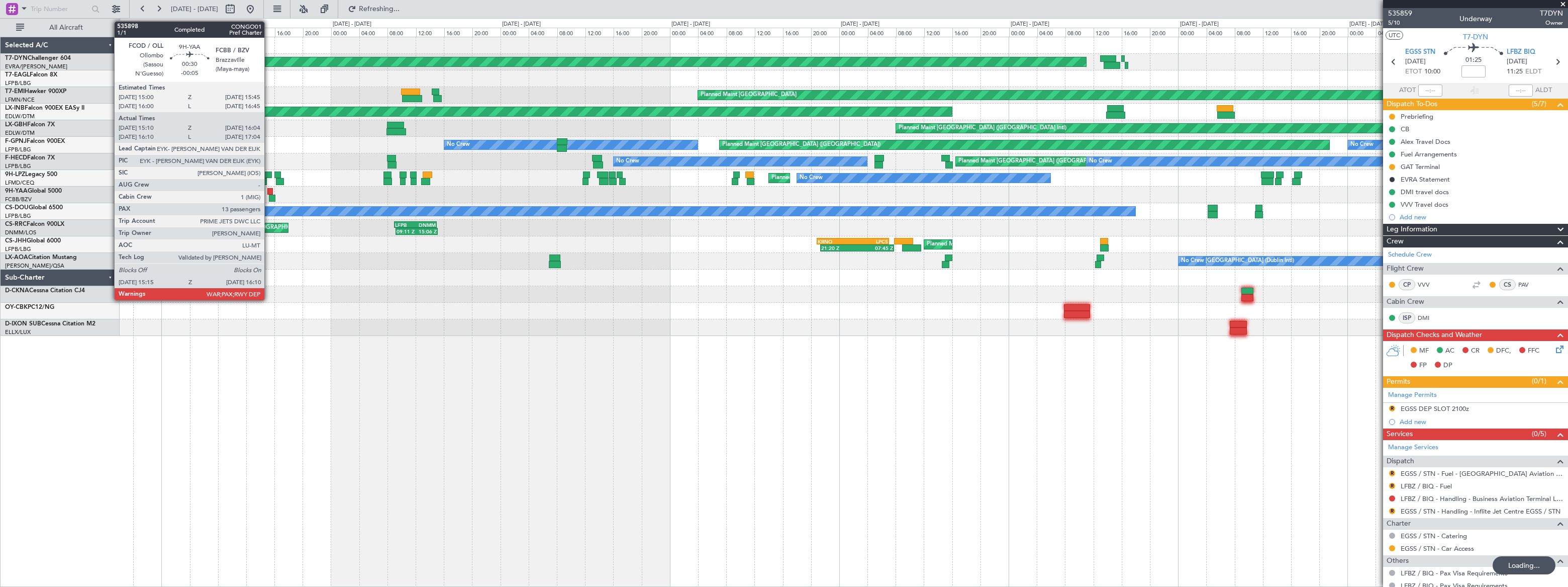
click at [269, 191] on div at bounding box center [270, 191] width 5 height 7
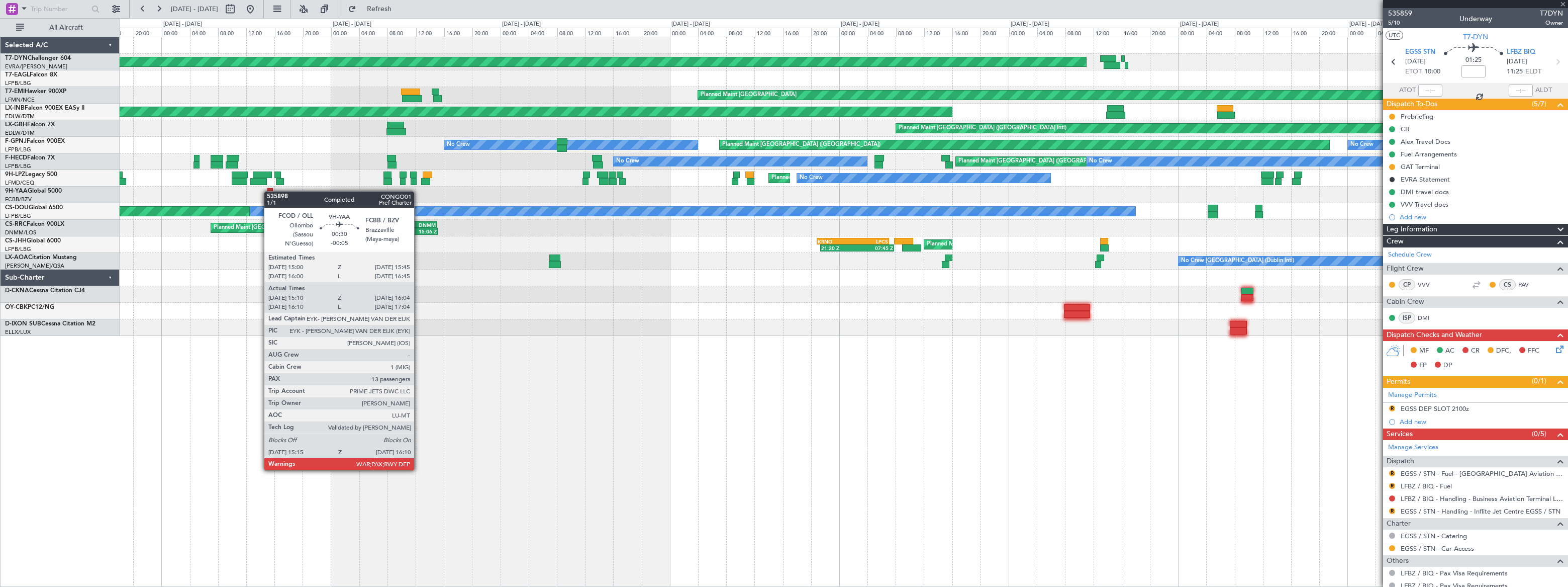
type input "-00:05"
type input "15:20"
type input "15:59"
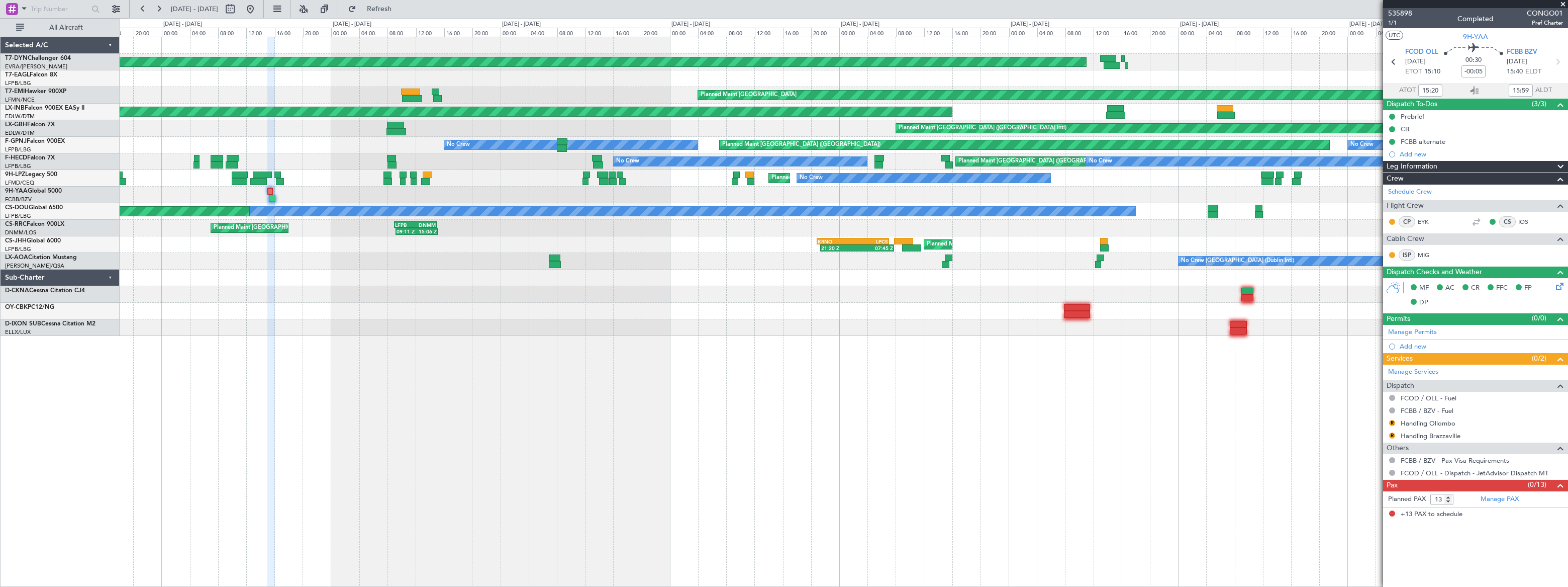
click at [369, 320] on div at bounding box center [843, 327] width 1448 height 16
drag, startPoint x: 281, startPoint y: 9, endPoint x: 283, endPoint y: 16, distance: 7.3
click at [259, 9] on button at bounding box center [251, 9] width 16 height 16
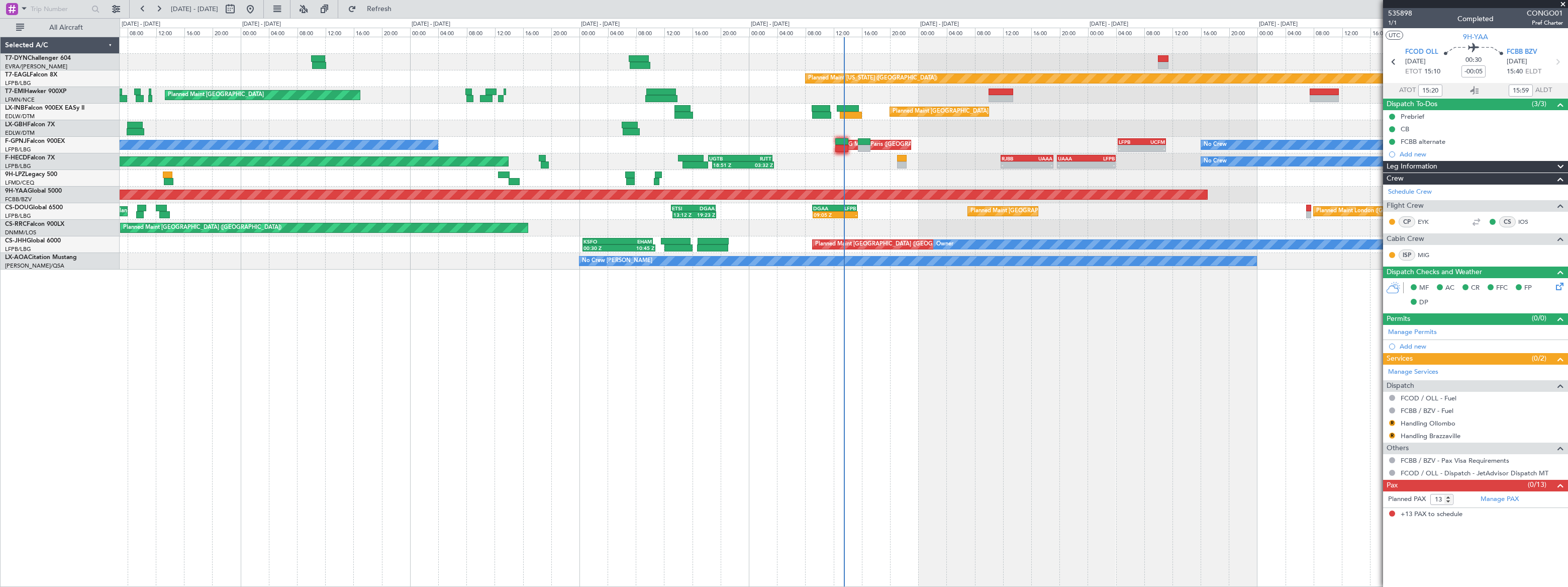
click at [368, 53] on div at bounding box center [843, 45] width 1448 height 16
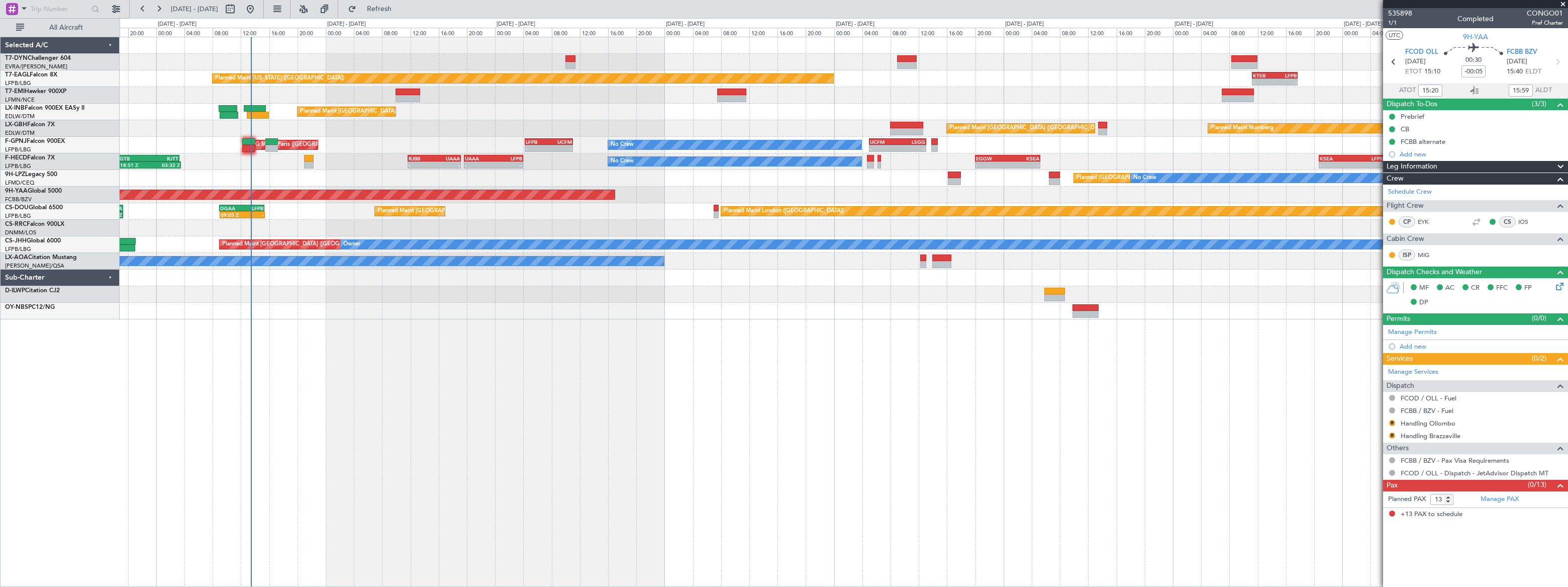
click at [1564, 5] on span at bounding box center [1563, 4] width 10 height 9
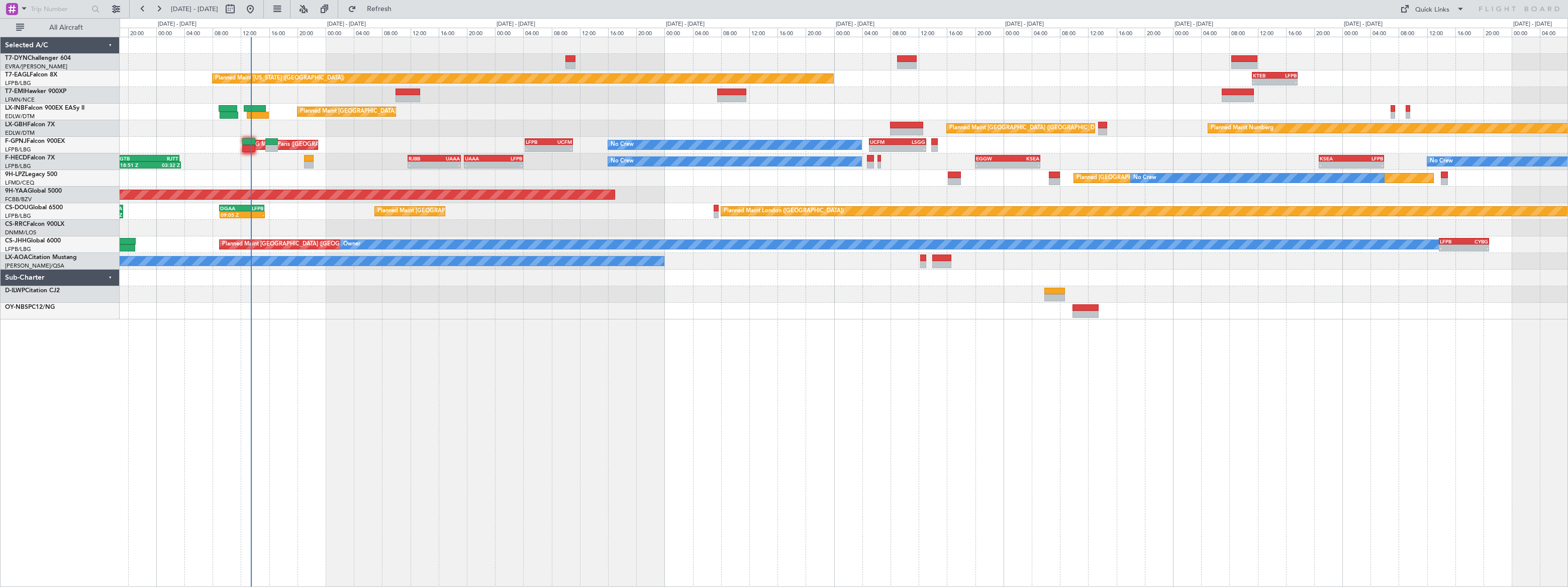
type input "0"
click at [1433, 14] on button "Quick Links" at bounding box center [1432, 9] width 75 height 16
click at [1437, 39] on button "Trip Builder" at bounding box center [1433, 32] width 75 height 24
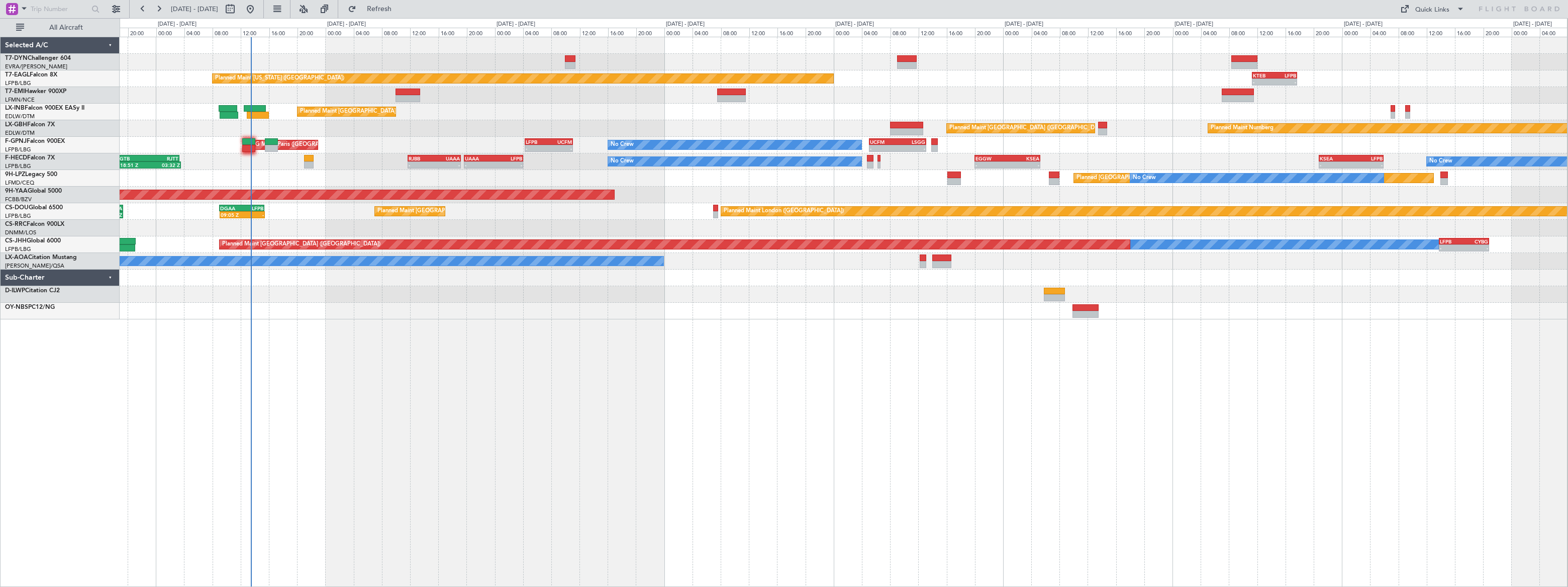
click at [714, 177] on div "Planned Maint St Gallen (Altenrhein) No Crew" at bounding box center [843, 178] width 1448 height 16
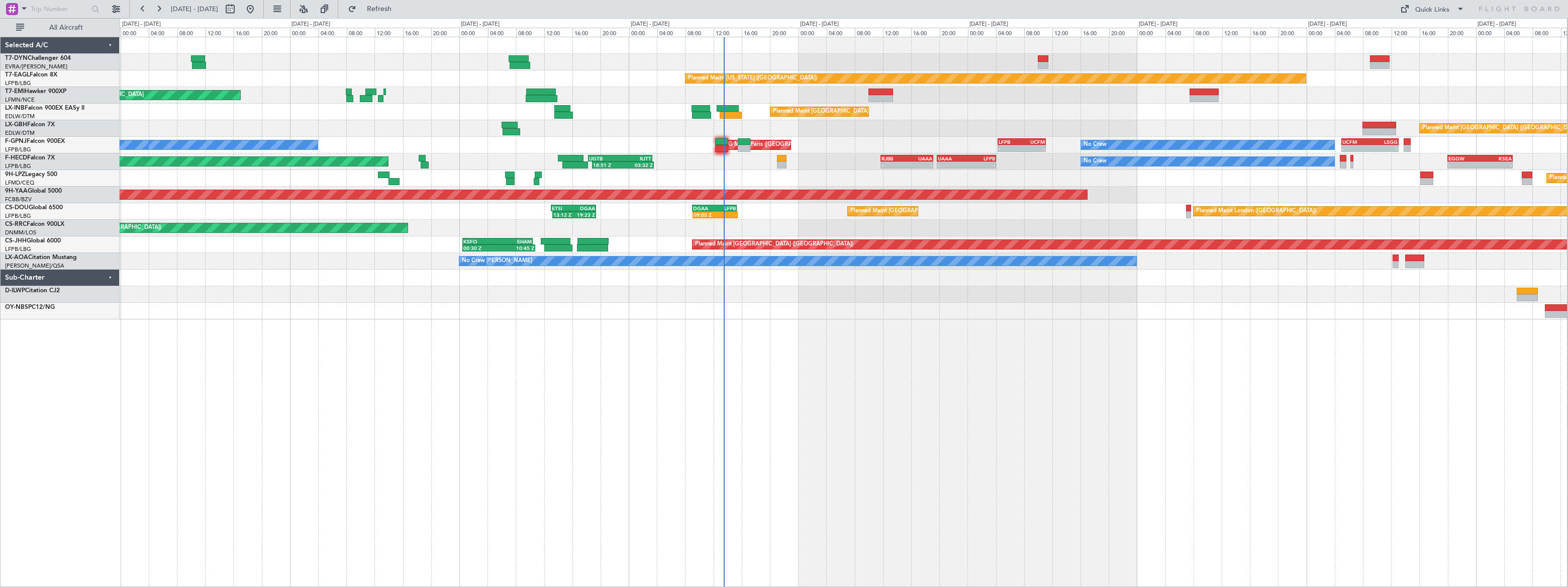
click at [985, 177] on div "Planned Maint St Gallen (Altenrhein) No Crew No Crew" at bounding box center [843, 178] width 1448 height 16
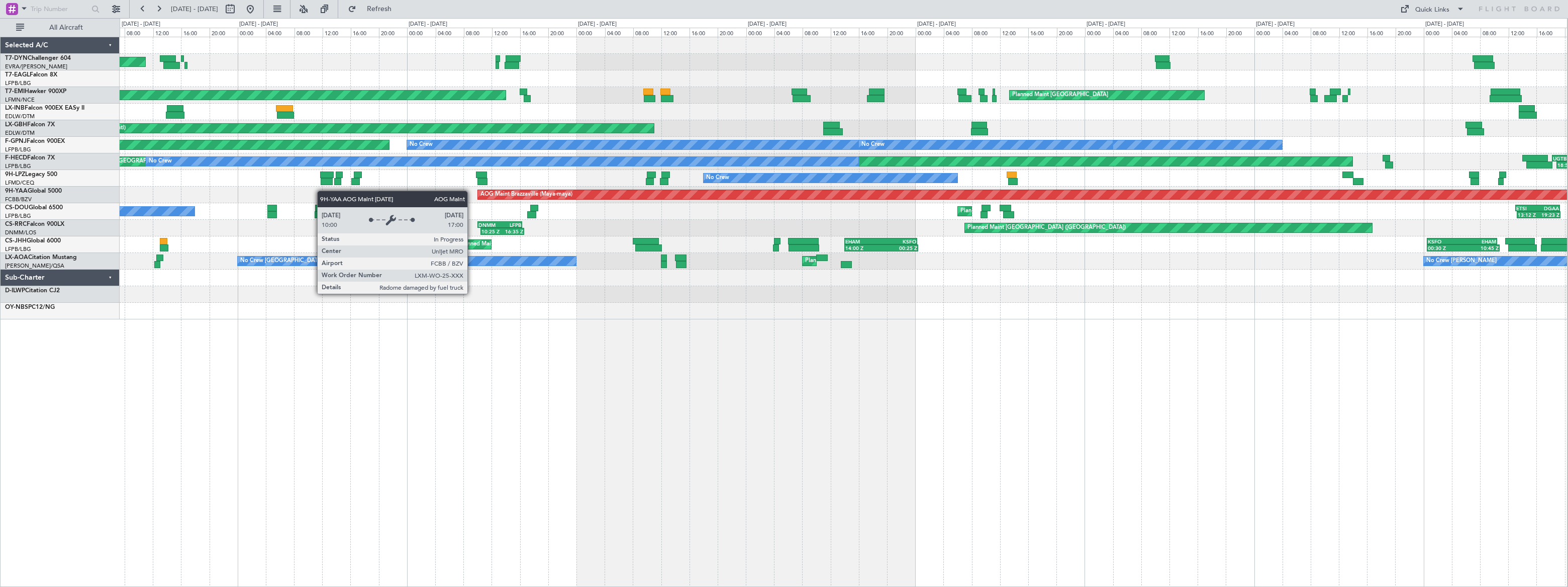
click at [879, 184] on div "No Crew No Crew Planned Maint Nice (Côte d'Azur Airport)" at bounding box center [843, 178] width 1448 height 16
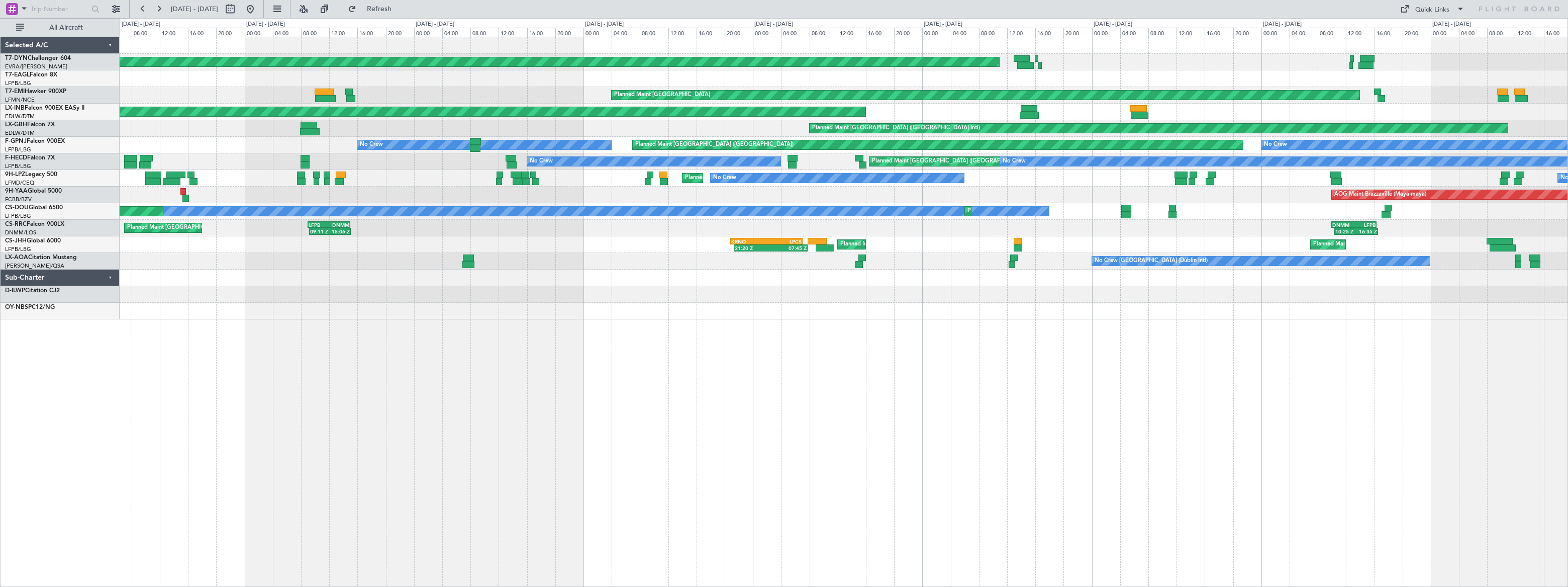
click at [1042, 200] on div "AOG Maint Brazzaville (Maya-maya)" at bounding box center [844, 195] width 1448 height 16
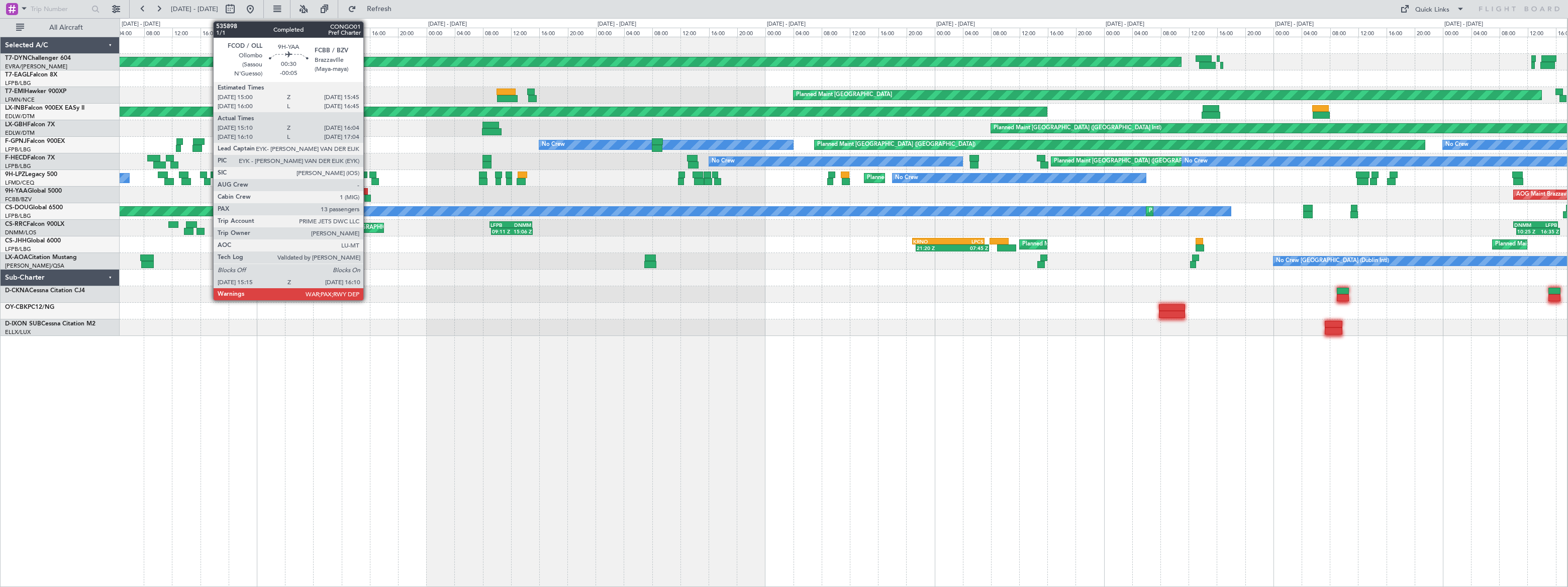
click at [367, 196] on div at bounding box center [368, 198] width 6 height 7
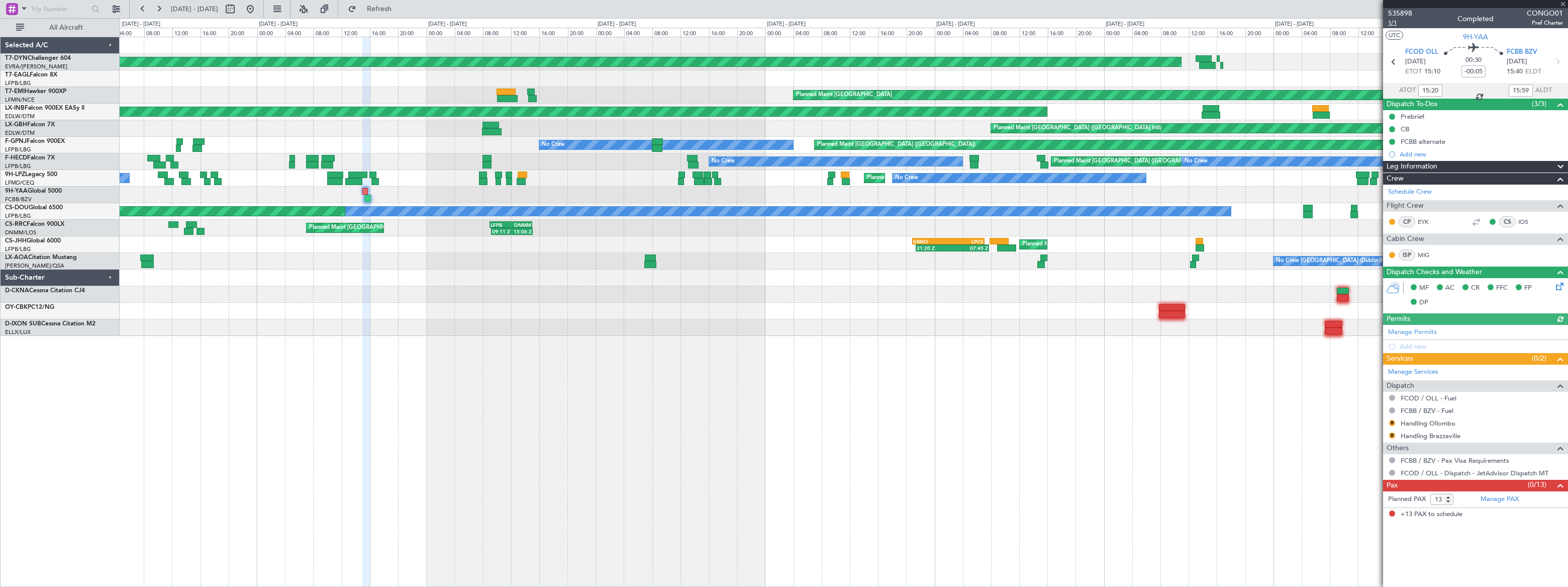
click at [1394, 23] on span "1/1" at bounding box center [1400, 23] width 24 height 9
click at [259, 9] on button at bounding box center [251, 9] width 16 height 16
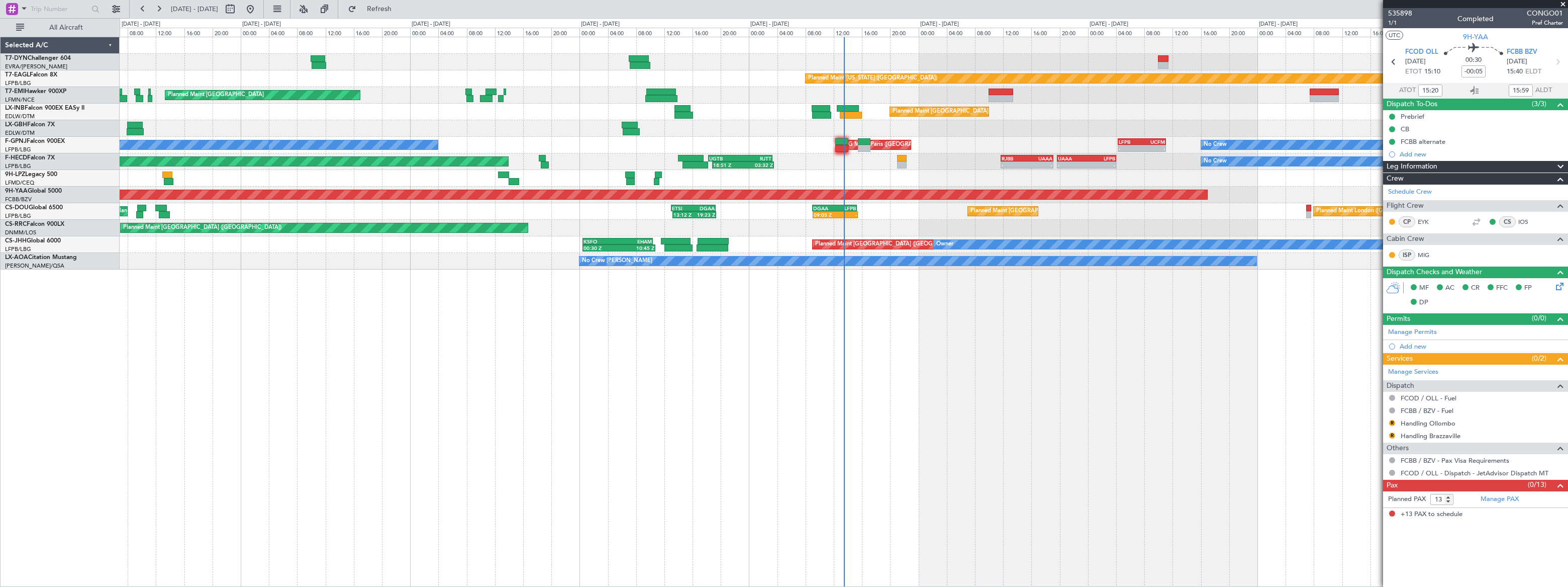
click at [1564, 3] on span at bounding box center [1563, 4] width 10 height 9
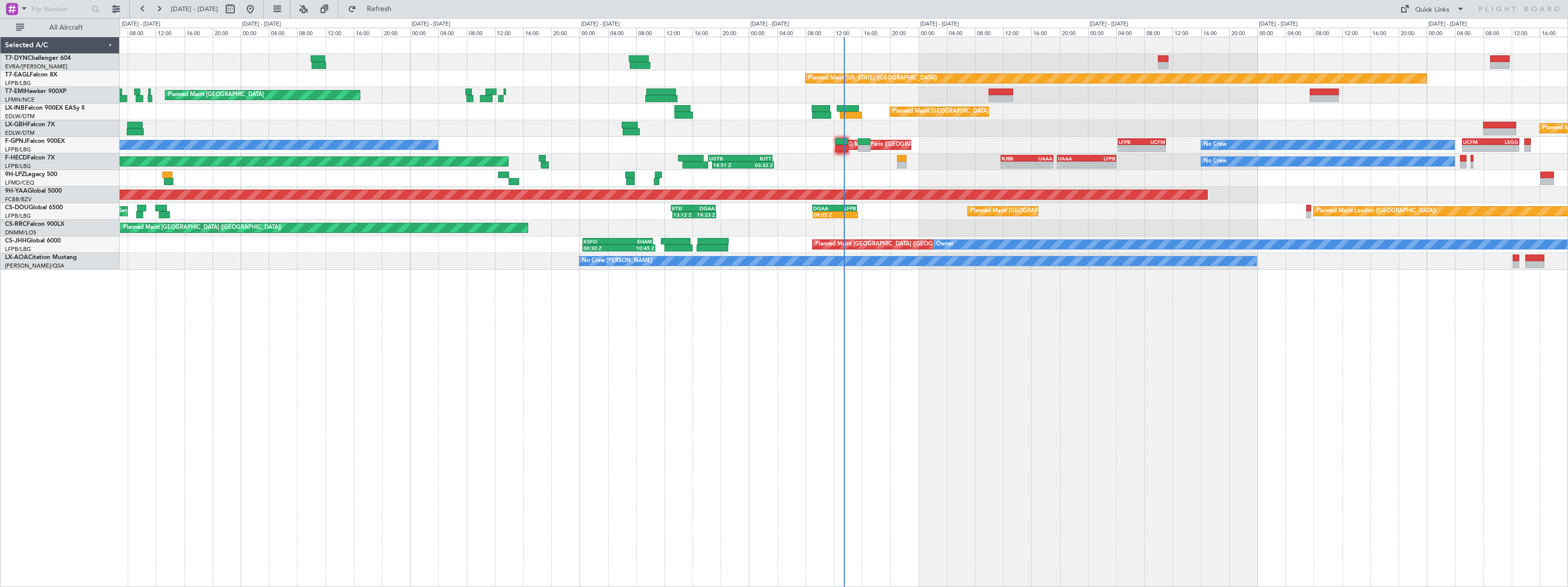
type input "0"
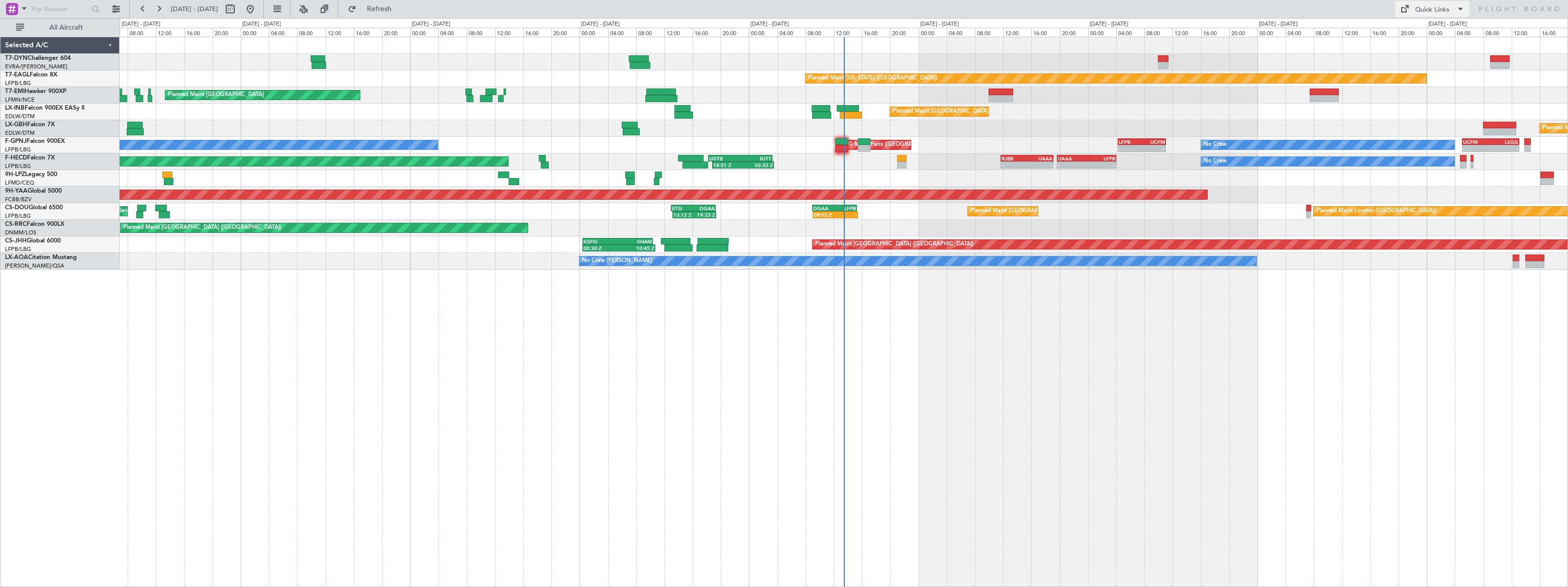
click at [1435, 14] on button "Quick Links" at bounding box center [1432, 9] width 75 height 16
click at [1421, 36] on button "Trip Builder" at bounding box center [1433, 32] width 75 height 24
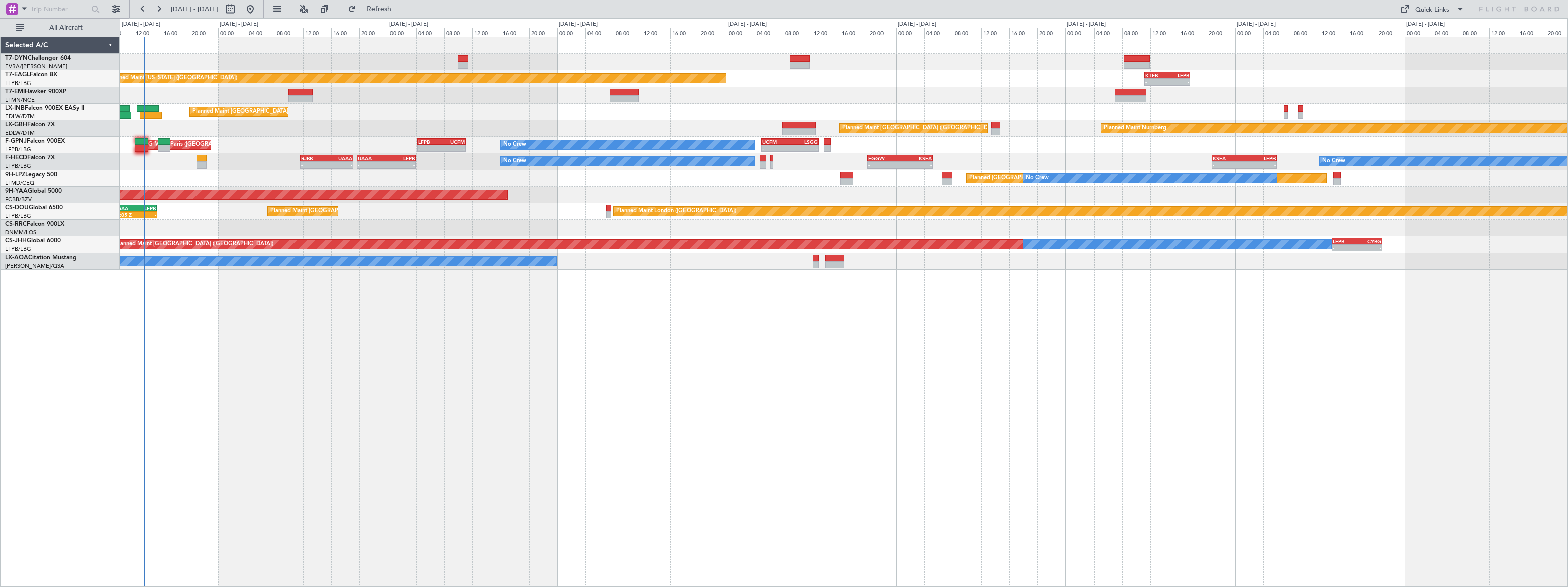
click at [229, 133] on div "Planned Maint New York (Teterboro) - - KTEB 11:15 Z LFPB 17:40 Z Planned Maint …" at bounding box center [844, 153] width 1448 height 232
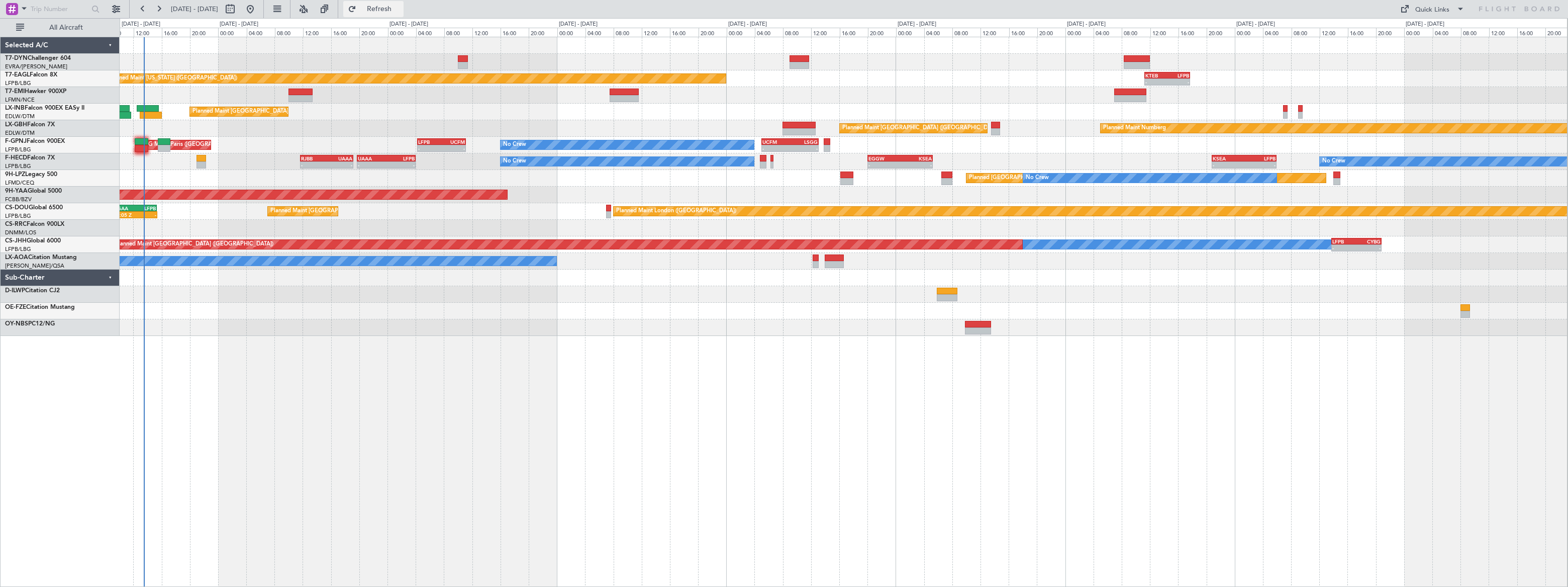
click at [401, 9] on span "Refresh" at bounding box center [379, 9] width 42 height 7
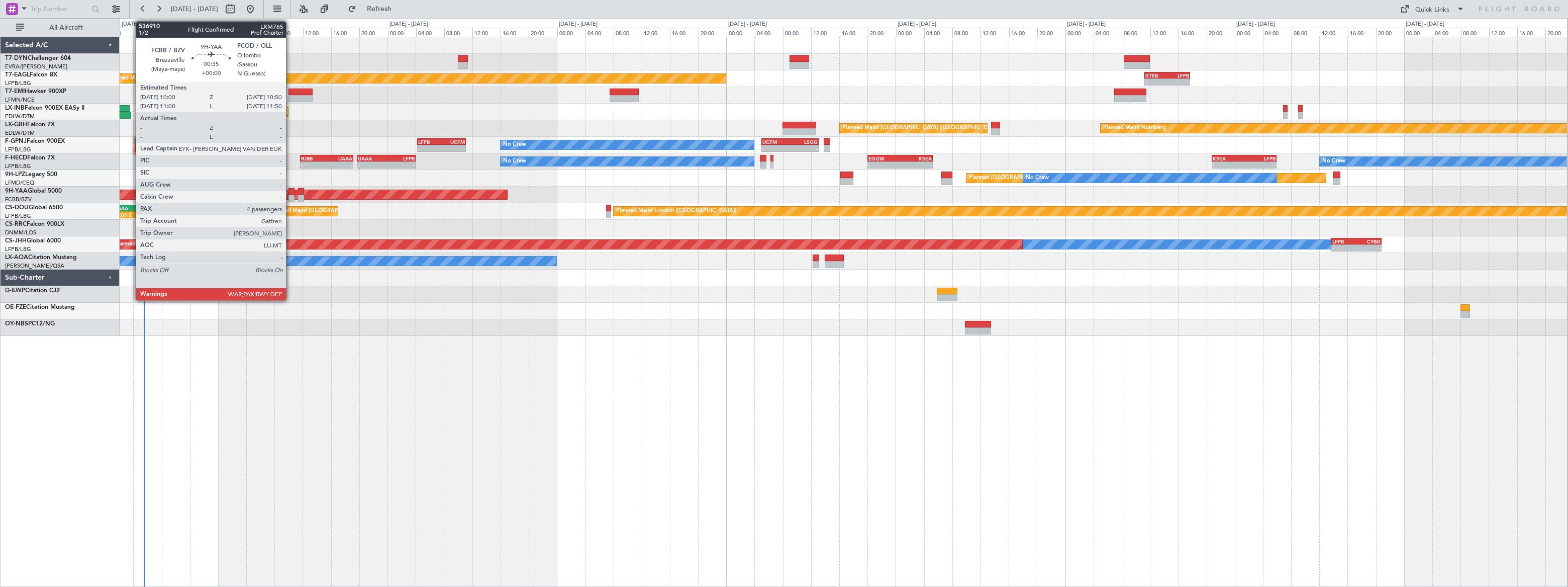
click at [291, 194] on div at bounding box center [291, 198] width 6 height 7
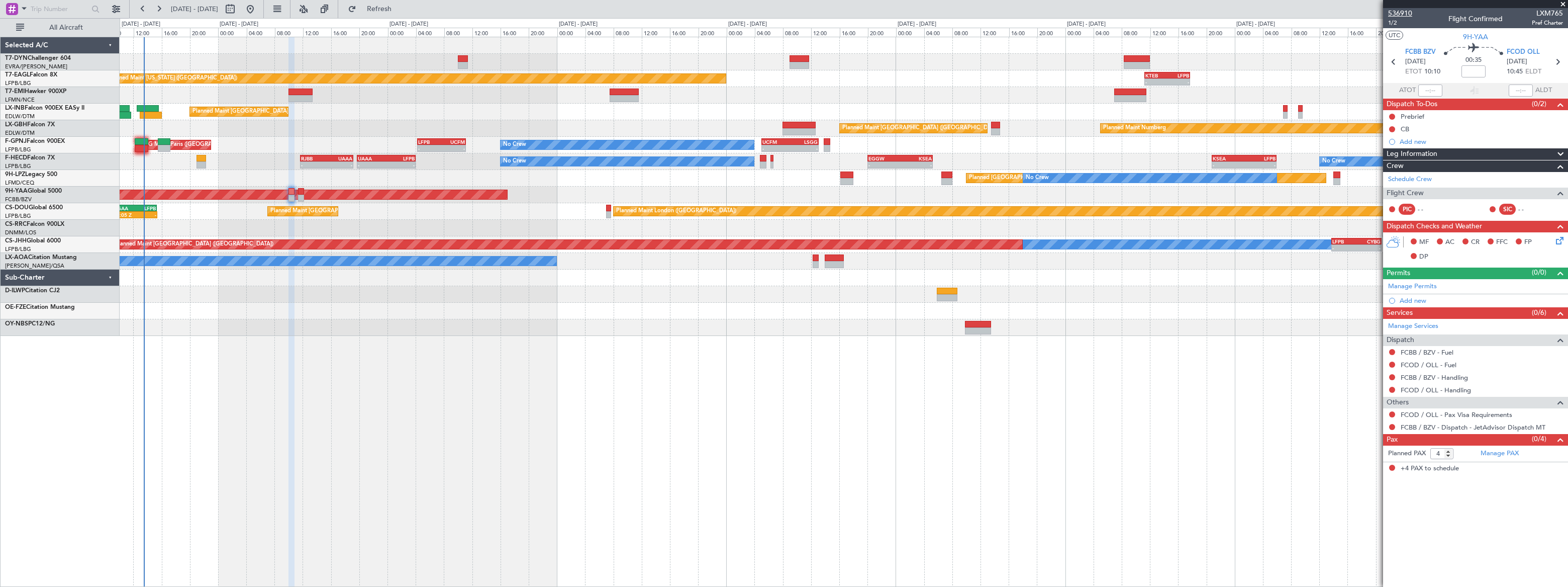
click at [1395, 11] on span "536910" at bounding box center [1400, 13] width 24 height 11
click at [1404, 13] on span "536910" at bounding box center [1400, 13] width 24 height 11
click at [401, 10] on span "Refresh" at bounding box center [379, 9] width 42 height 7
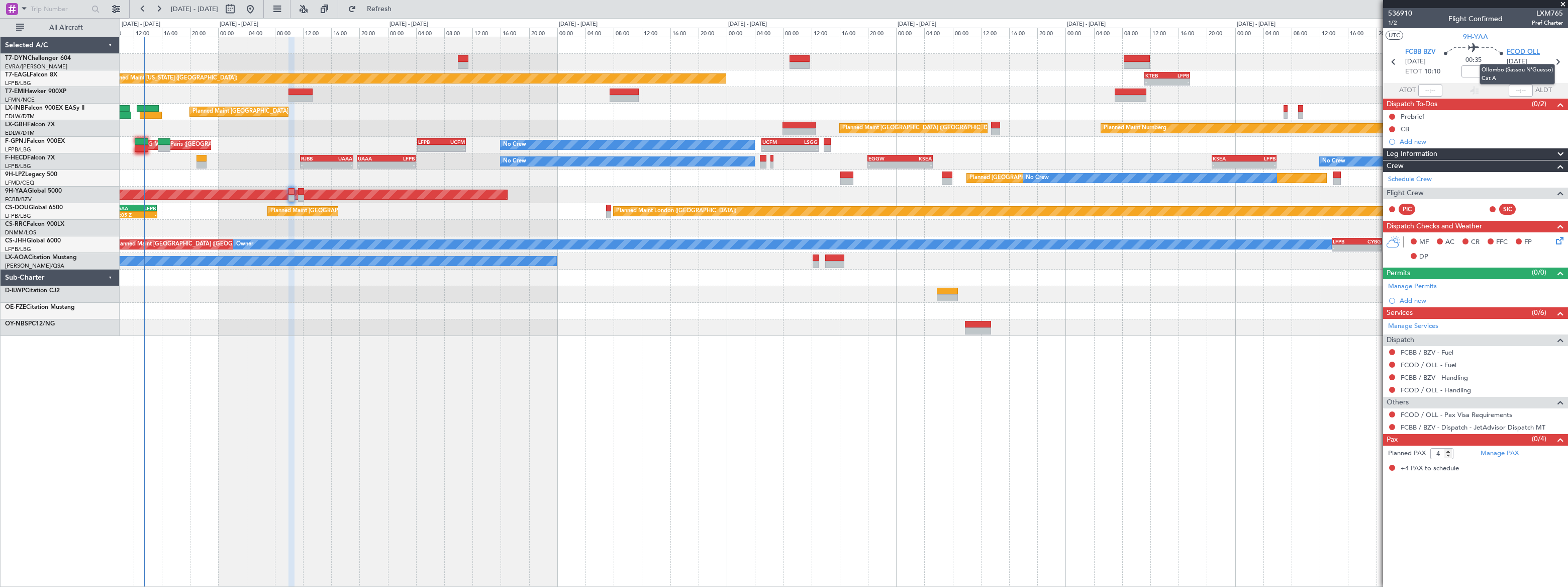
click at [1528, 51] on span "FCOD OLL" at bounding box center [1523, 52] width 33 height 10
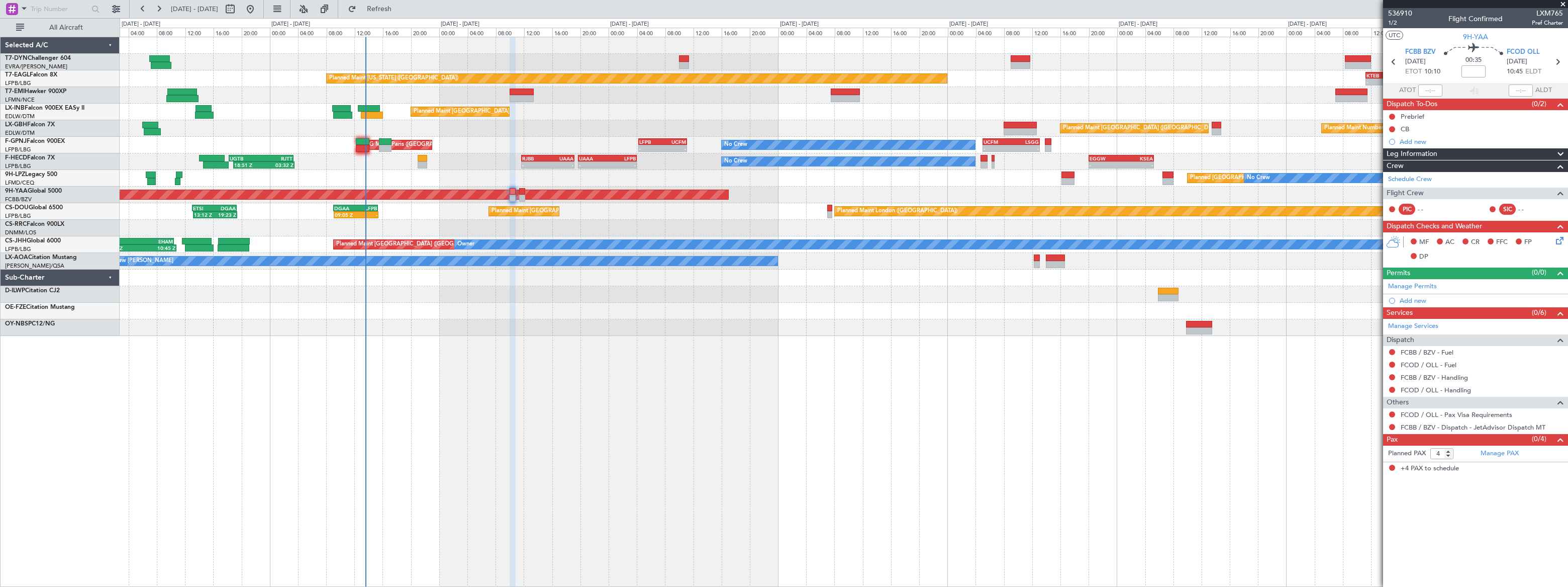
click at [424, 234] on div "Planned Maint New York (Teterboro) - - KTEB 11:15 Z LFPB 17:40 Z Planned Maint …" at bounding box center [843, 186] width 1448 height 298
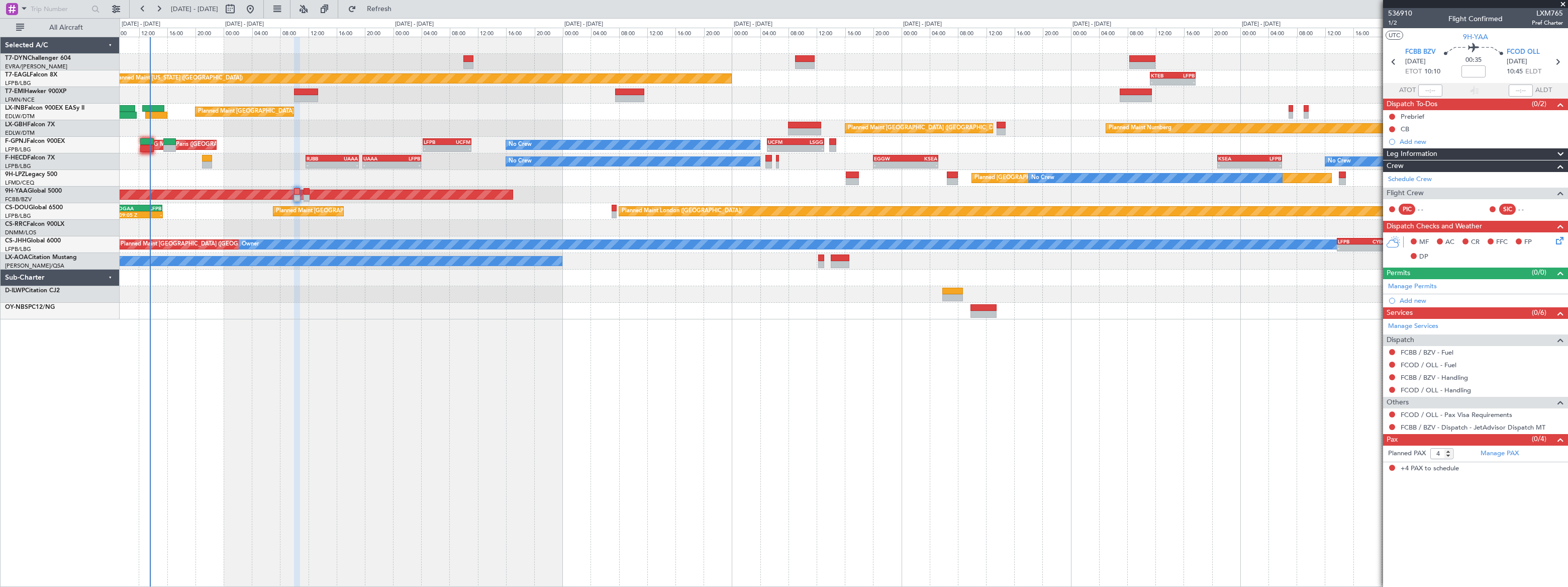
click at [257, 288] on div "Planned Maint New York (Teterboro) - - KTEB 11:15 Z LFPB 17:40 Z Planned Maint …" at bounding box center [843, 178] width 1448 height 282
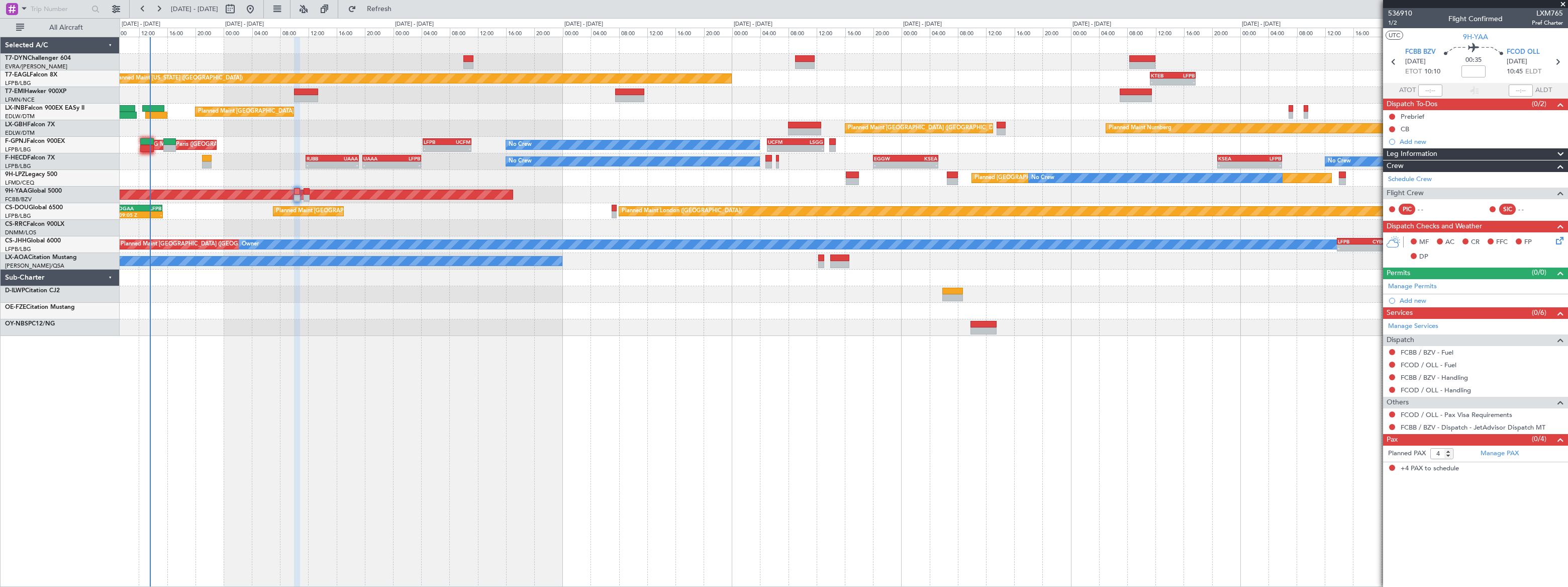
click at [835, 306] on div "Planned Maint New York (Teterboro) - - KTEB 11:15 Z LFPB 17:40 Z Planned Maint …" at bounding box center [844, 312] width 1448 height 550
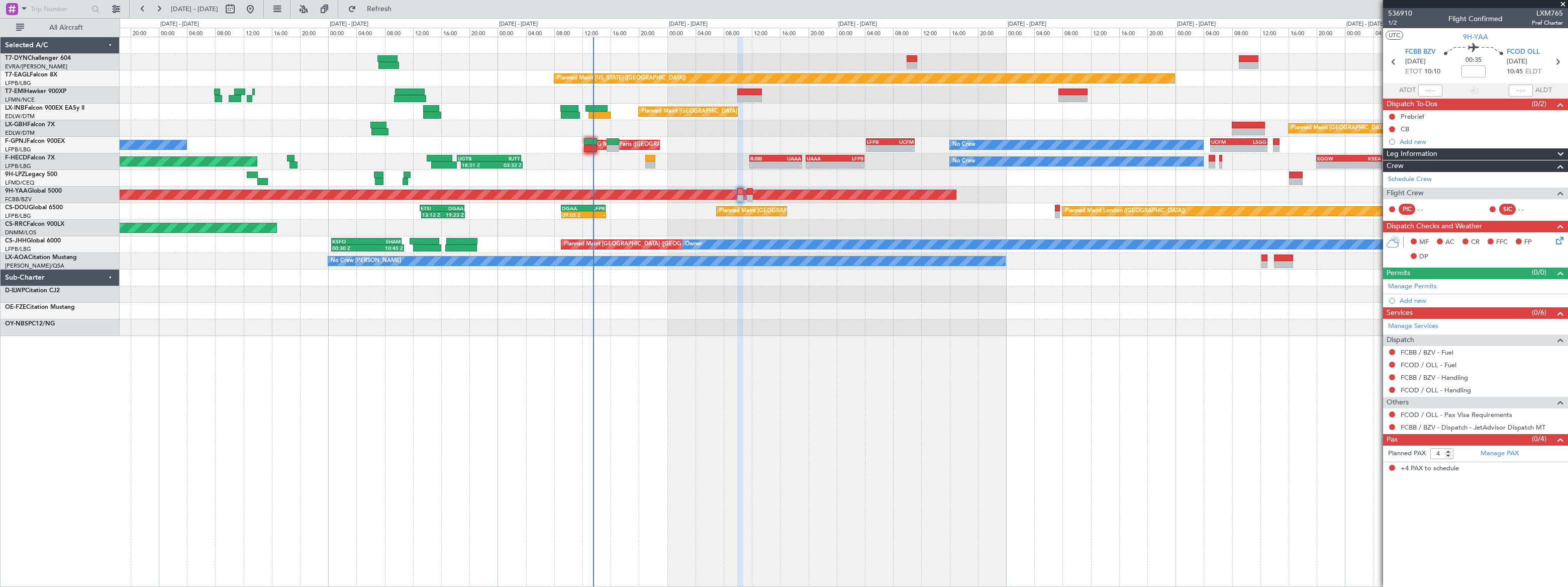
click at [932, 322] on div "Planned Maint New York (Teterboro) - - KTEB 11:15 Z LFPB 17:40 Z Planned Maint …" at bounding box center [844, 312] width 1448 height 550
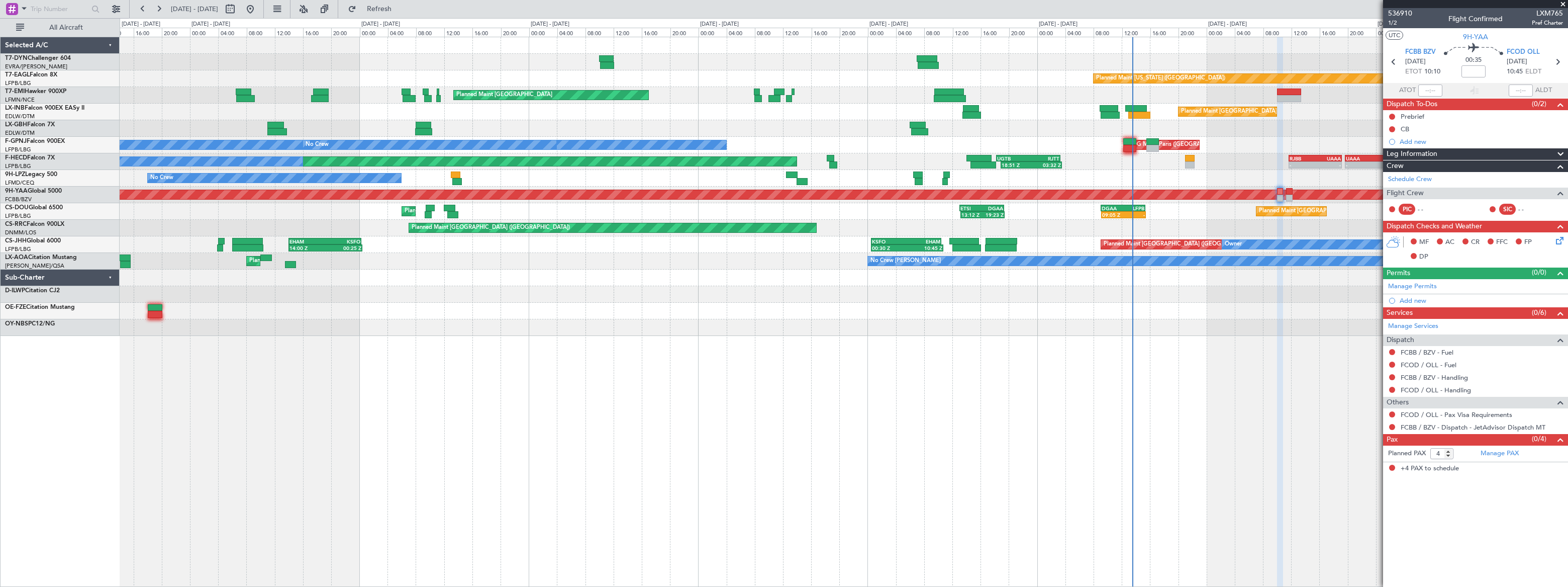
click at [903, 343] on div "Planned Maint New York (Teterboro) Planned Maint Zurich Planned Maint Zurich Pl…" at bounding box center [844, 312] width 1448 height 550
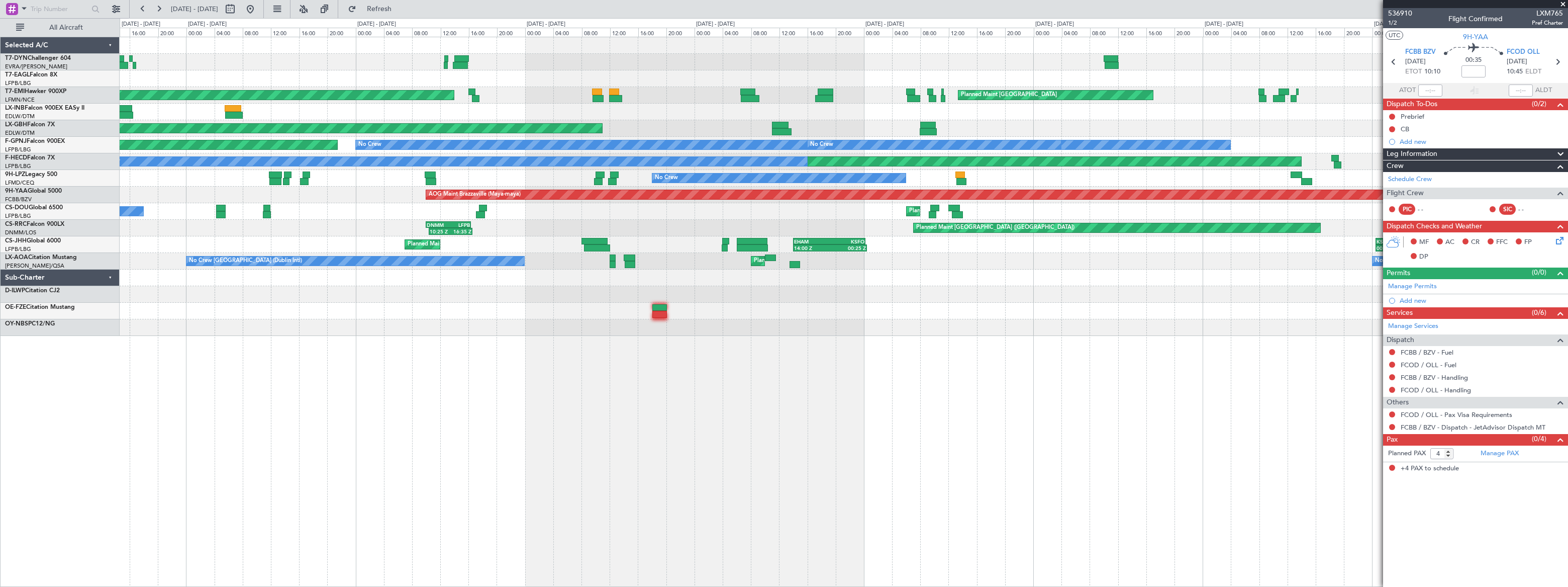
click at [907, 335] on div "AOG Maint Riga (Riga Intl) Planned Maint New York (Teterboro) Planned Maint Zur…" at bounding box center [844, 312] width 1448 height 550
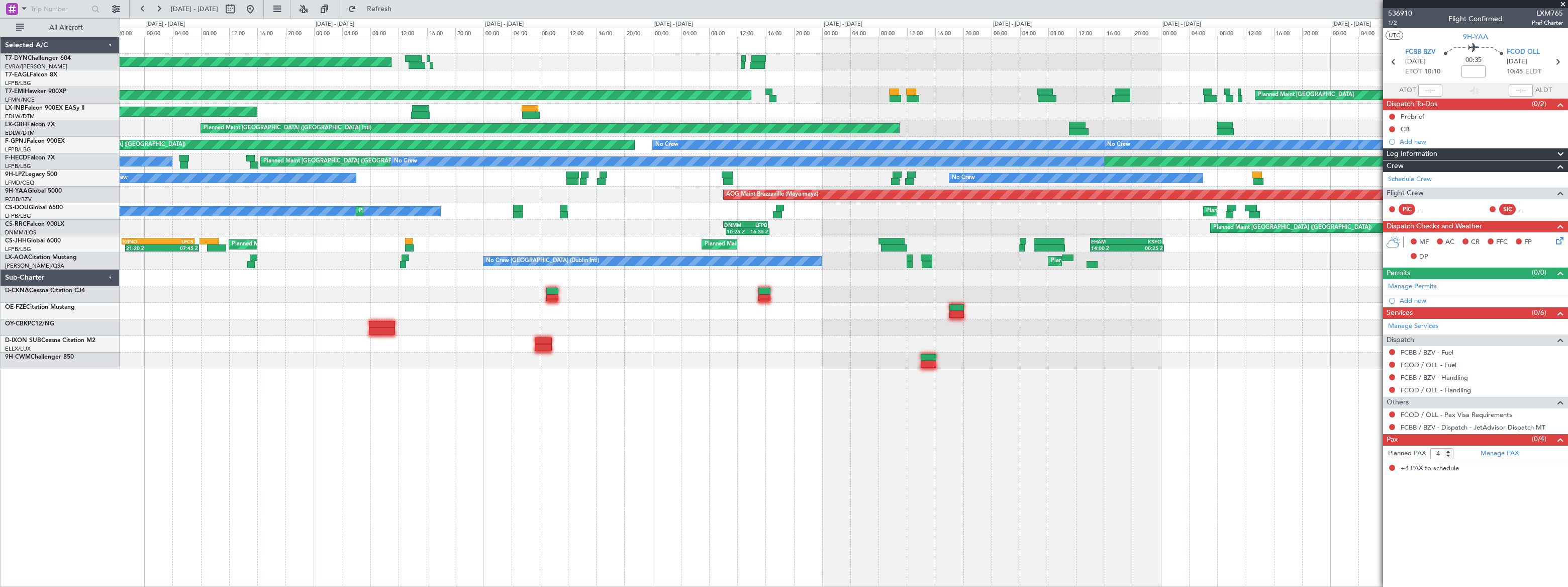
click at [687, 197] on div "AOG Maint Brazzaville (Maya-maya)" at bounding box center [843, 195] width 1448 height 16
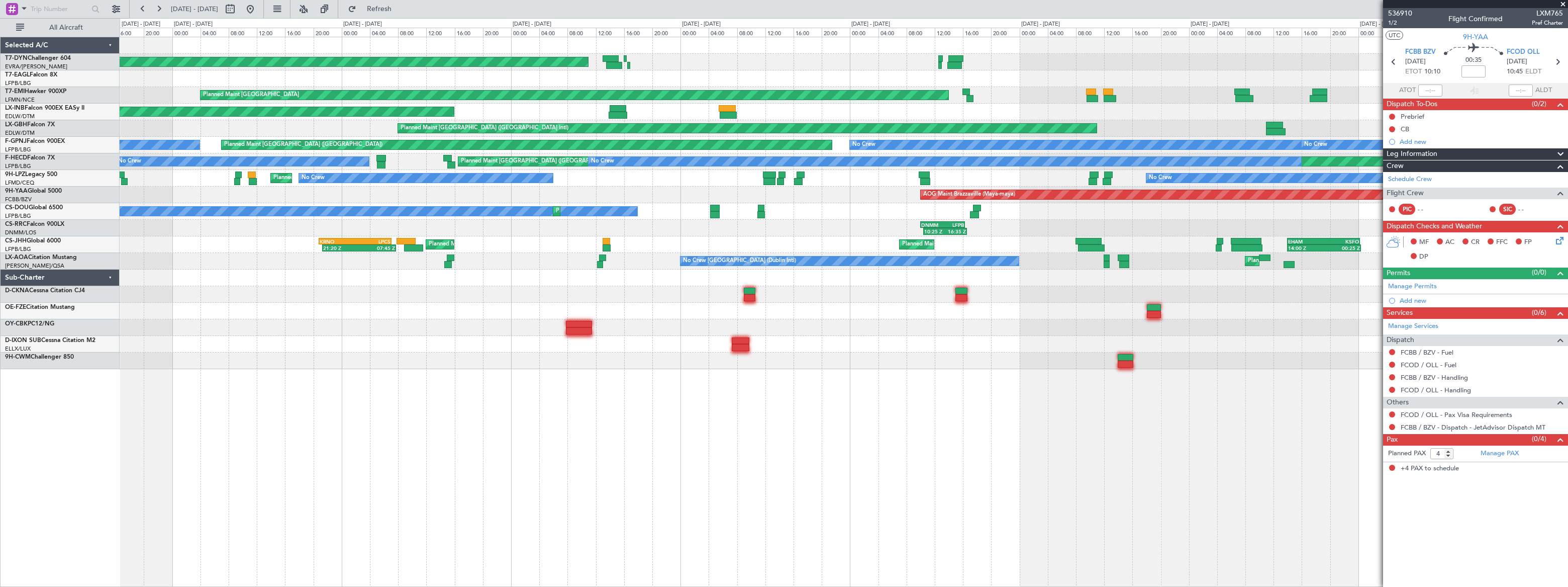
click at [742, 191] on div "AOG Maint Brazzaville (Maya-maya)" at bounding box center [844, 195] width 1448 height 16
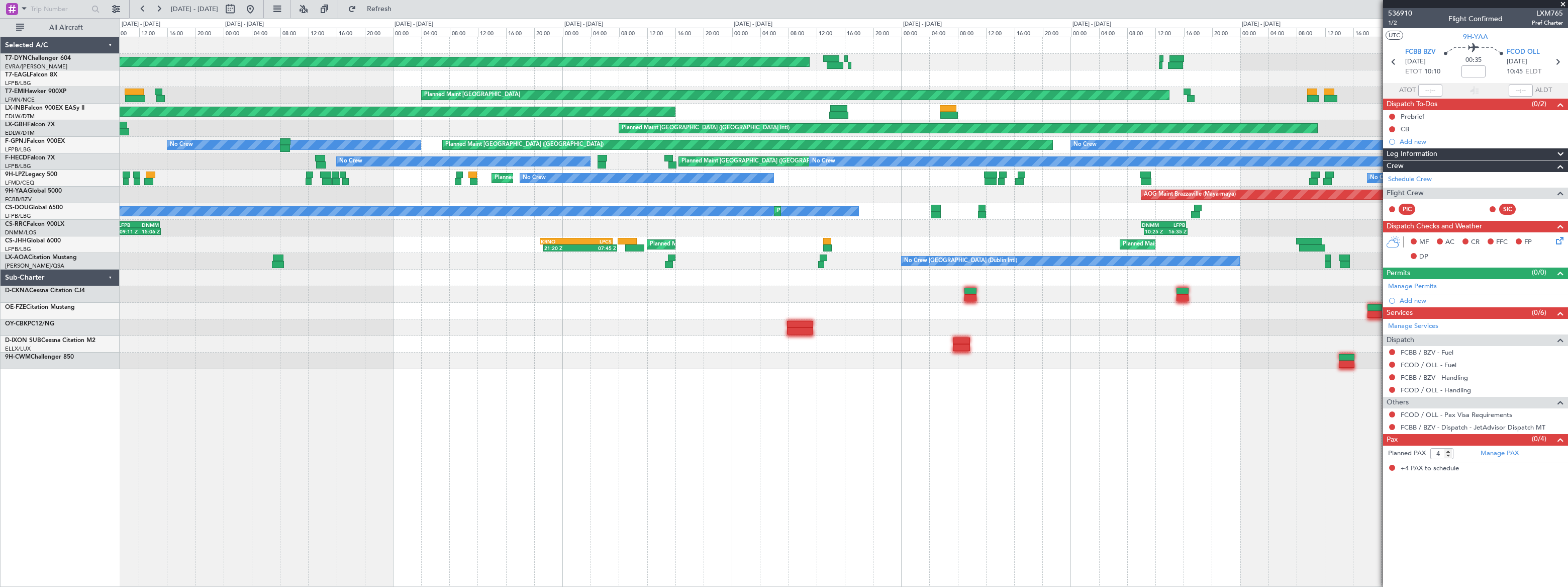
click at [572, 189] on div "AOG Maint Brazzaville (Maya-maya)" at bounding box center [843, 195] width 1448 height 16
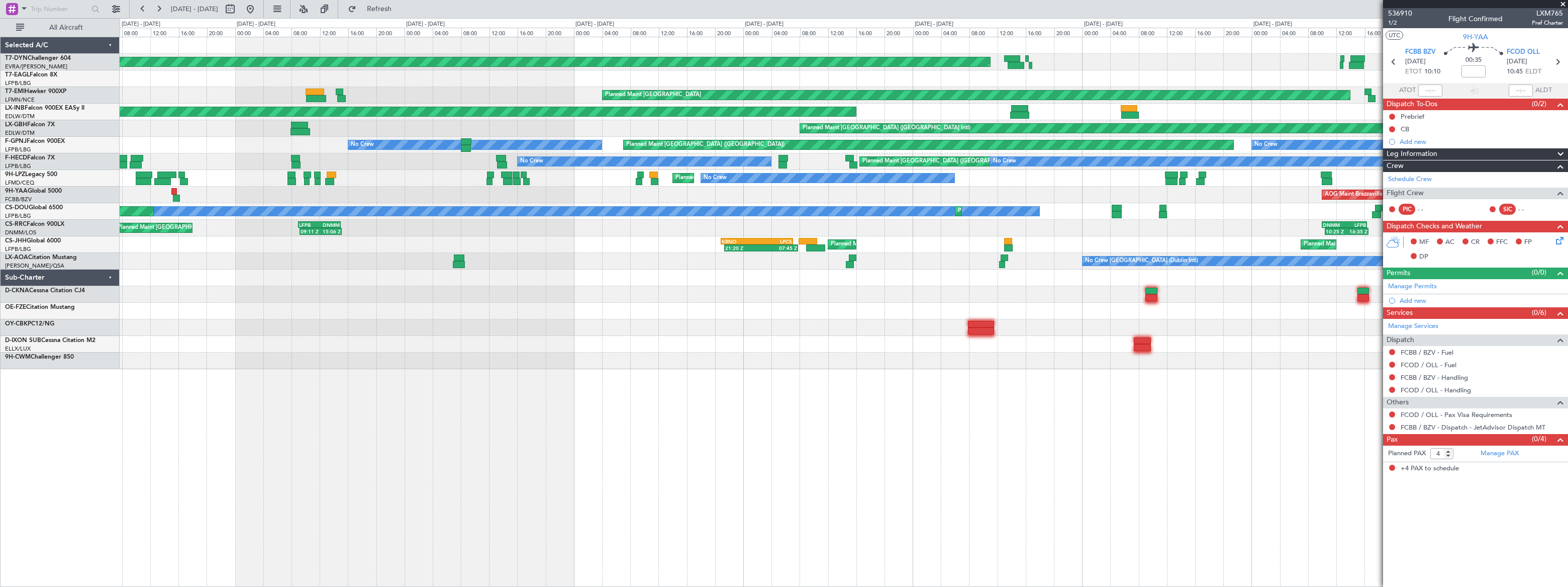
click at [554, 201] on div "AOG Maint Riga (Riga Intl) Planned Maint [GEOGRAPHIC_DATA] Planned Maint [GEOGR…" at bounding box center [843, 202] width 1448 height 332
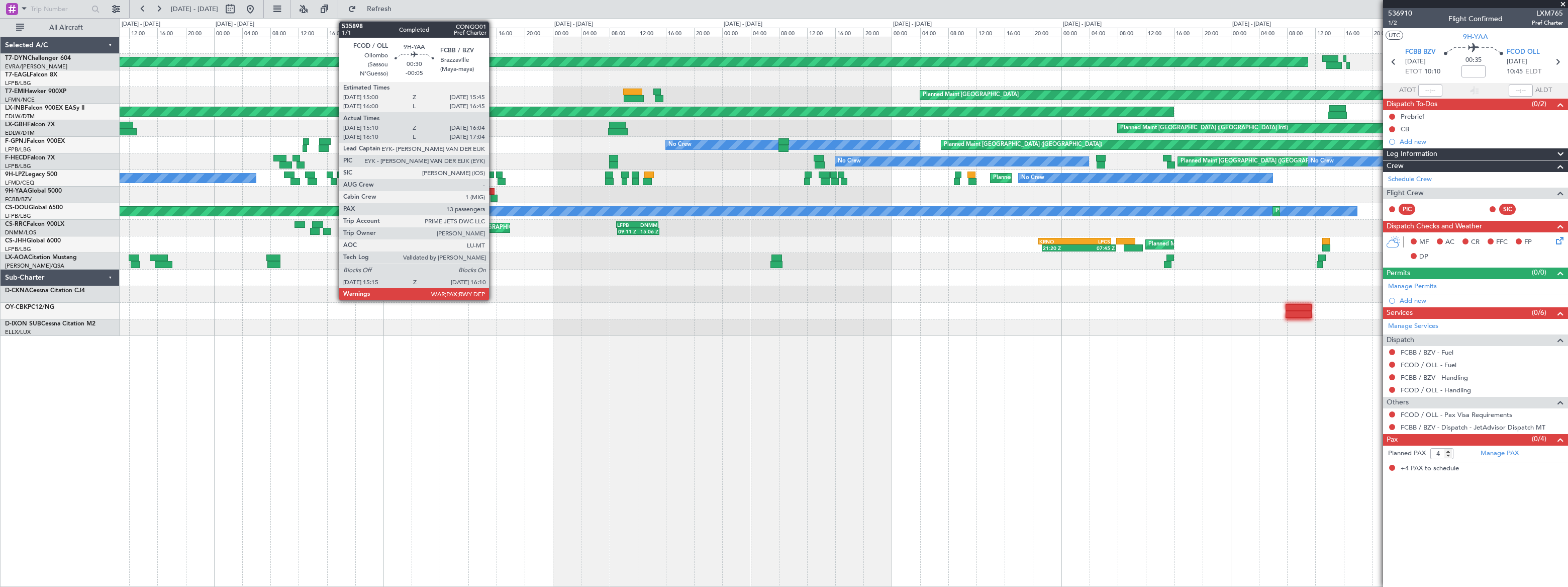
click at [493, 189] on div at bounding box center [492, 191] width 5 height 7
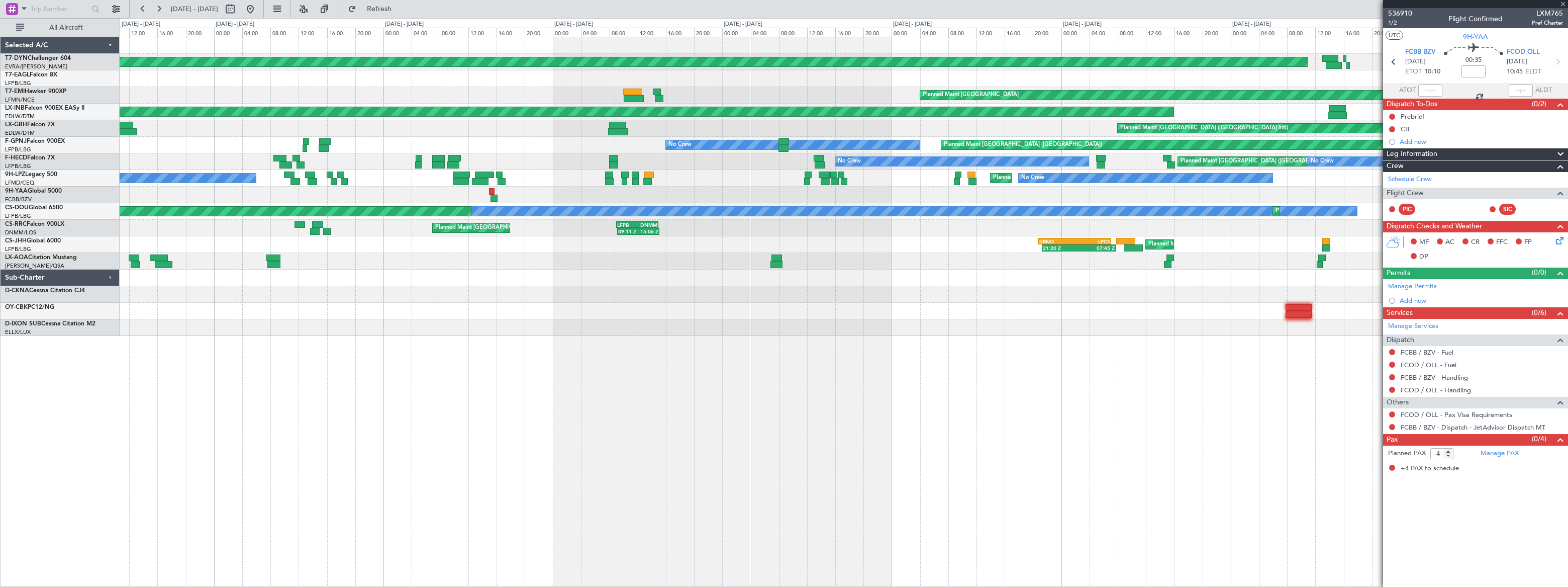
type input "-00:05"
type input "15:20"
type input "15:59"
type input "13"
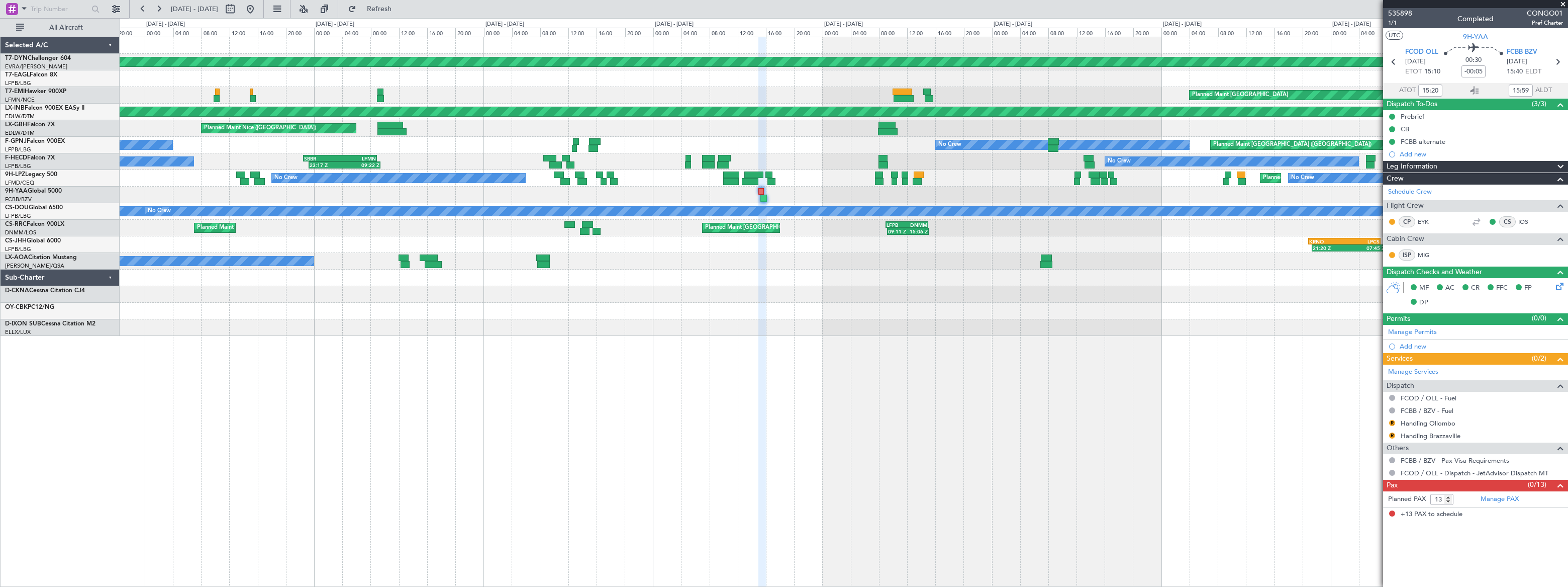
click at [624, 411] on div "AOG Maint Riga (Riga Intl) Planned Maint [GEOGRAPHIC_DATA] Unplanned Maint [GEO…" at bounding box center [844, 312] width 1448 height 550
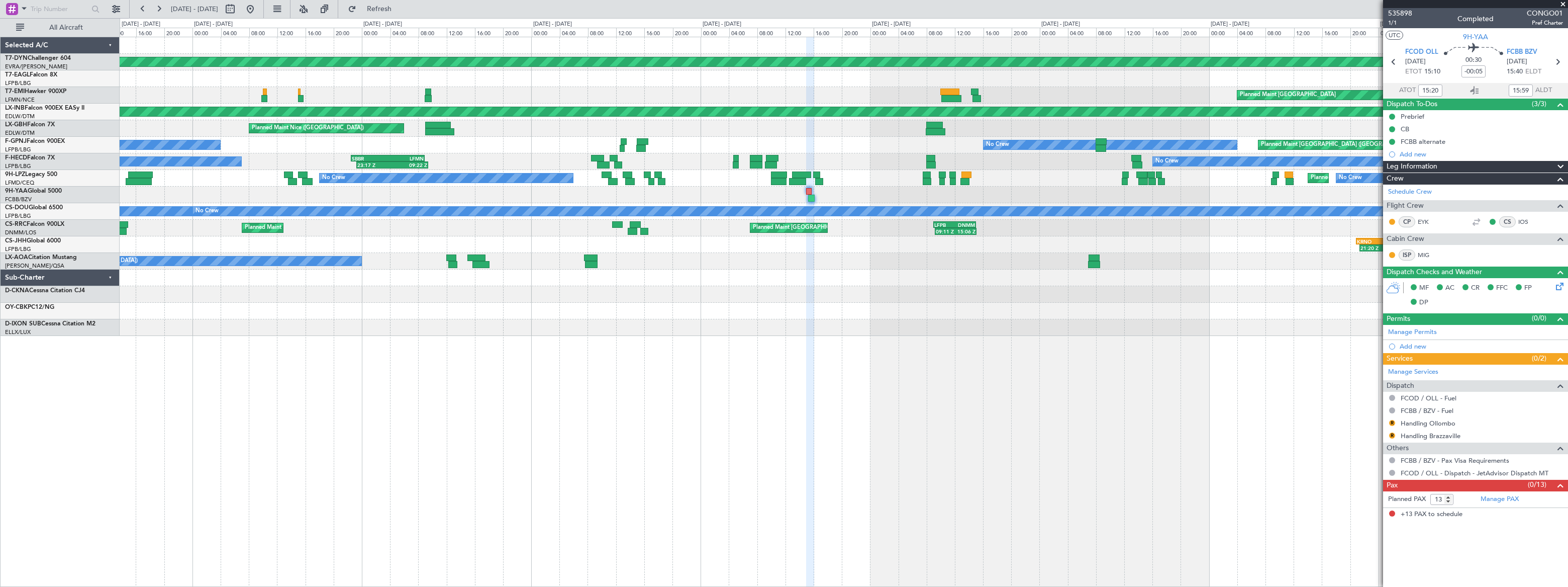
click at [595, 391] on div "AOG Maint Riga (Riga Intl) Planned Maint [GEOGRAPHIC_DATA] Unplanned Maint [GEO…" at bounding box center [844, 312] width 1448 height 550
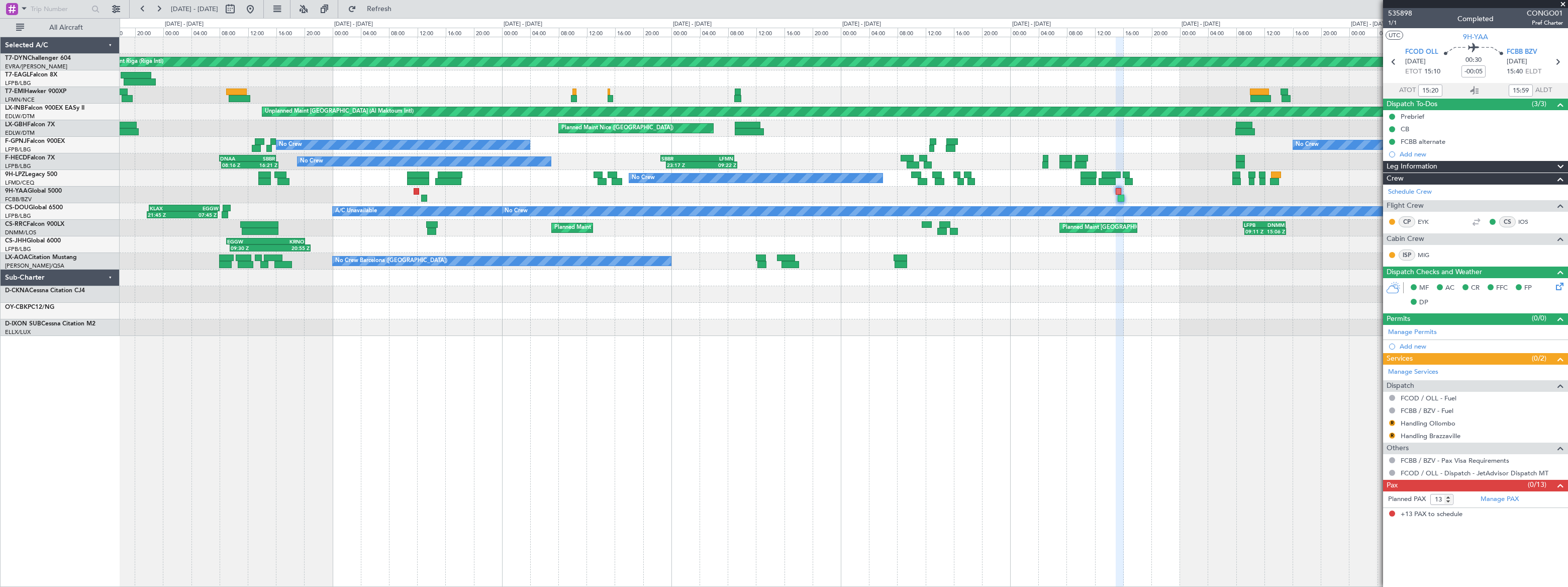
click at [607, 357] on div "AOG Maint Riga (Riga Intl) Planned Maint [GEOGRAPHIC_DATA]-[GEOGRAPHIC_DATA] Pl…" at bounding box center [844, 312] width 1448 height 550
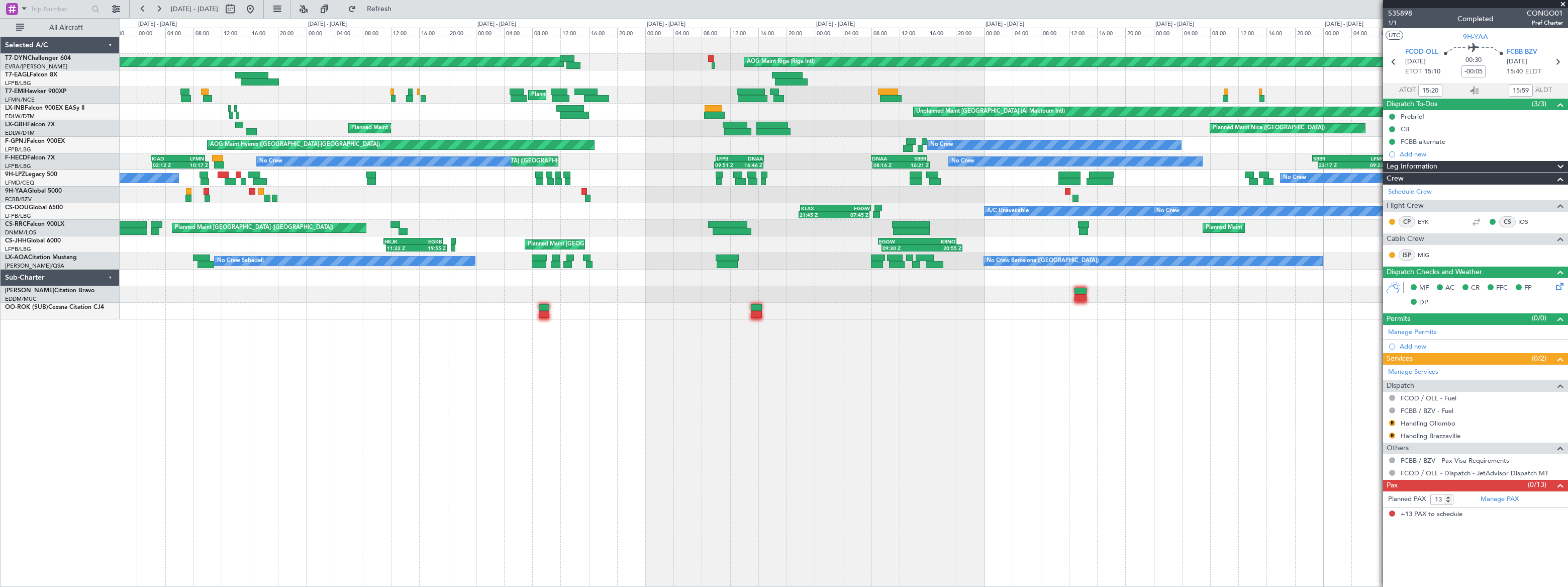
click at [537, 189] on div at bounding box center [844, 195] width 1448 height 16
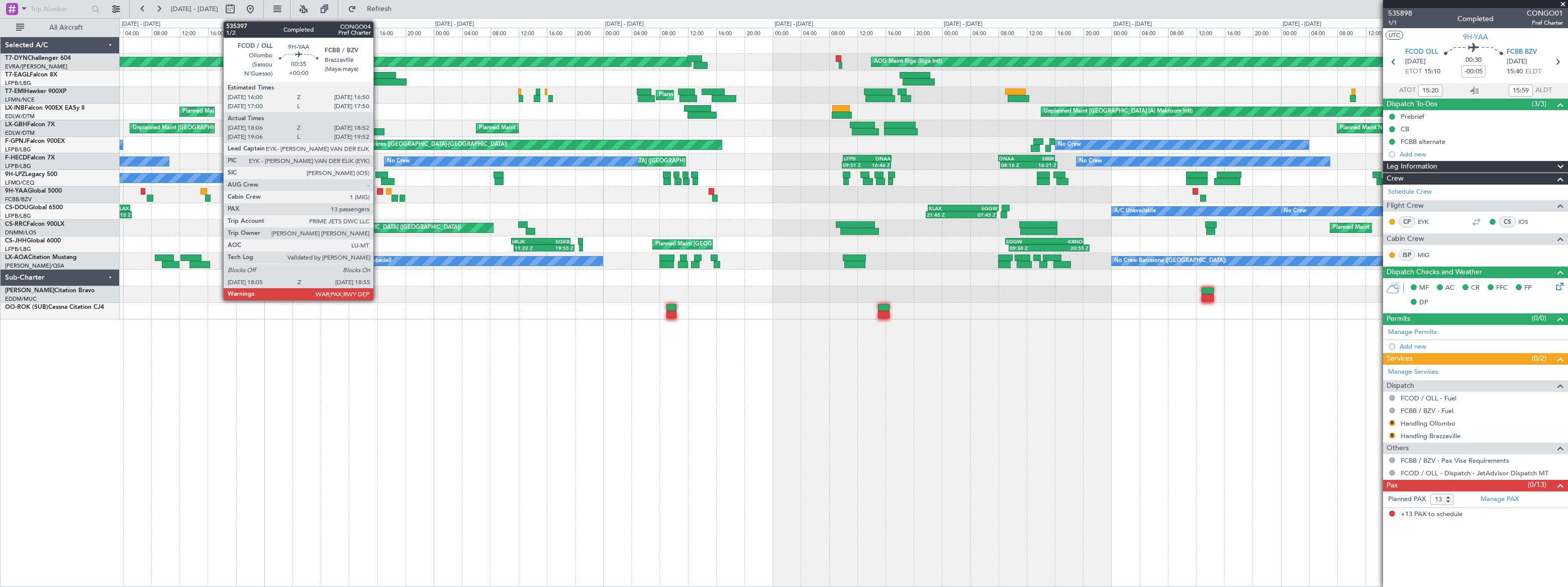
click at [336, 196] on div at bounding box center [843, 195] width 1448 height 16
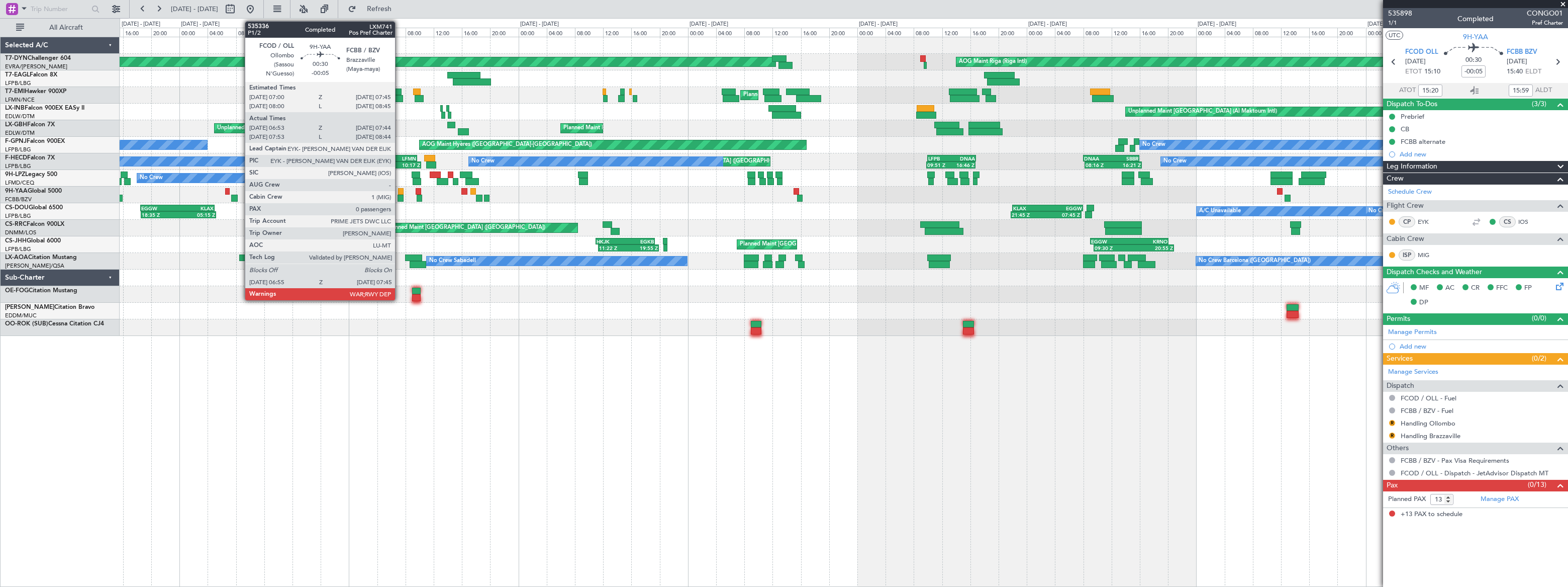
click at [400, 192] on div at bounding box center [401, 191] width 5 height 7
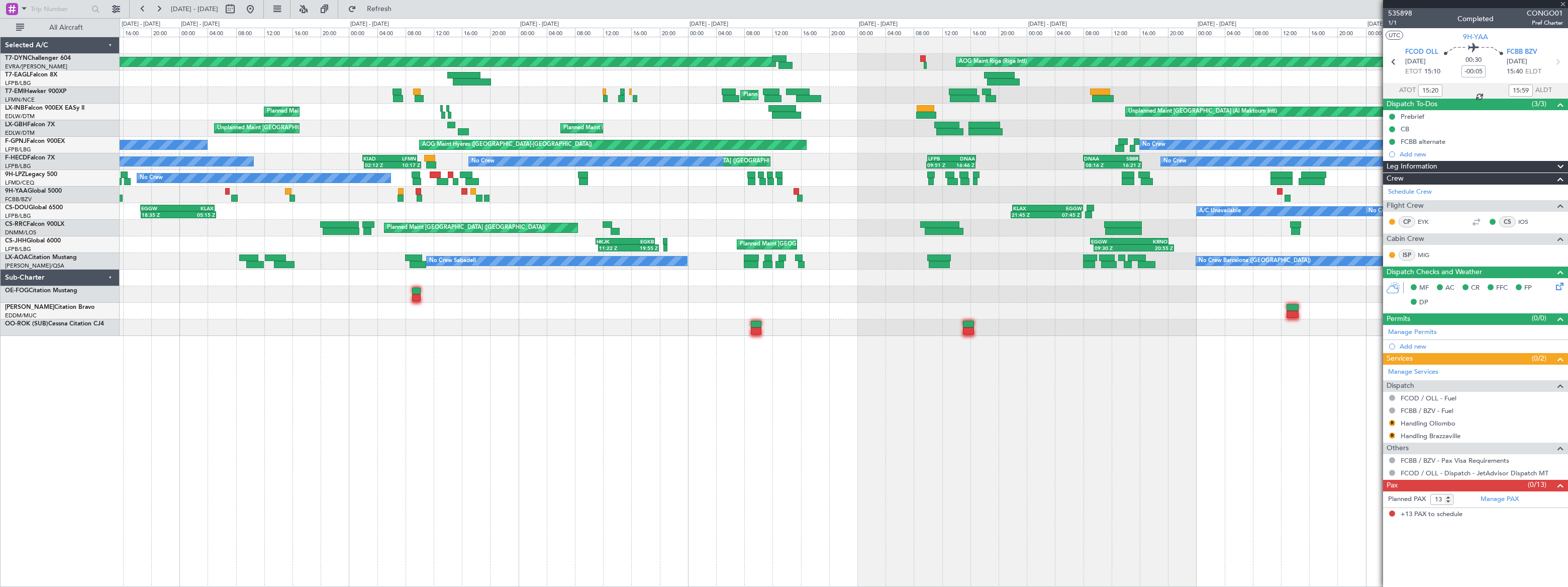
click at [400, 192] on div at bounding box center [401, 191] width 5 height 7
type input "07:03"
type input "07:39"
type input "0"
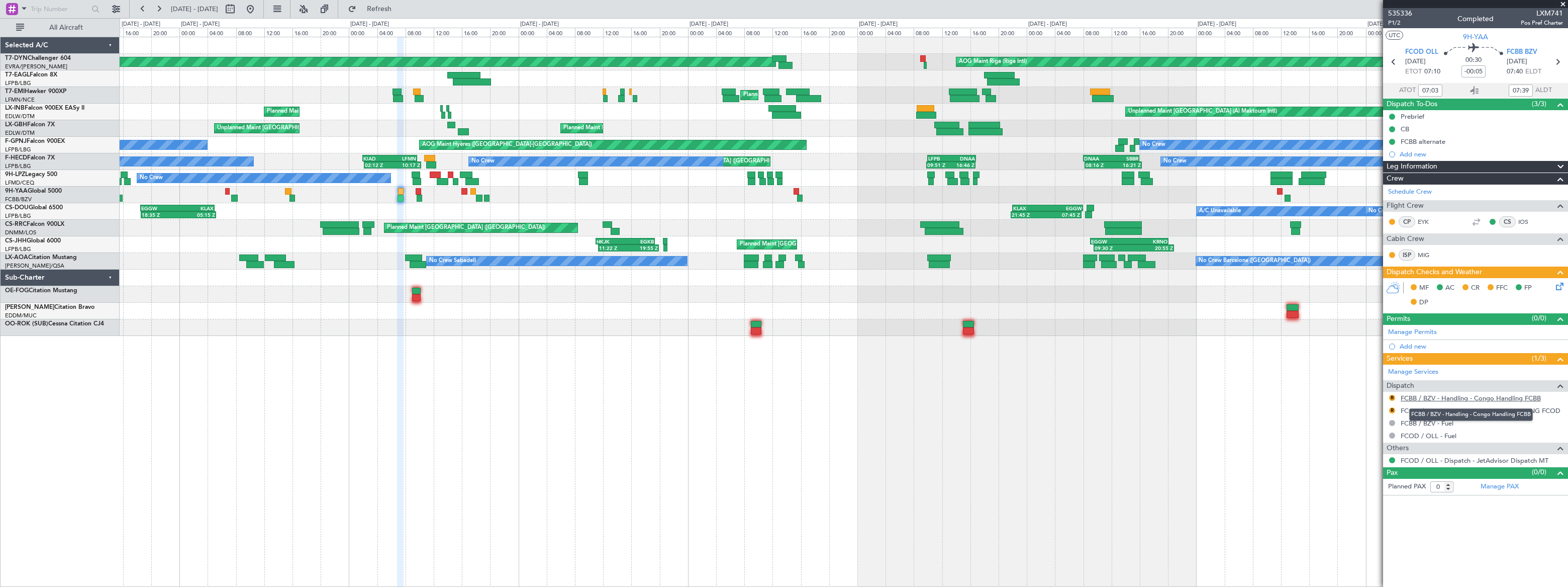
click at [1502, 397] on link "FCBB / BZV - Handling - Congo Handling FCBB" at bounding box center [1471, 398] width 140 height 9
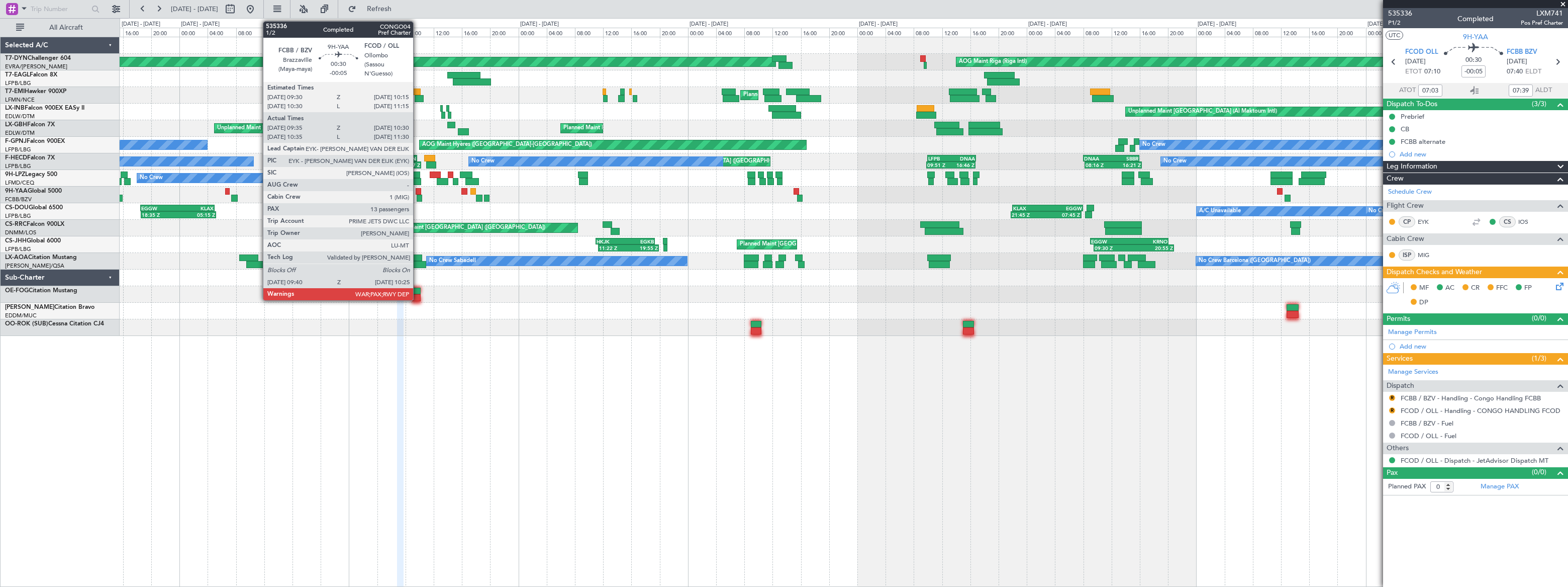
click at [418, 194] on div at bounding box center [420, 198] width 5 height 7
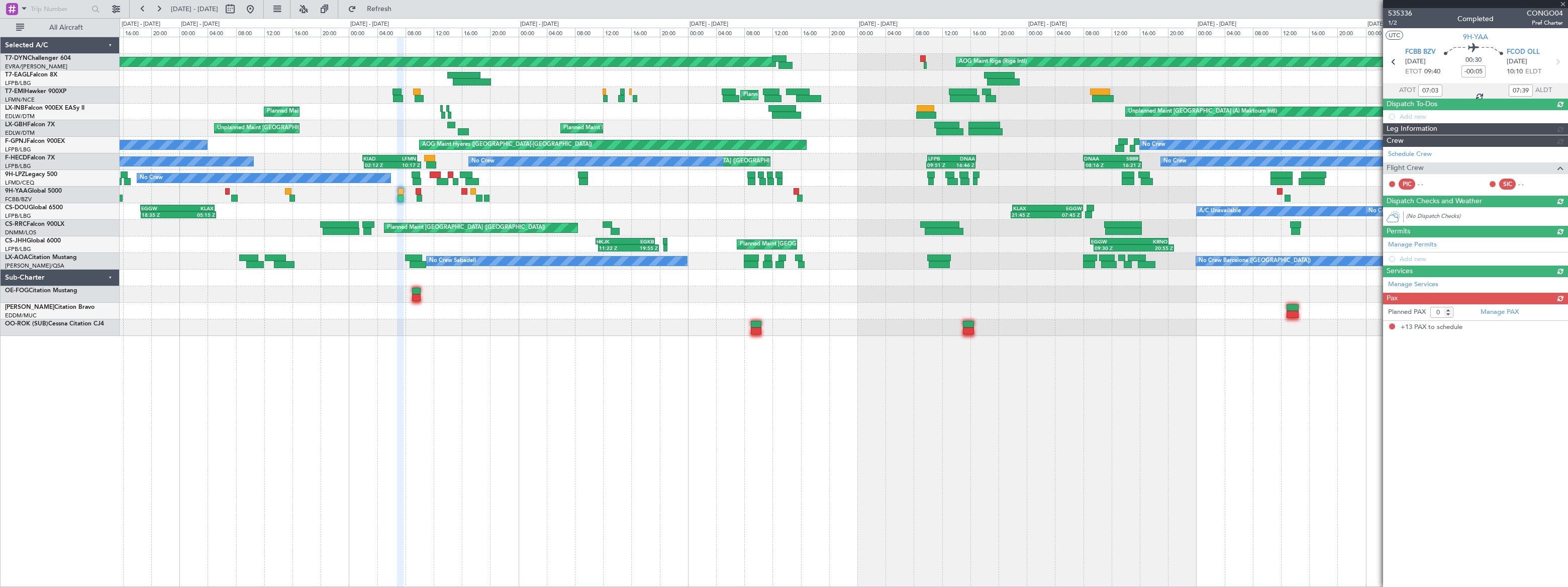
type input "09:45"
type input "10:25"
type input "13"
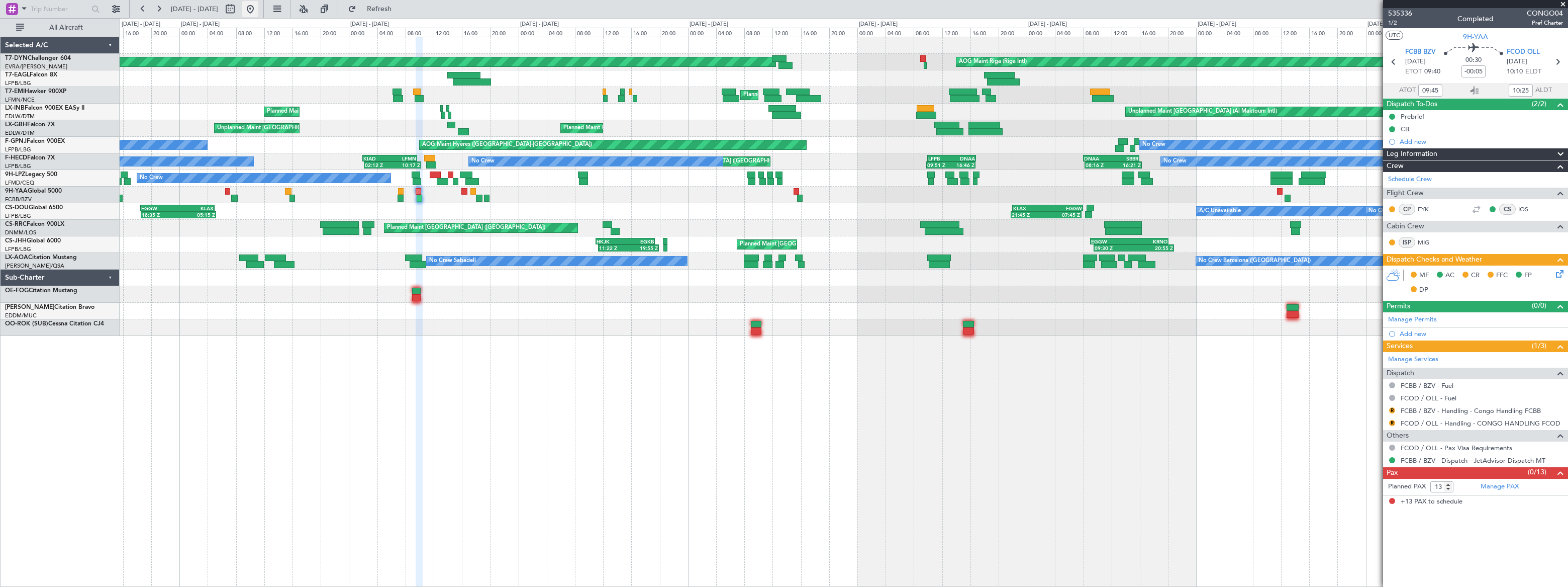
click at [259, 8] on button at bounding box center [251, 9] width 16 height 16
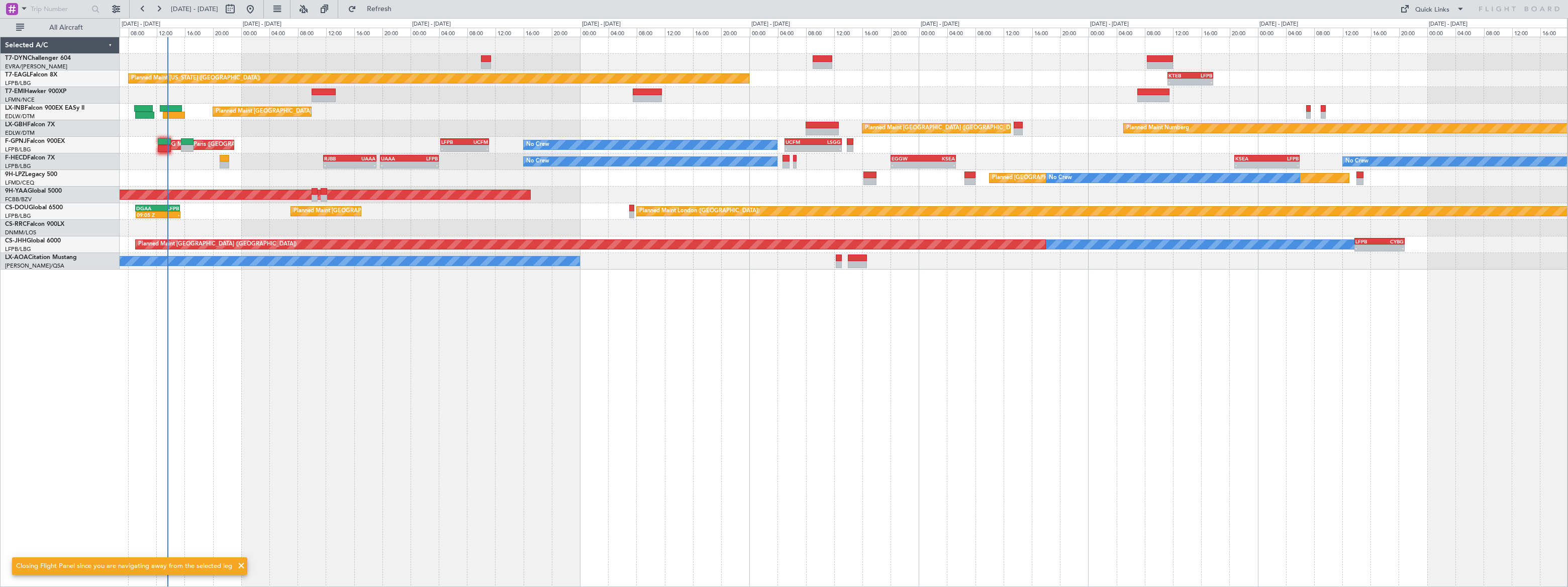
click at [256, 292] on div "Planned Maint [US_STATE] ([GEOGRAPHIC_DATA]) - - KTEB 11:15 Z LFPB 17:40 Z Plan…" at bounding box center [844, 312] width 1448 height 550
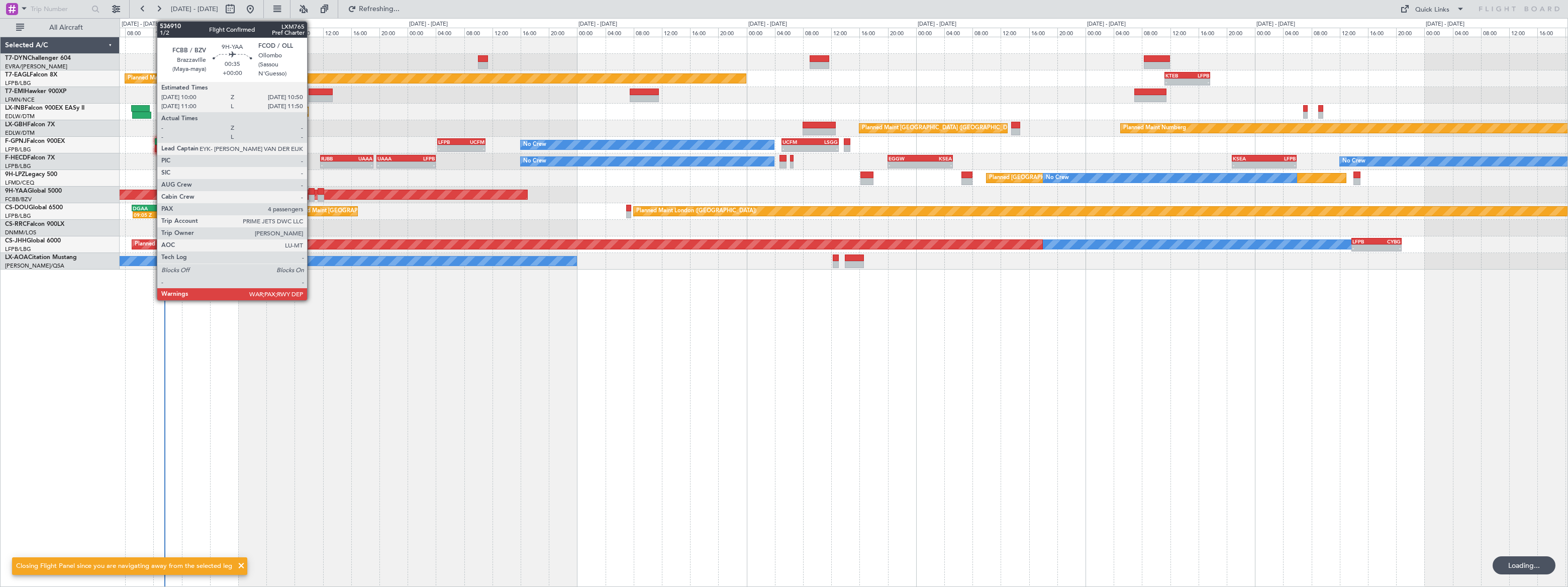
click at [312, 193] on div at bounding box center [311, 191] width 6 height 7
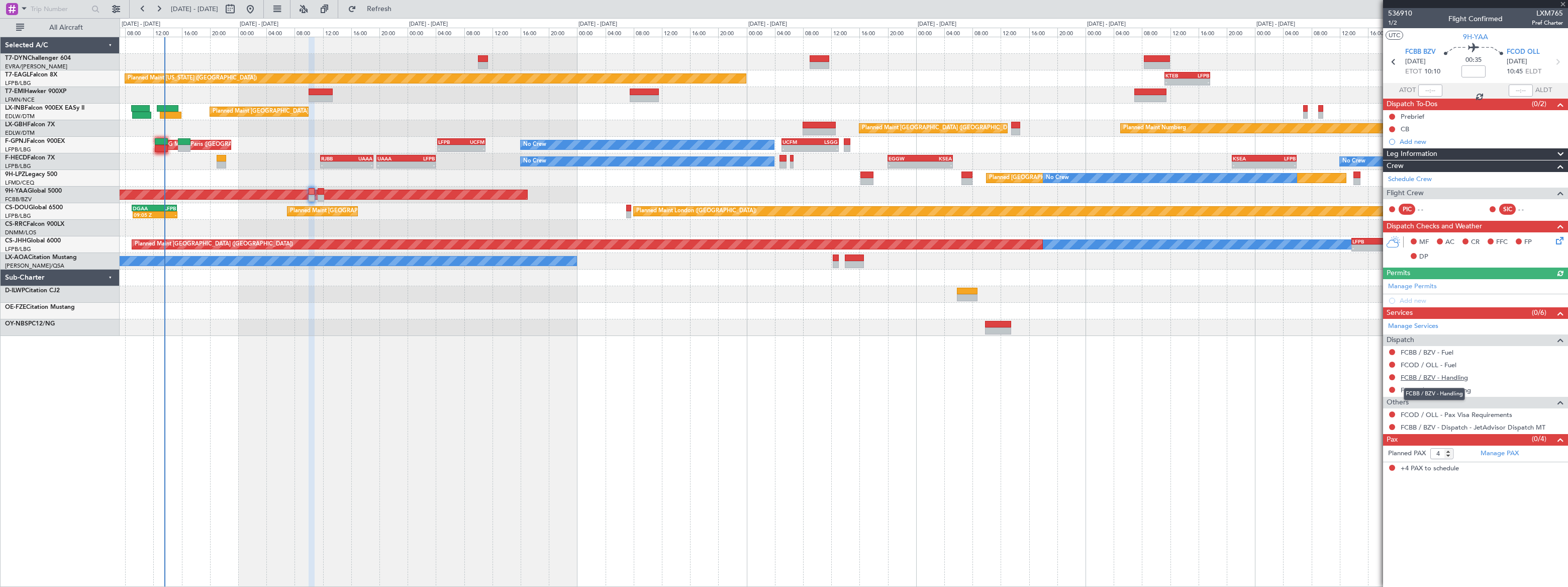
click at [1461, 378] on link "FCBB / BZV - Handling" at bounding box center [1434, 378] width 67 height 9
click at [1466, 387] on link "FCOD / OLL - Handling" at bounding box center [1436, 390] width 70 height 9
